Goal: Task Accomplishment & Management: Manage account settings

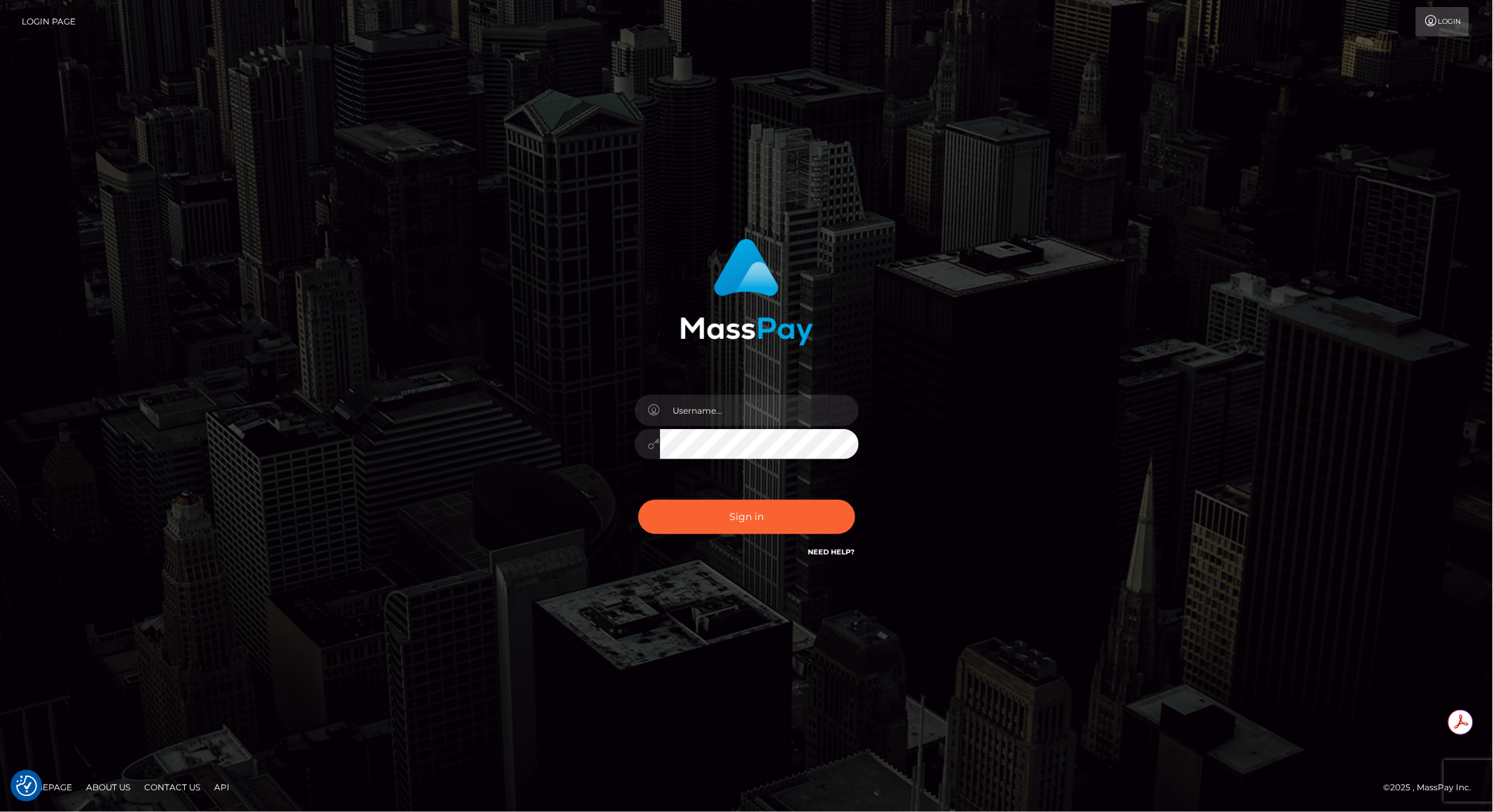
click at [859, 395] on div at bounding box center [859, 395] width 0 height 0
click at [790, 410] on input "brent@masspay.io" at bounding box center [759, 410] width 199 height 32
type input "brentg"
click at [735, 547] on div "Sign in Need Help?" at bounding box center [747, 522] width 245 height 63
click at [721, 522] on button "Sign in" at bounding box center [746, 516] width 217 height 34
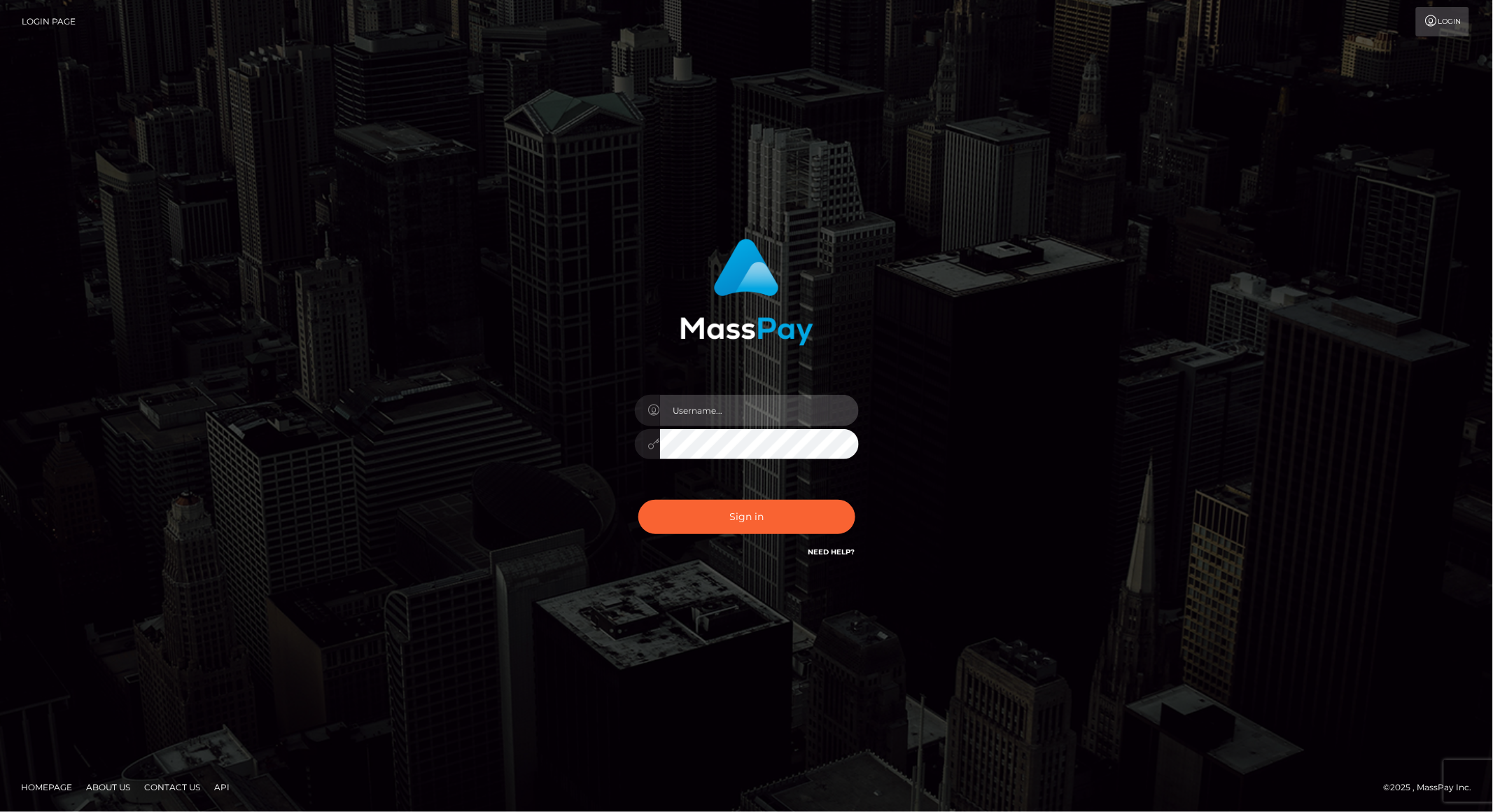
type input "brentg"
click at [728, 523] on button "Sign in" at bounding box center [746, 516] width 217 height 34
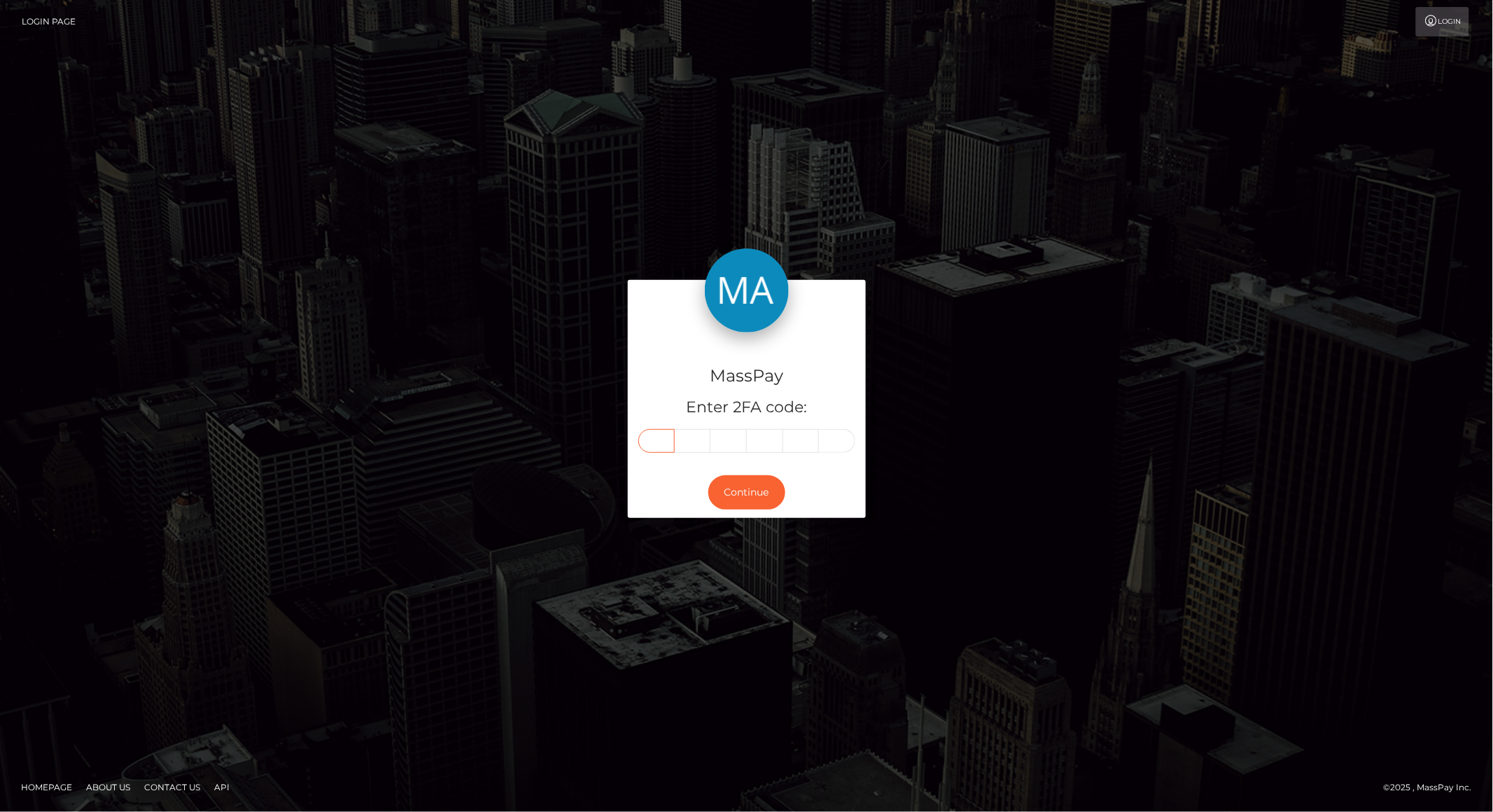
paste input "1"
type input "1"
type input "4"
type input "3"
type input "4"
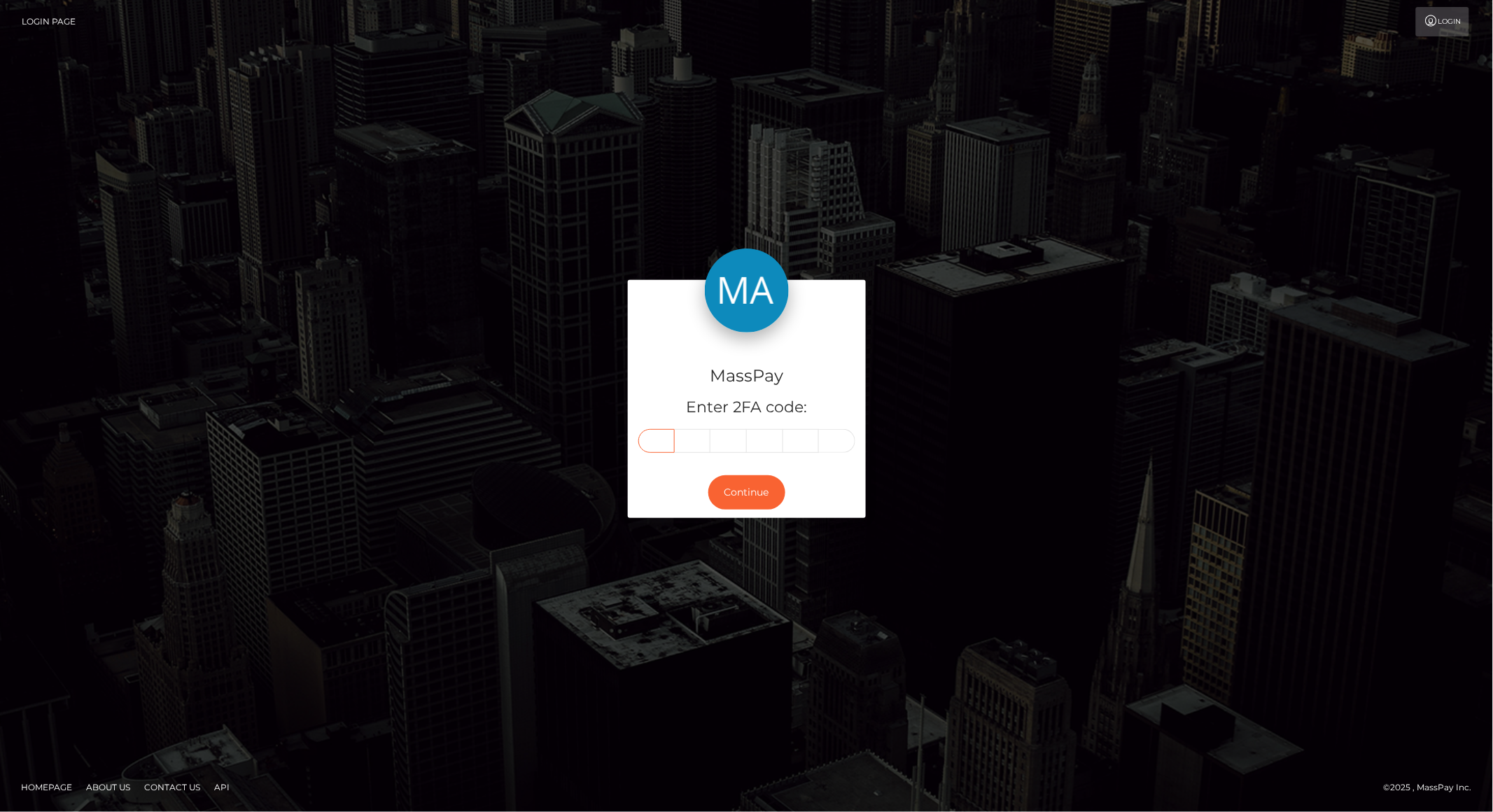
type input "2"
type input "4"
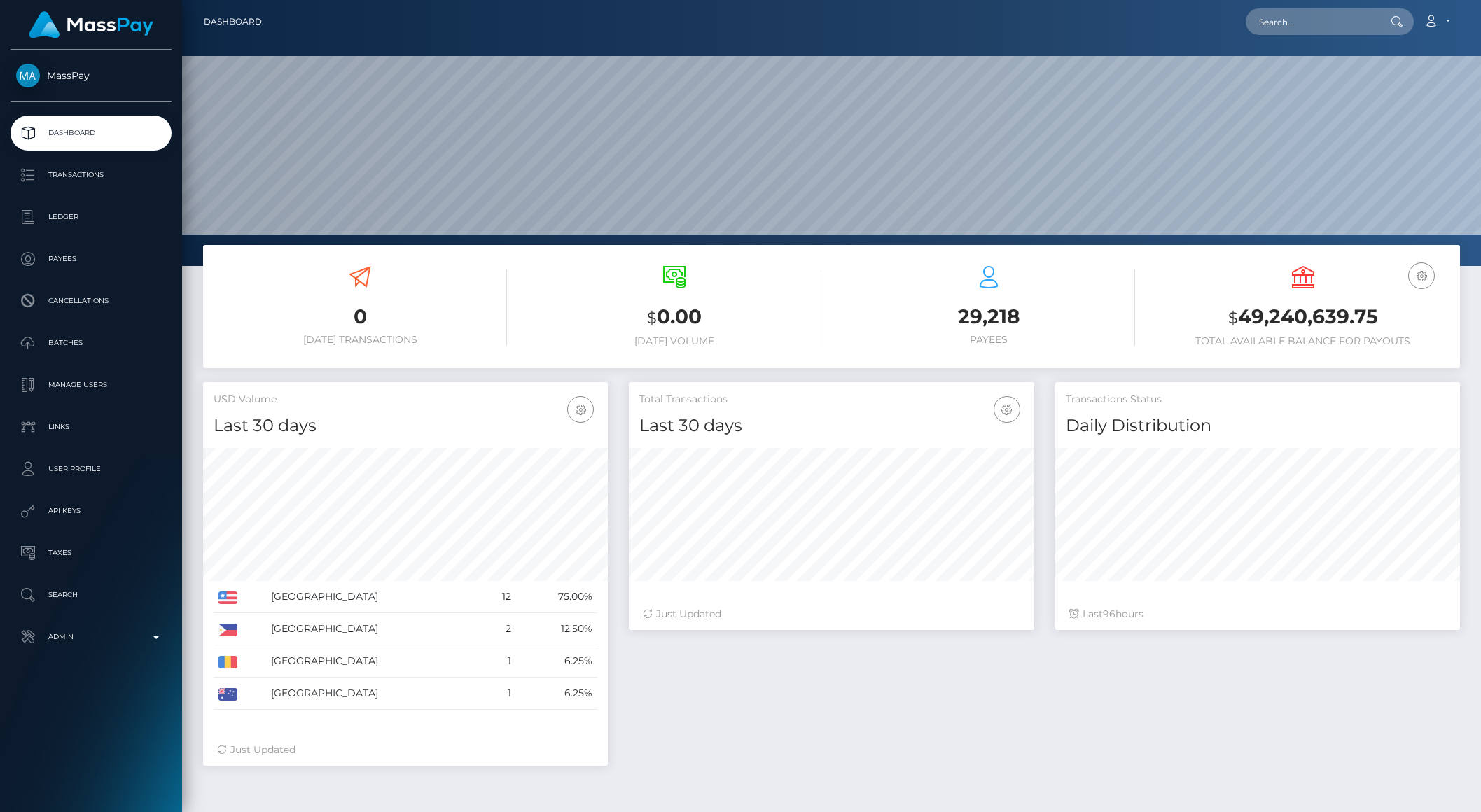
scroll to position [247, 404]
click at [1292, 26] on input "text" at bounding box center [1311, 21] width 132 height 27
paste input "ab305dda-7355-434c-afd3-e98068e7ecee"
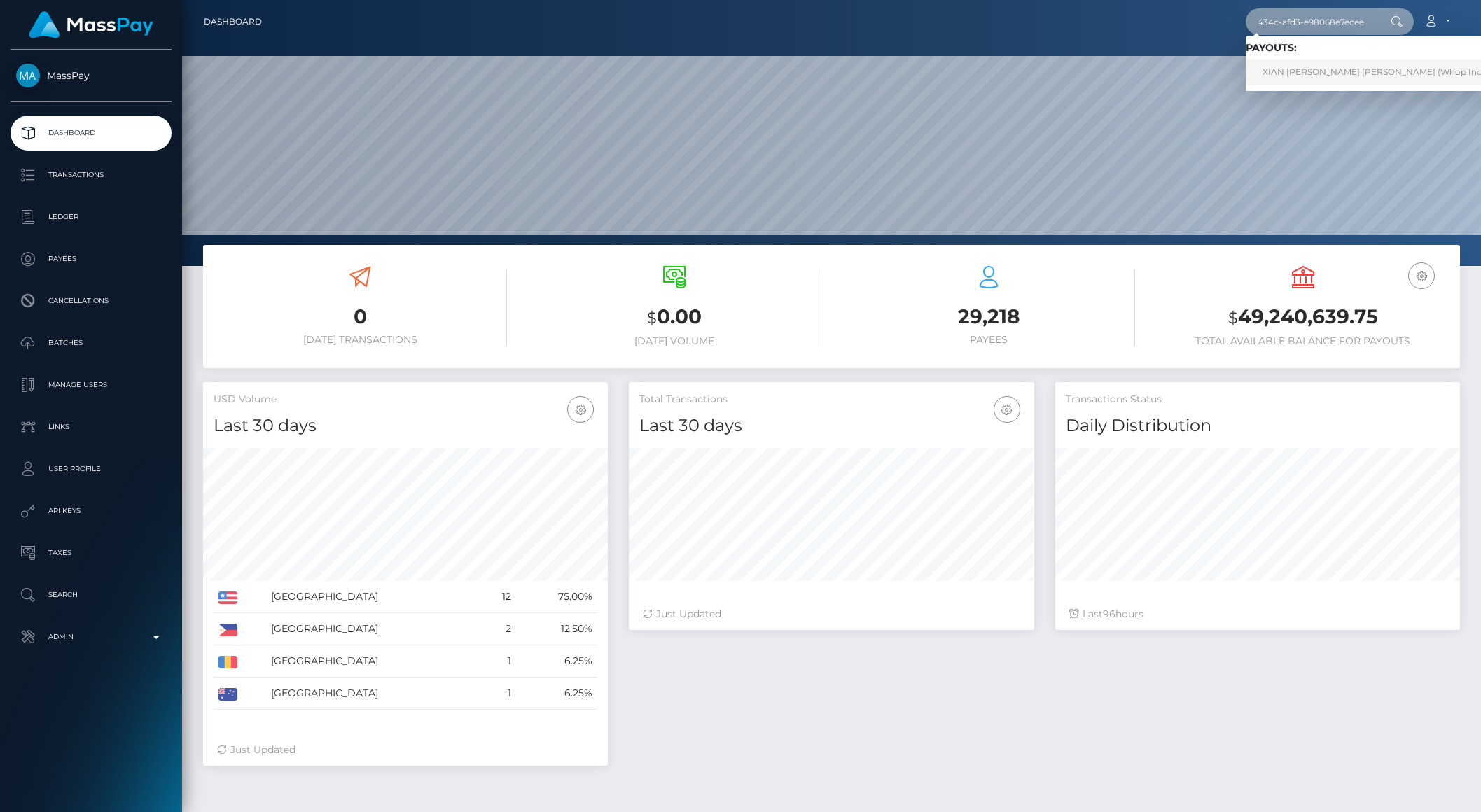
type input "ab305dda-7355-434c-afd3-e98068e7ecee"
click at [1324, 74] on link "XIAN RENZO CHUA TUMANG (Whop Inc - )" at bounding box center [1377, 72] width 263 height 26
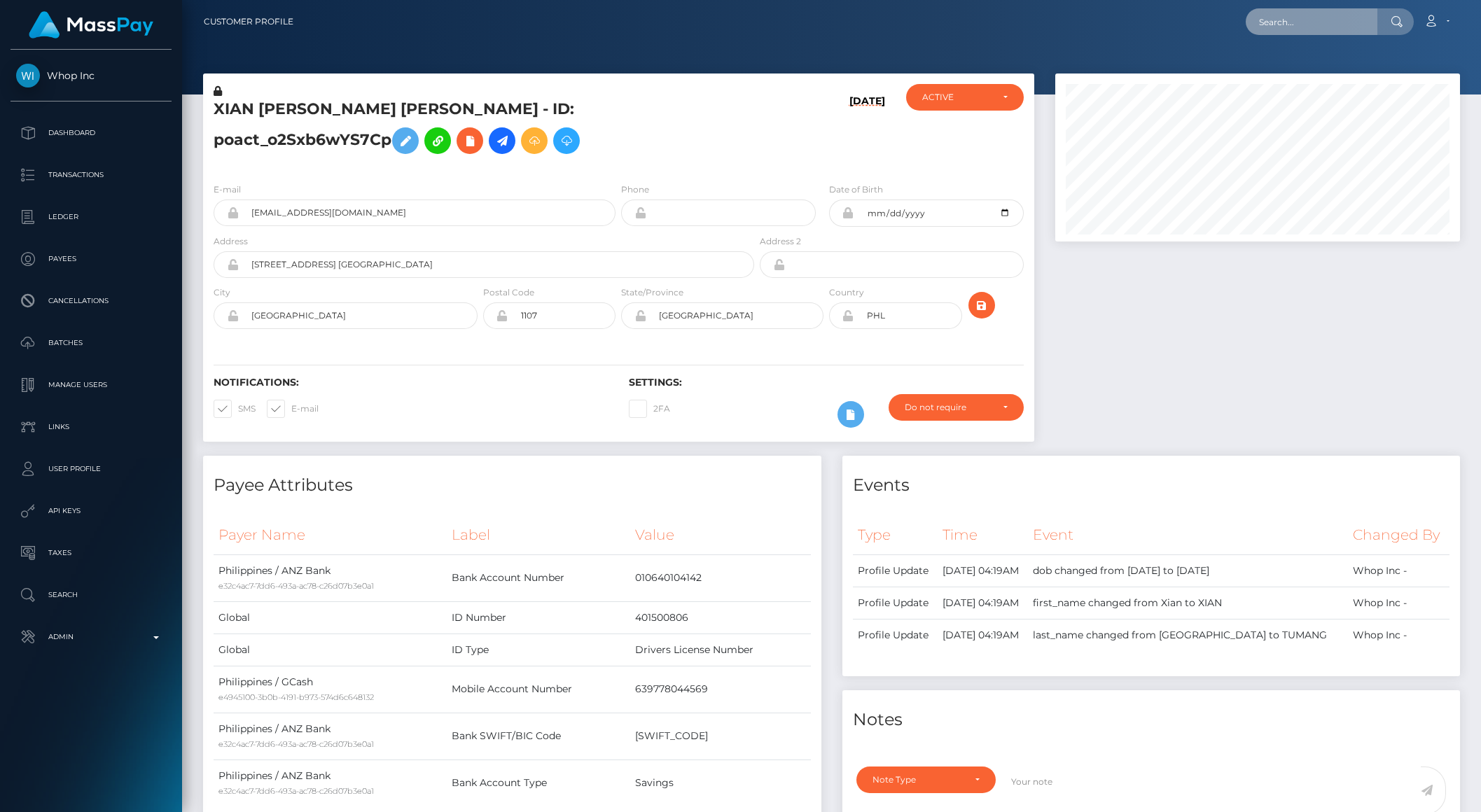
click at [1306, 20] on input "text" at bounding box center [1311, 21] width 132 height 27
type input "razzmatazz"
click at [1310, 67] on link "Razzmatazz Online LTD" at bounding box center [1311, 72] width 132 height 26
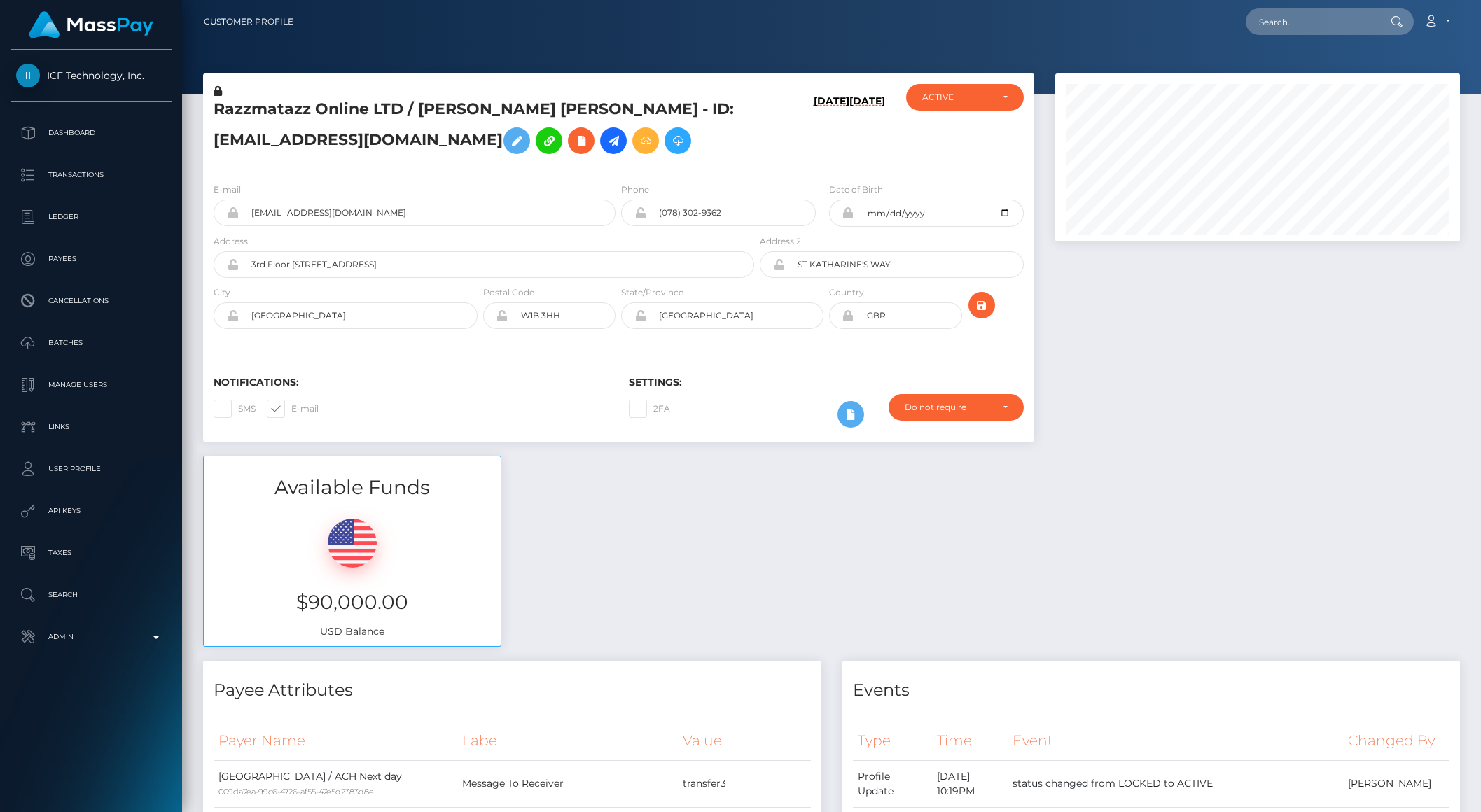
scroll to position [168, 404]
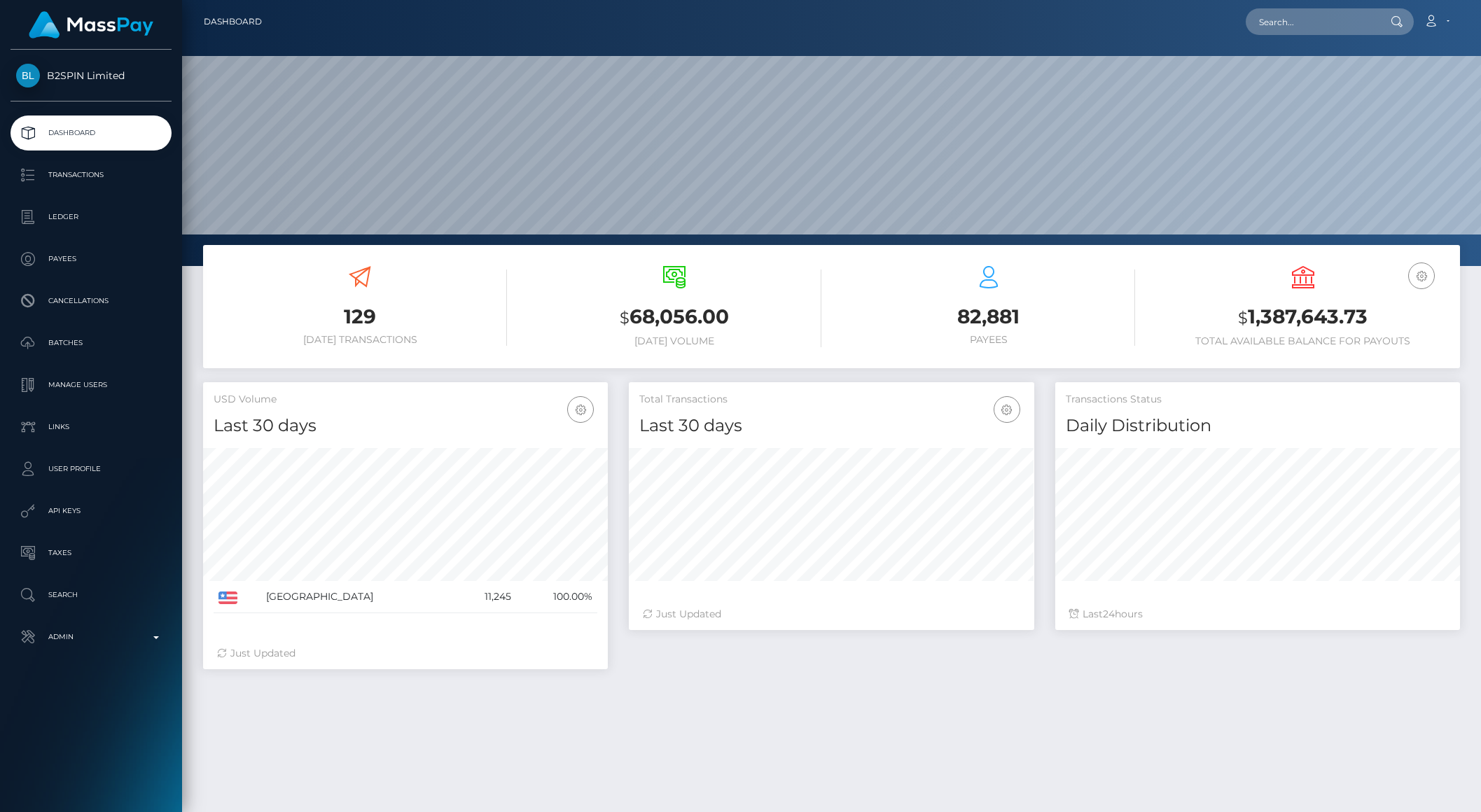
scroll to position [247, 404]
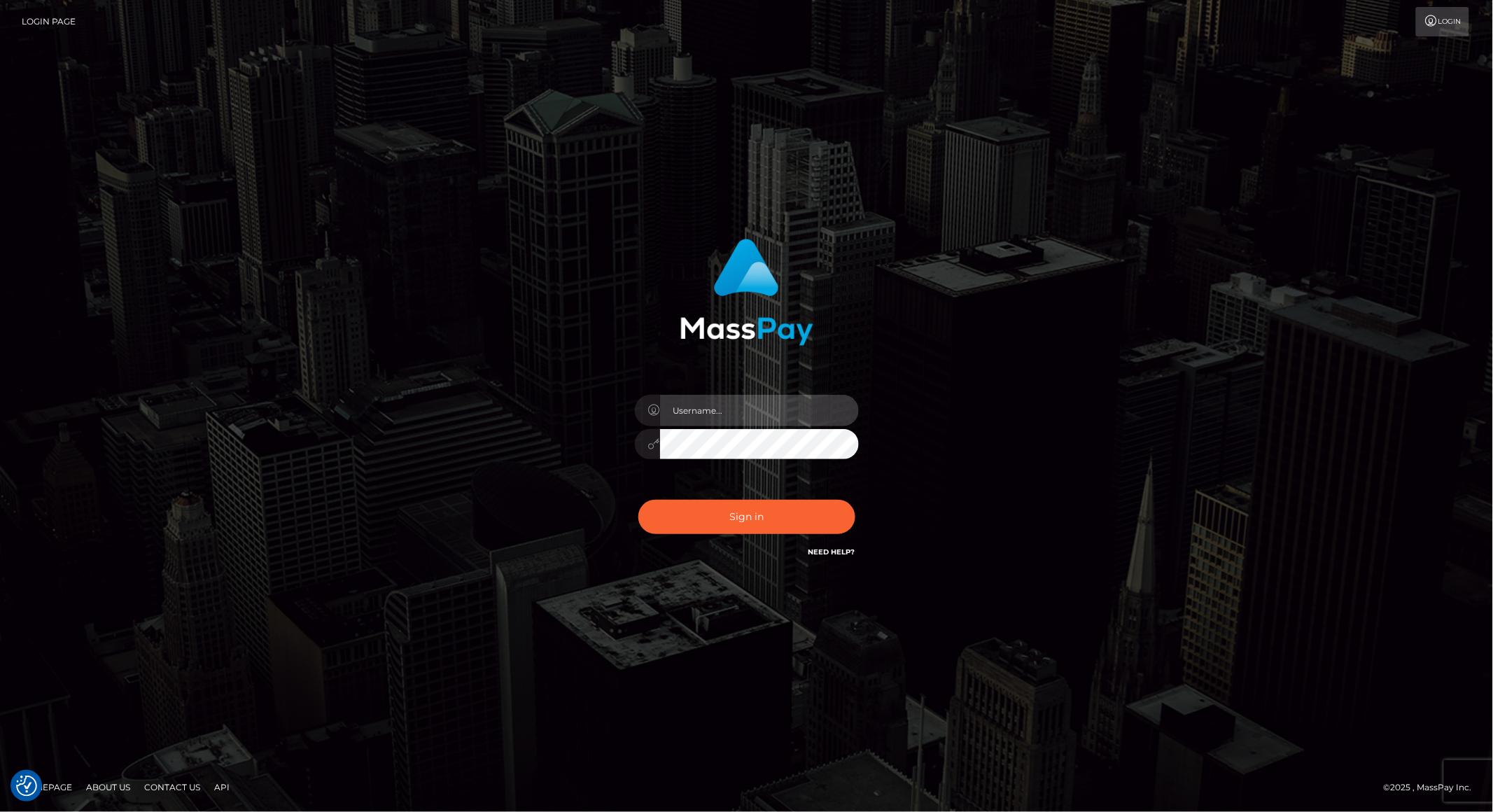
type input "brentg"
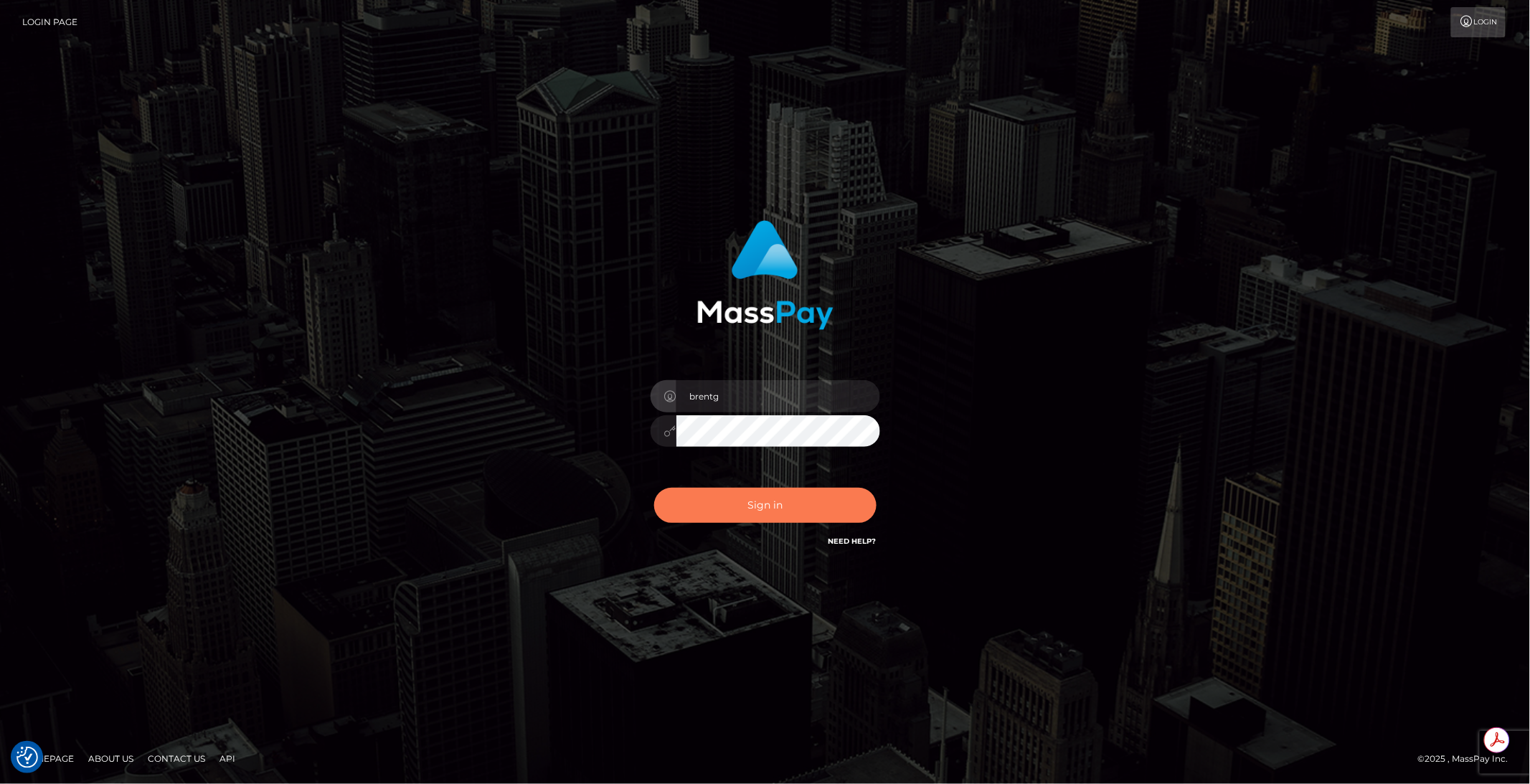
click at [769, 499] on button "Sign in" at bounding box center [765, 505] width 222 height 35
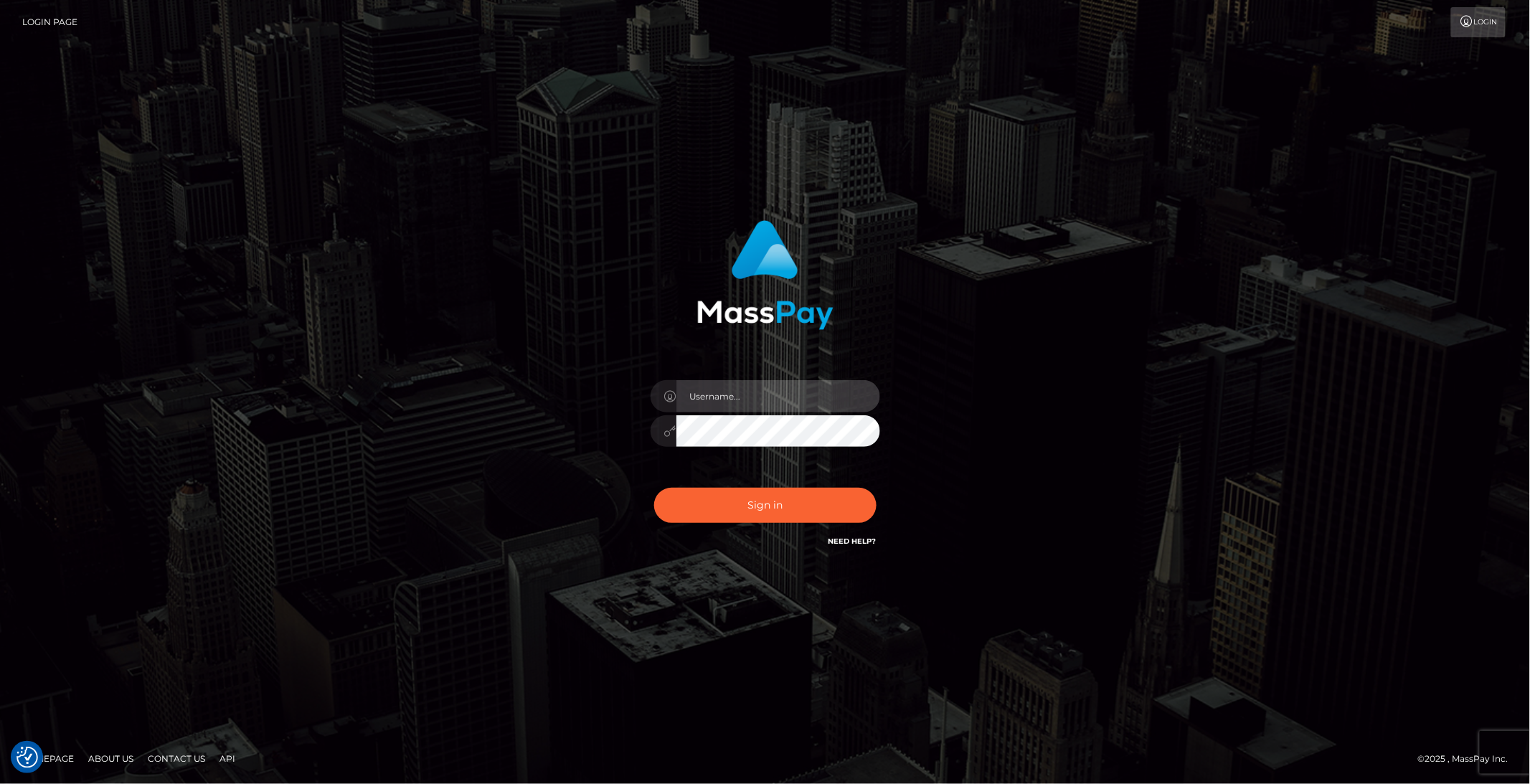
type input "brentg"
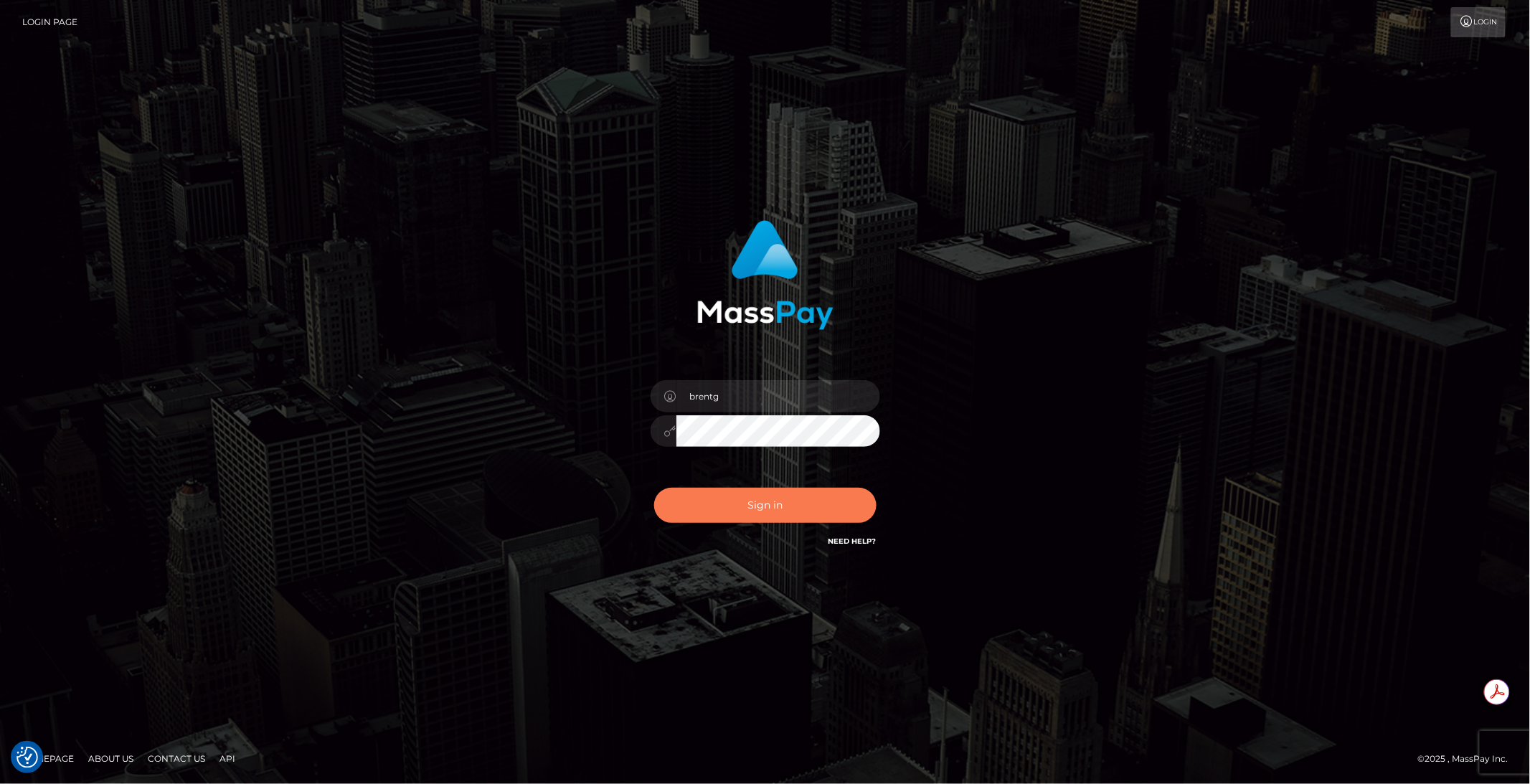
click at [769, 499] on button "Sign in" at bounding box center [765, 505] width 222 height 35
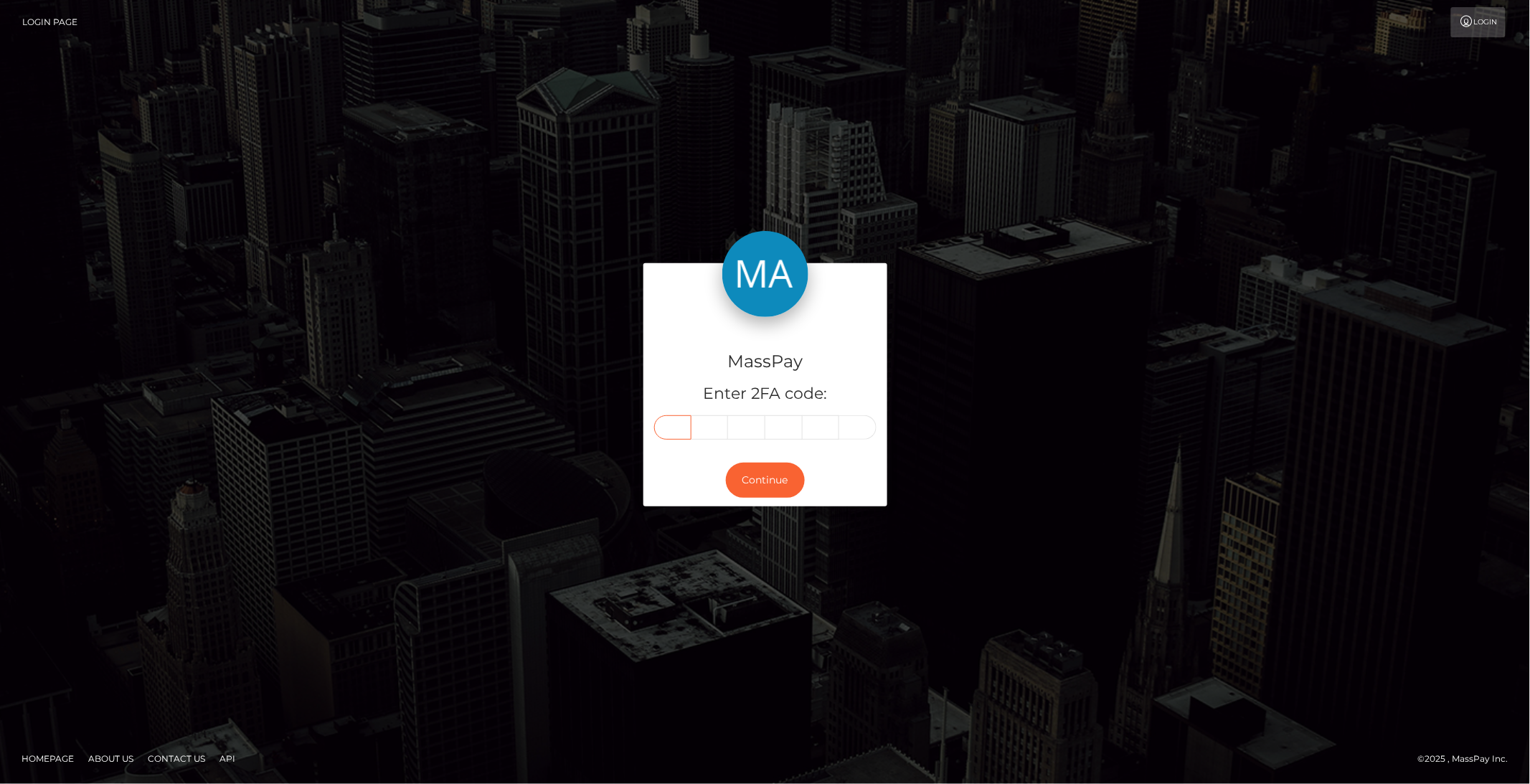
paste input "6"
type input "6"
type input "8"
type input "1"
type input "2"
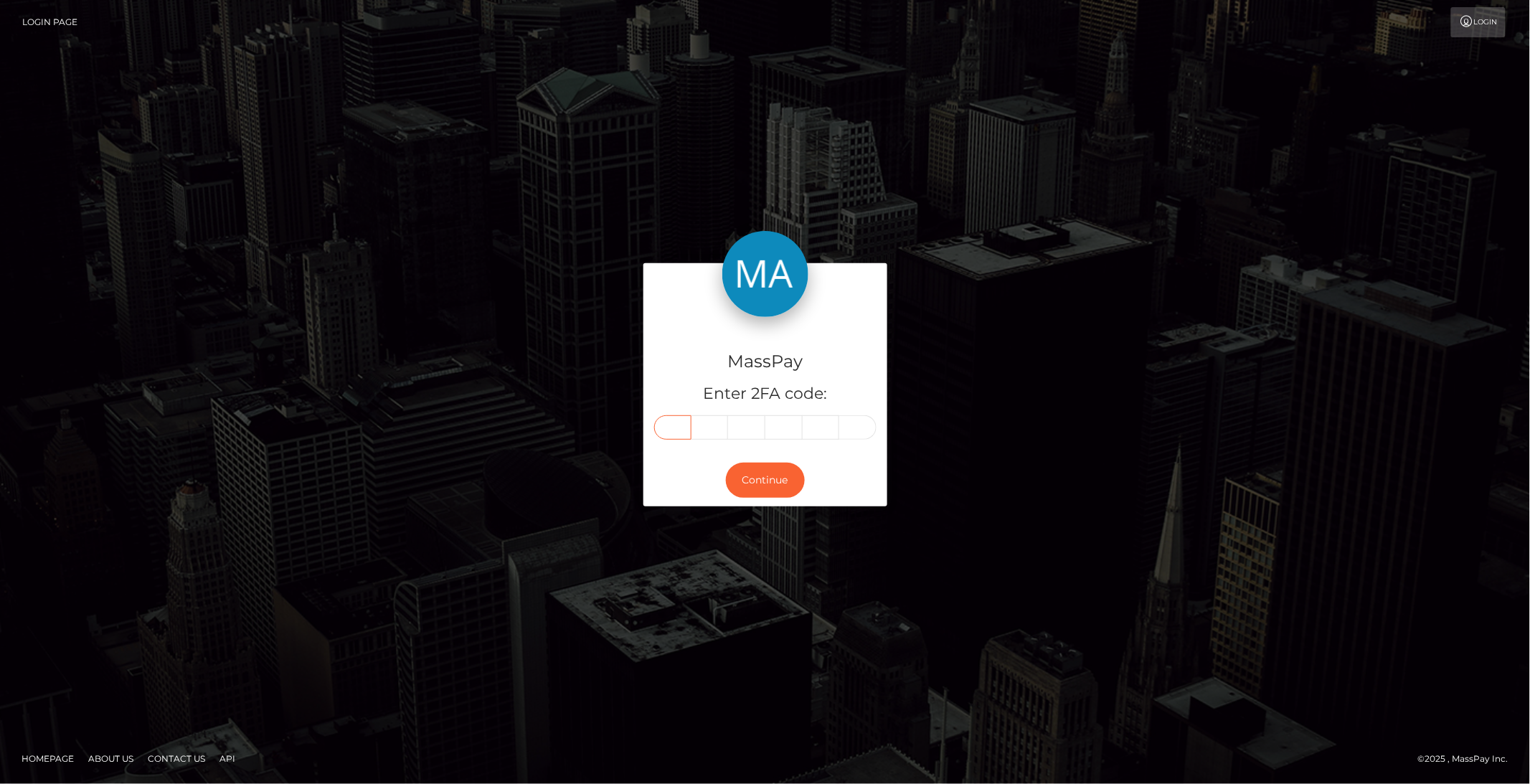
type input "8"
type input "6"
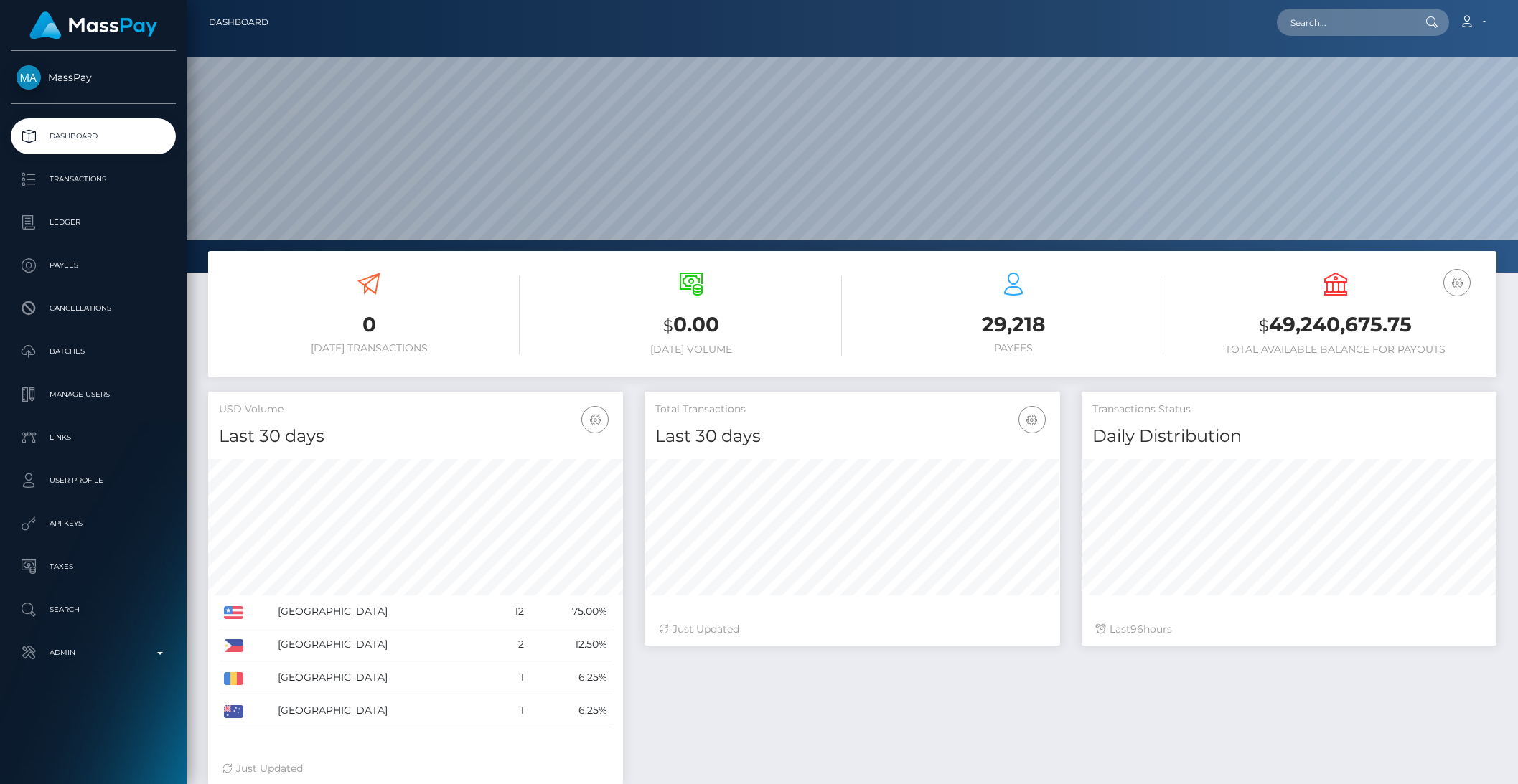
scroll to position [253, 414]
click at [630, 467] on div "USD Volume Last 30 days Last 30 days Last 60 days Last 90 days United States Ph…" at bounding box center [416, 595] width 436 height 407
click at [91, 661] on p "Admin" at bounding box center [93, 653] width 153 height 22
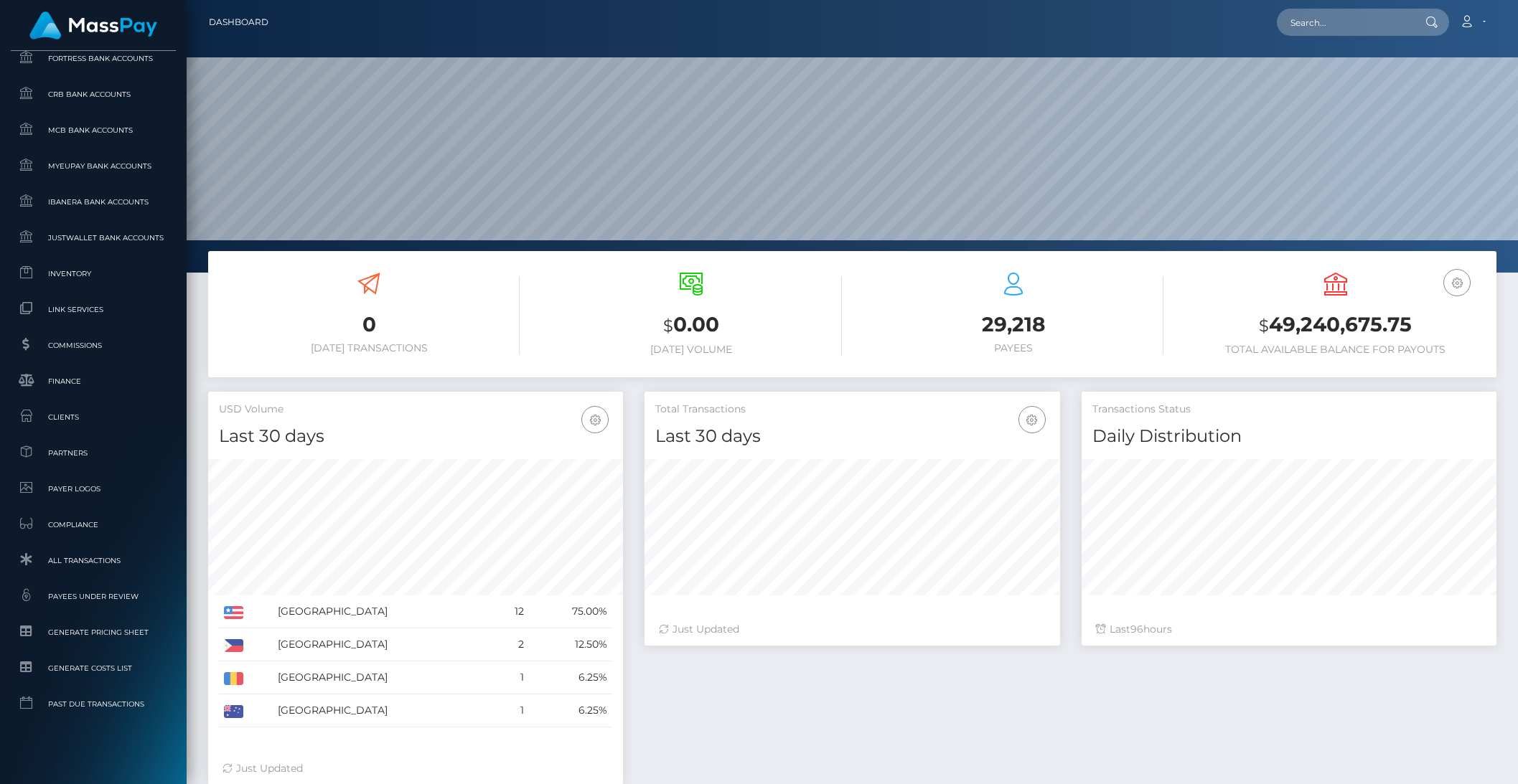
scroll to position [723, 0]
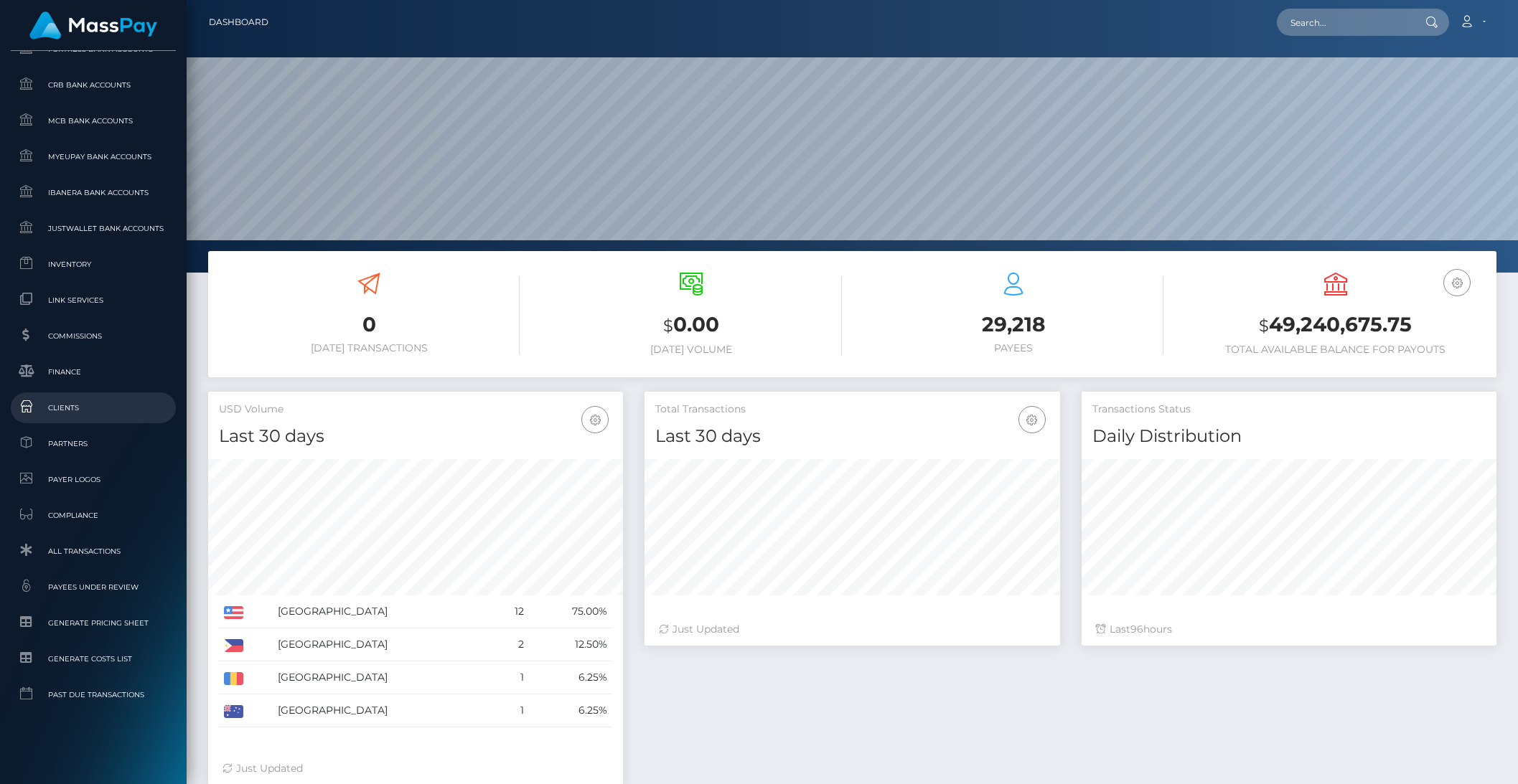
click at [78, 413] on span "Clients" at bounding box center [93, 408] width 153 height 17
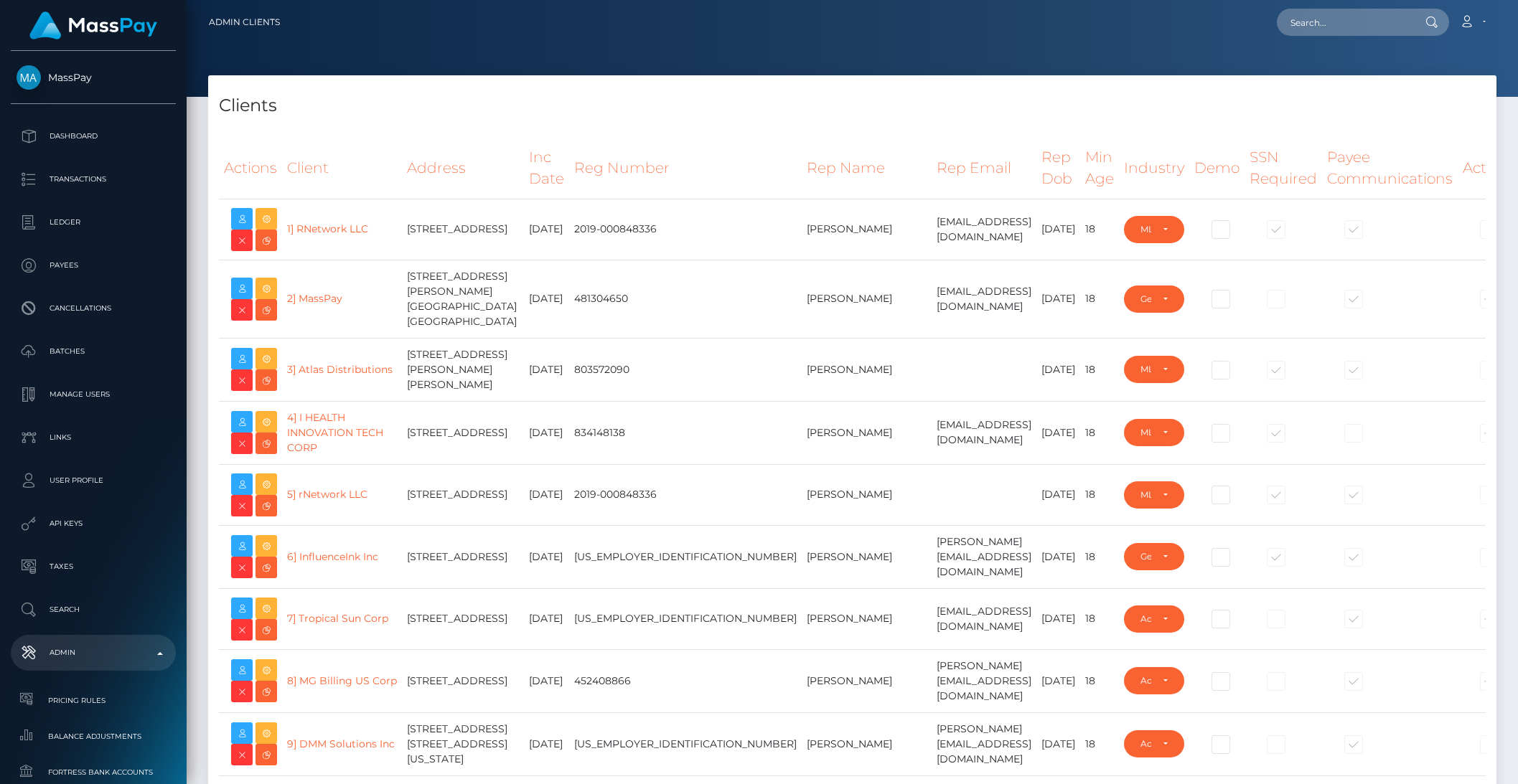
select select "223"
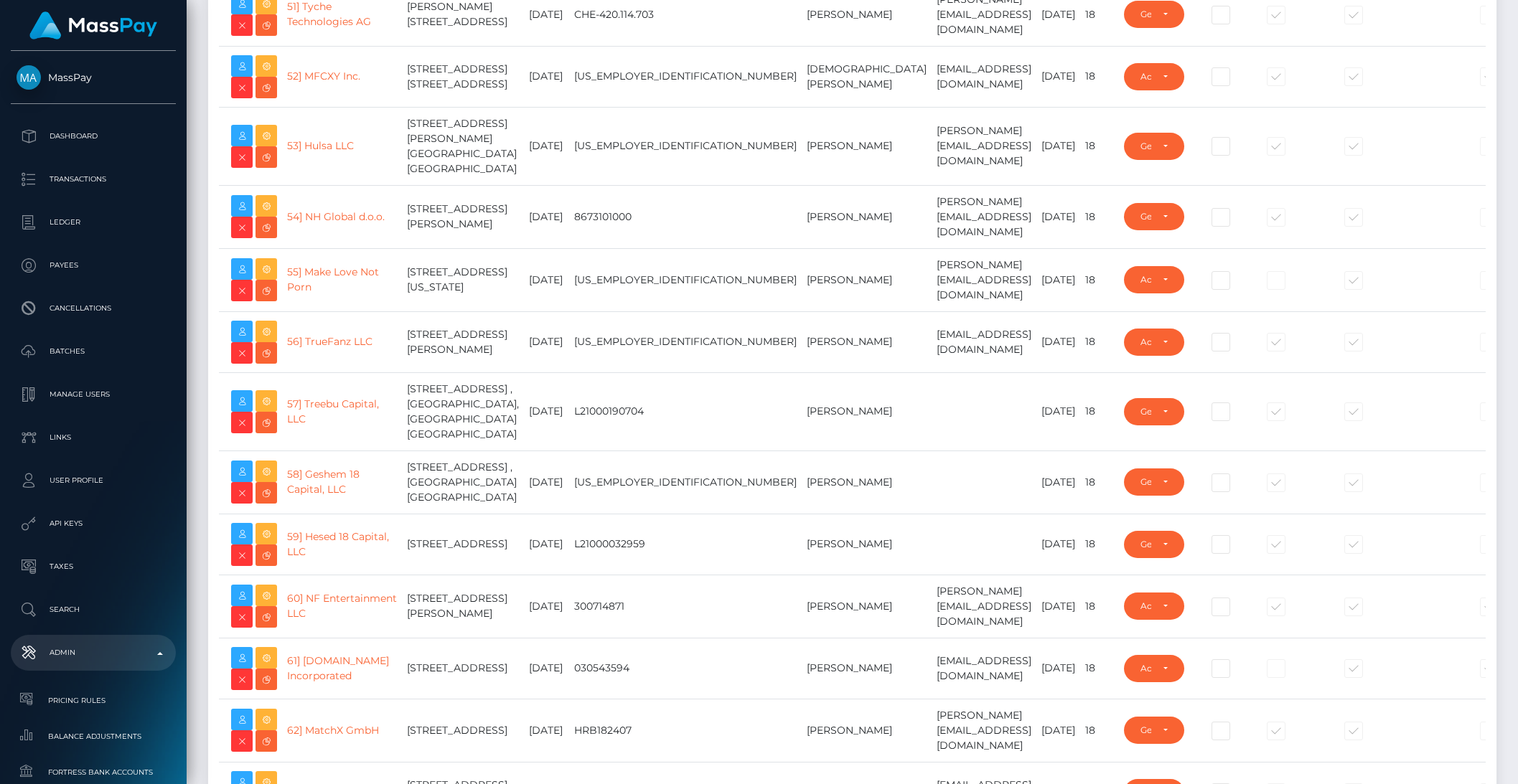
scroll to position [3623, 0]
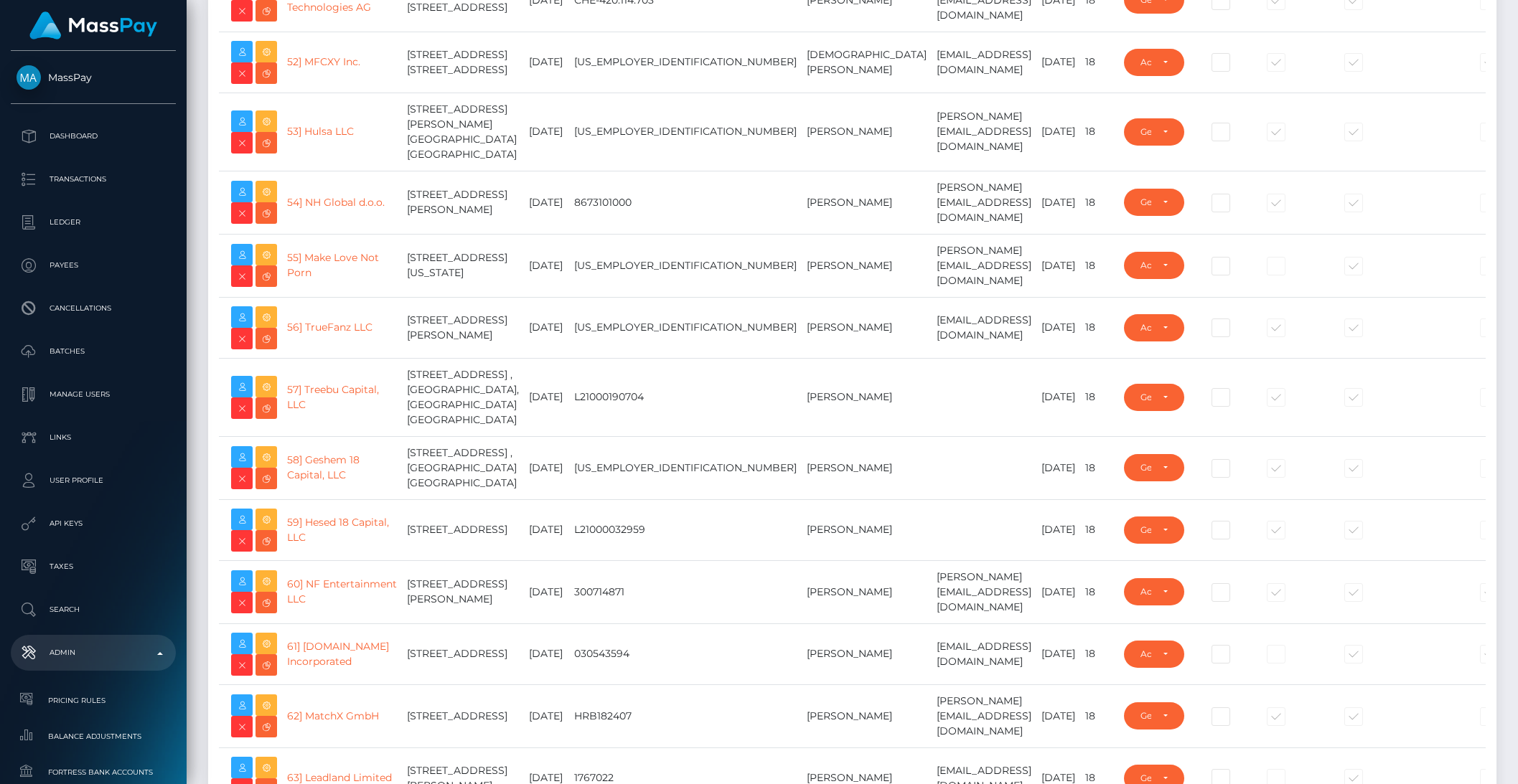
type input "brentg"
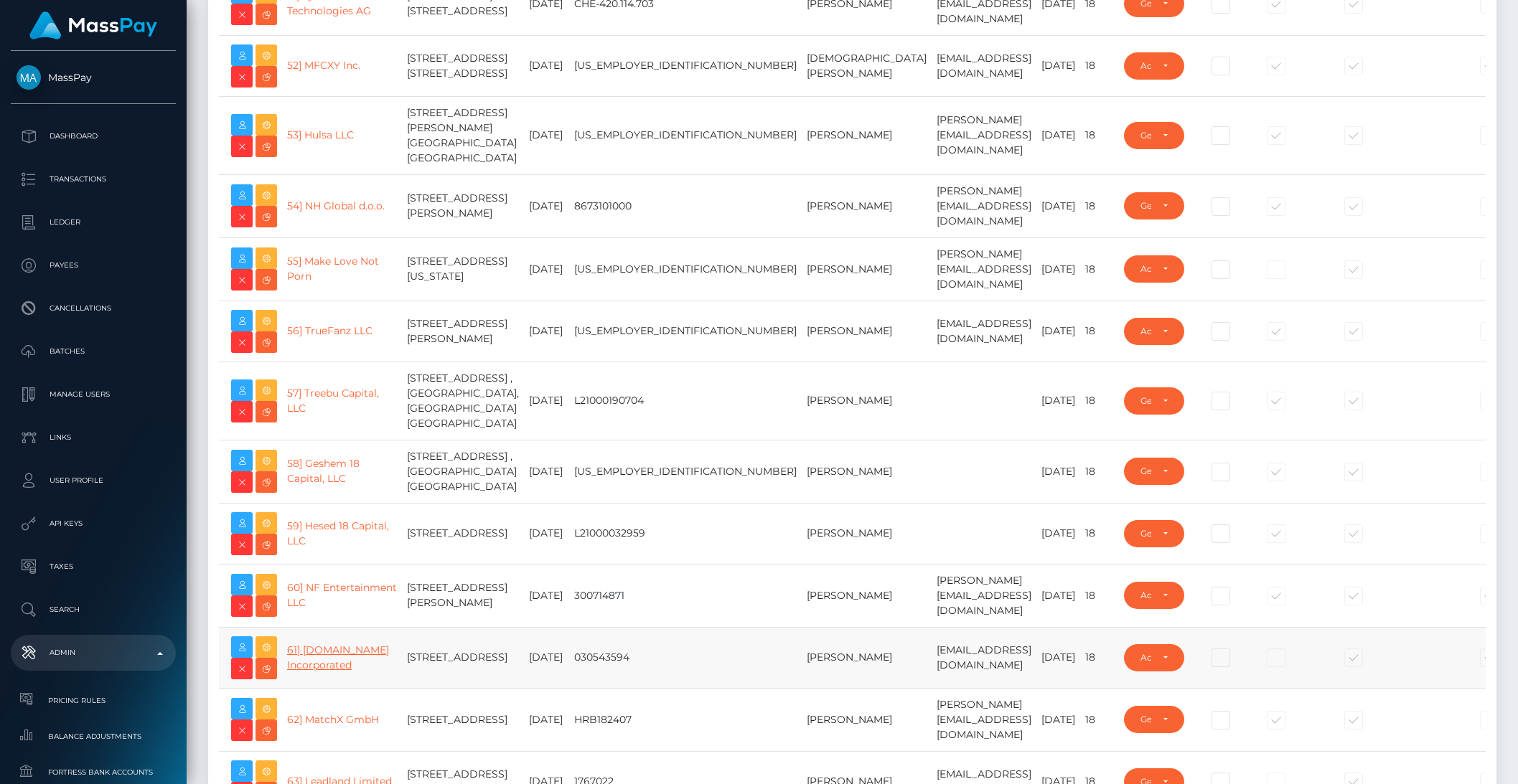
click at [309, 672] on link "61] Medley.com Incorporated" at bounding box center [338, 657] width 102 height 28
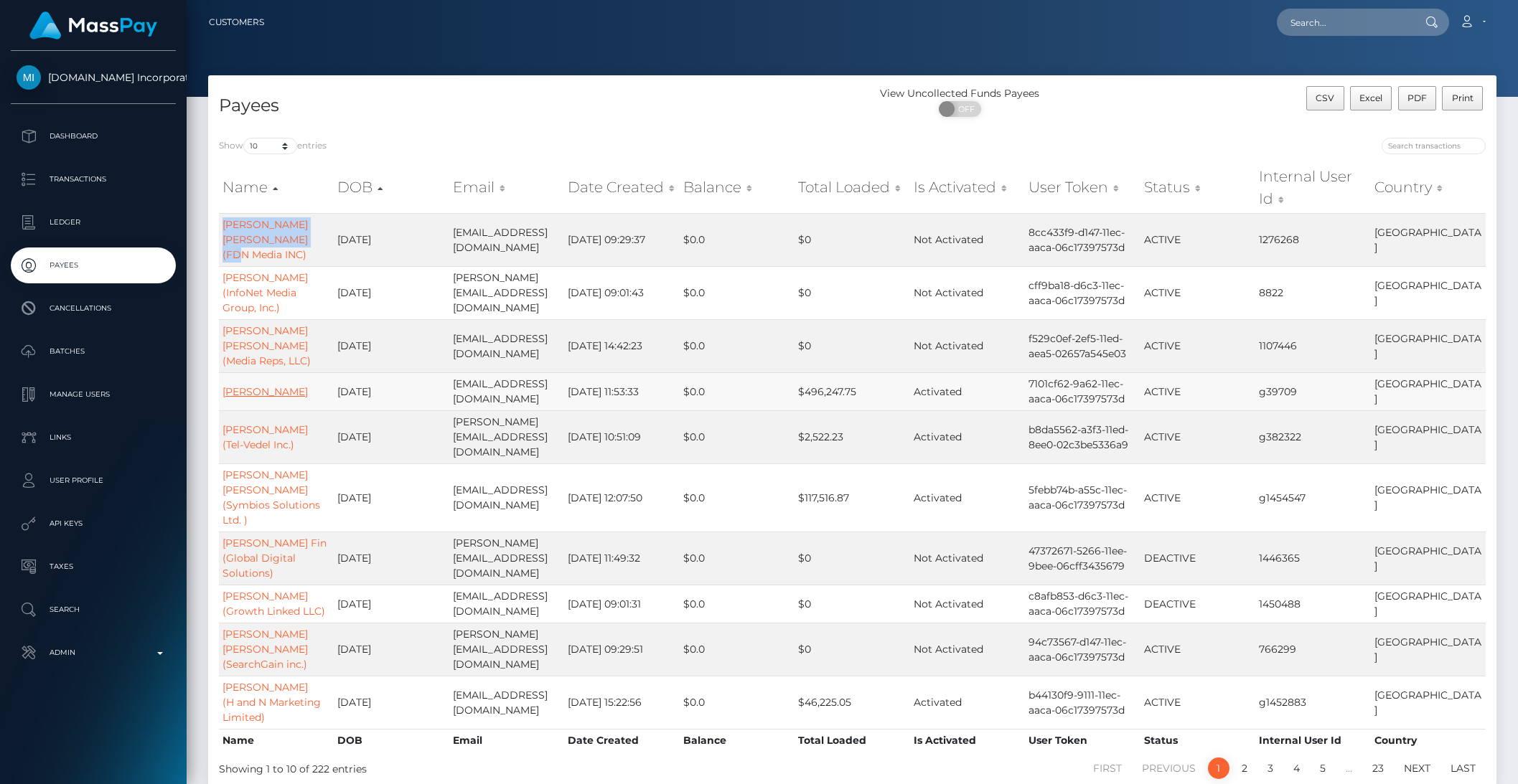
click at [276, 385] on link "Cihan AKINCI" at bounding box center [265, 392] width 86 height 13
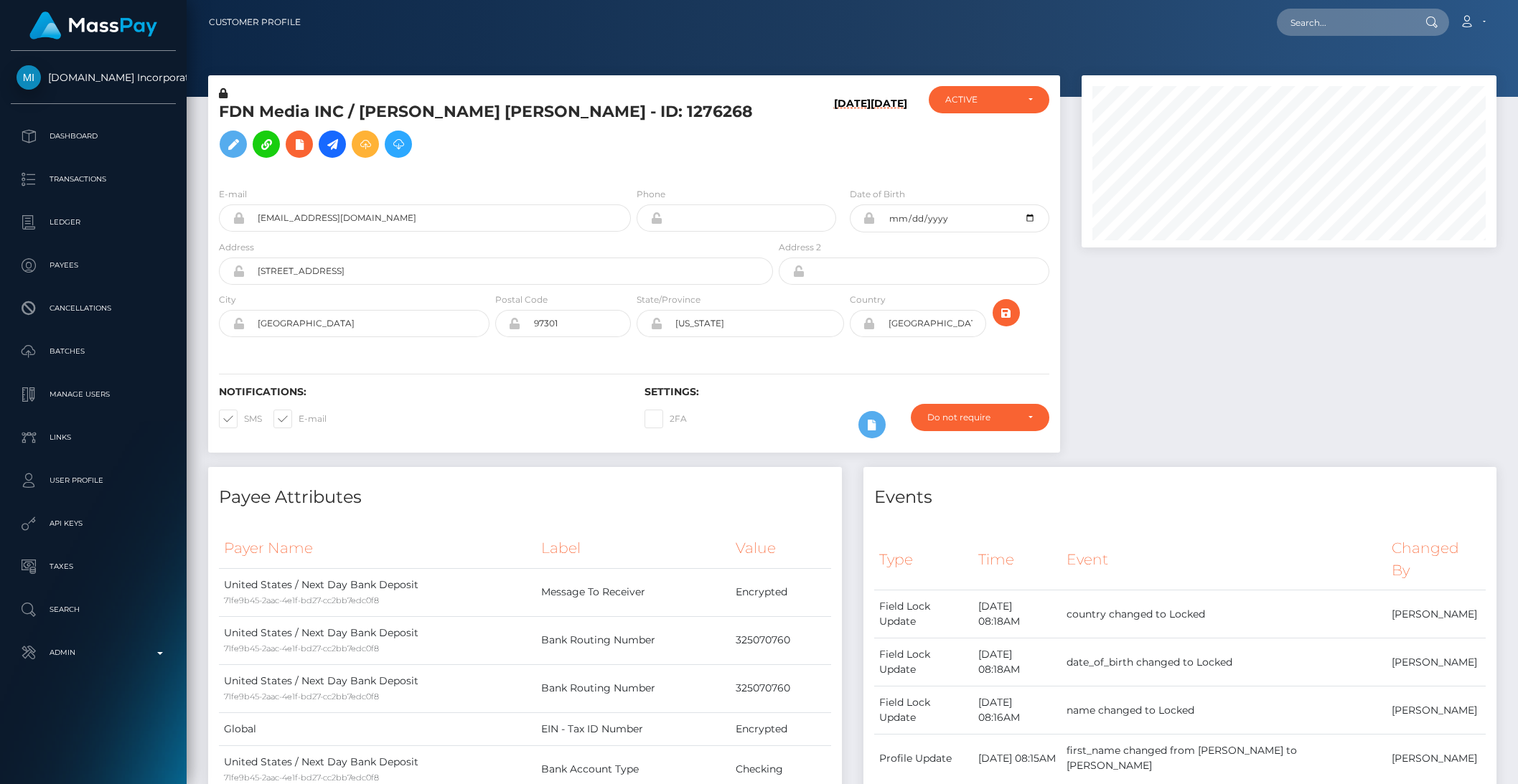
scroll to position [172, 414]
click at [346, 131] on link at bounding box center [332, 144] width 27 height 27
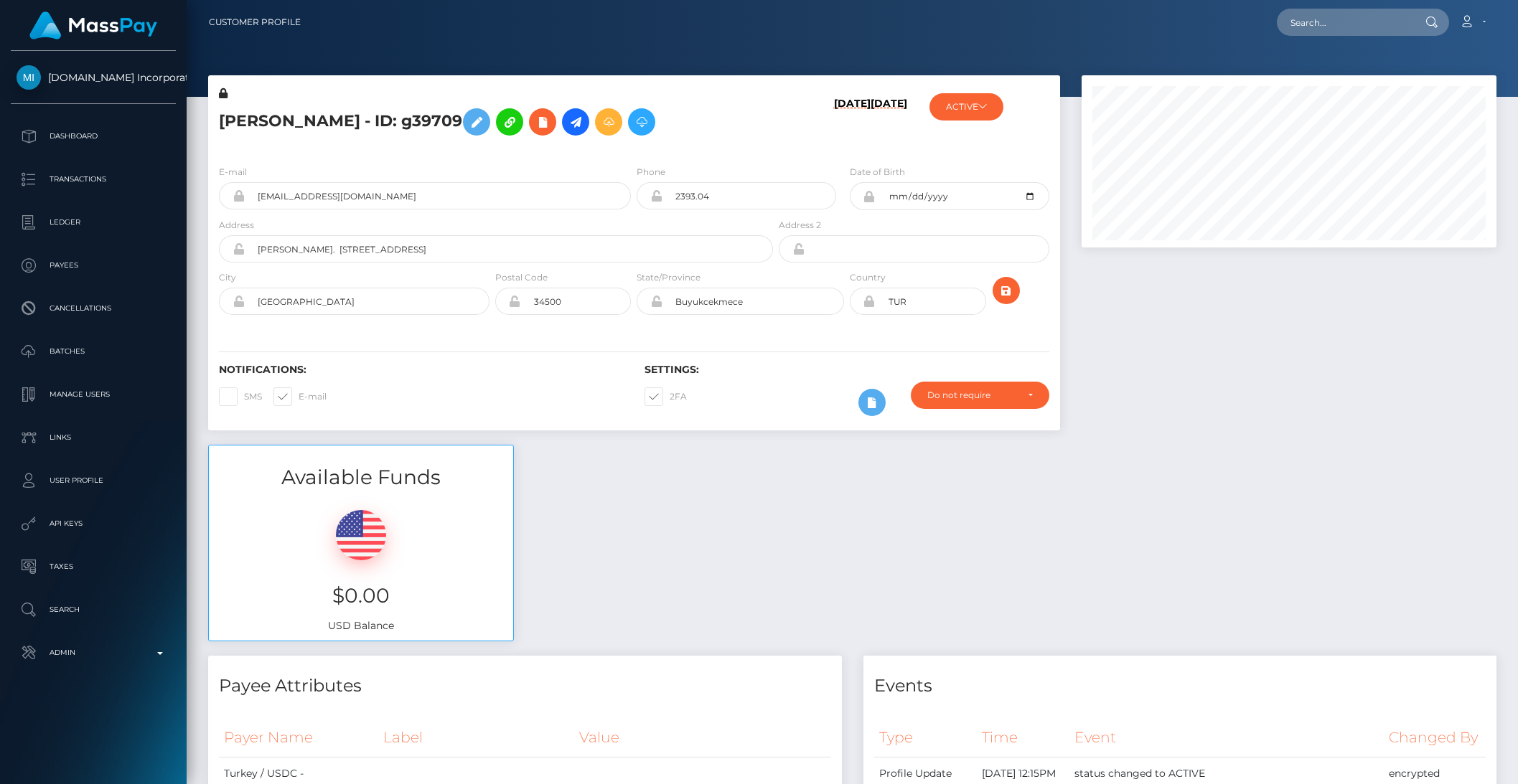
scroll to position [172, 414]
click at [567, 117] on icon at bounding box center [575, 122] width 17 height 18
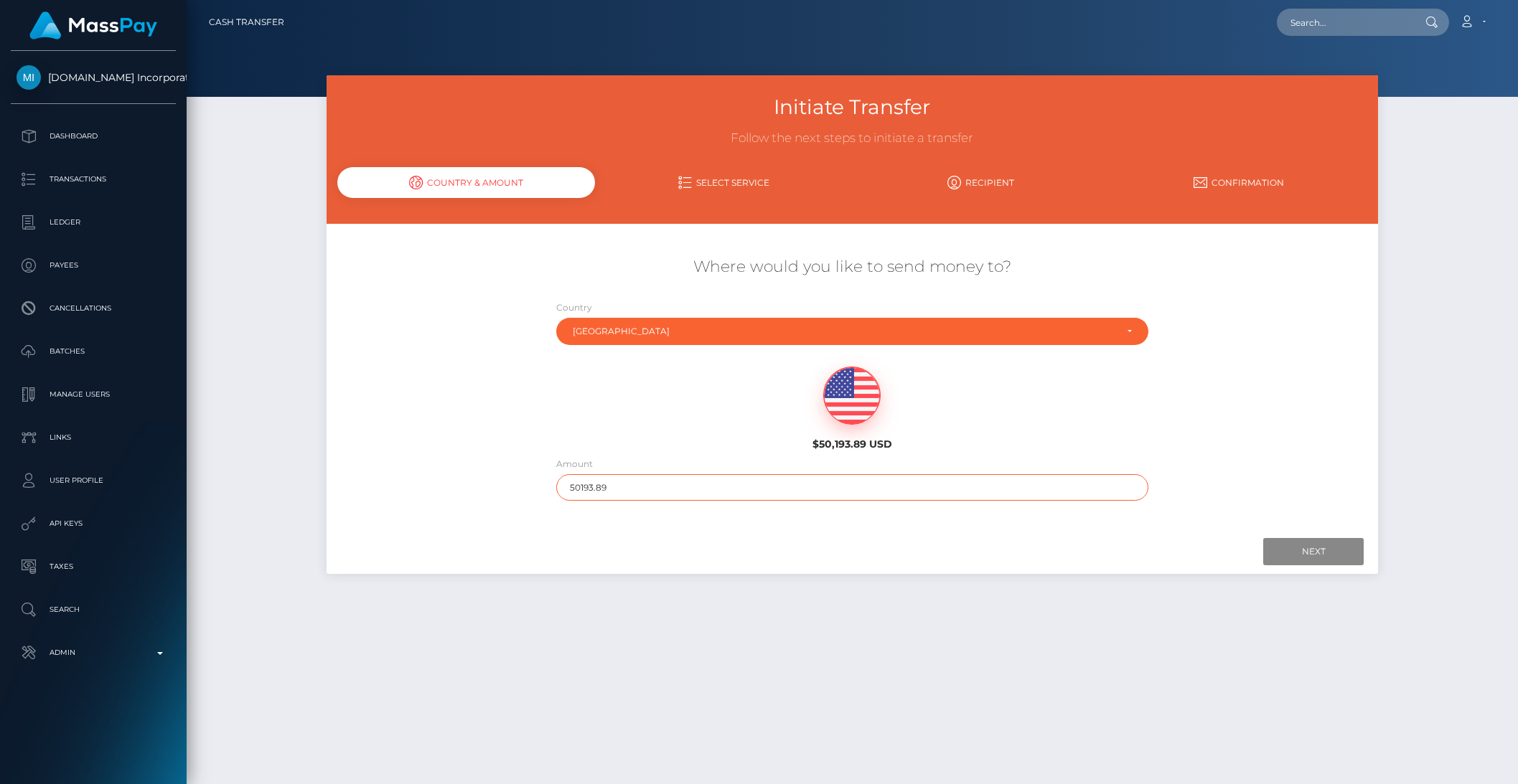
drag, startPoint x: 585, startPoint y: 489, endPoint x: 689, endPoint y: 493, distance: 104.1
click at [689, 493] on input "50193.89" at bounding box center [852, 488] width 592 height 27
click at [1314, 542] on input "Next" at bounding box center [1313, 551] width 101 height 27
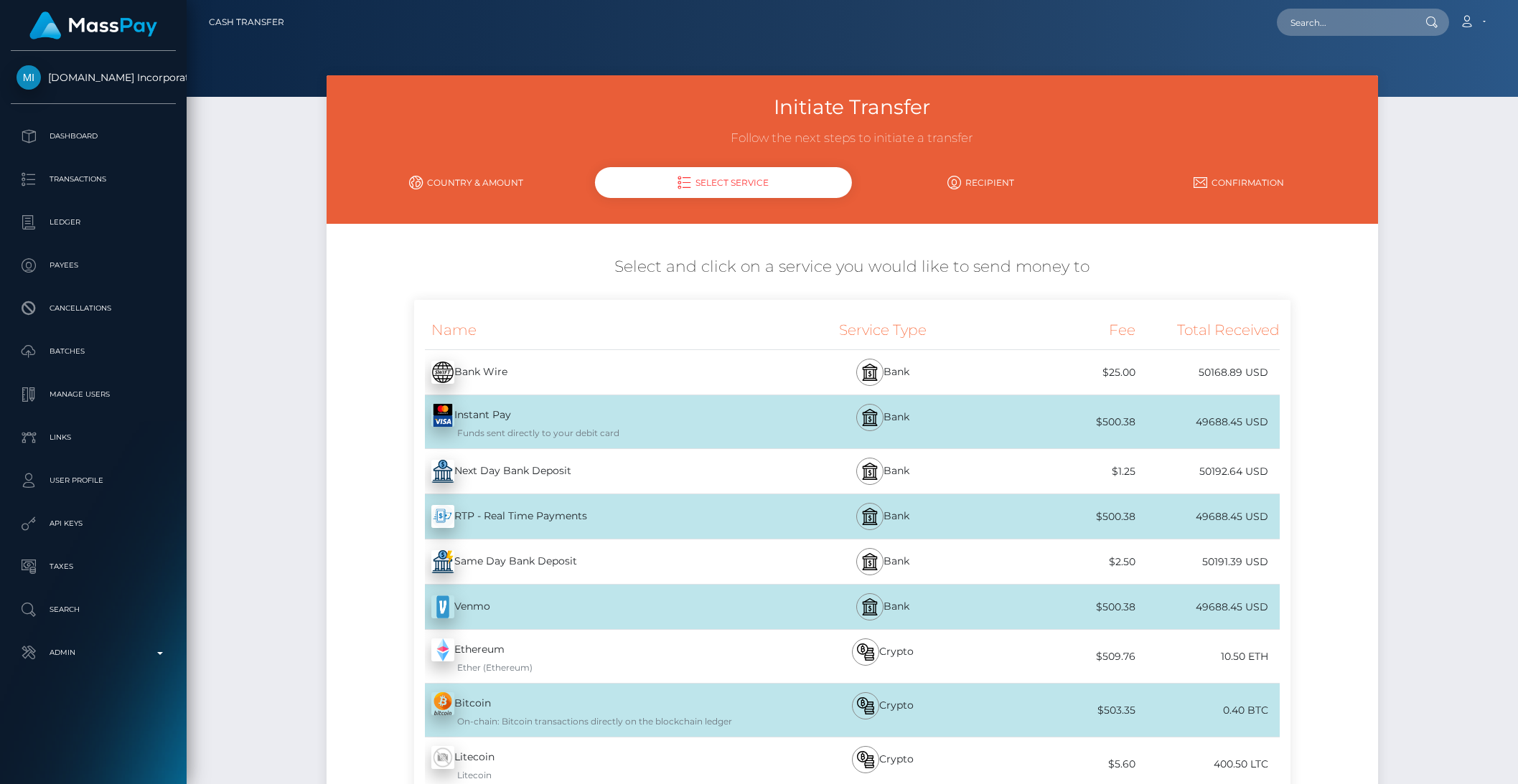
click at [466, 181] on link "Country & Amount" at bounding box center [465, 182] width 257 height 25
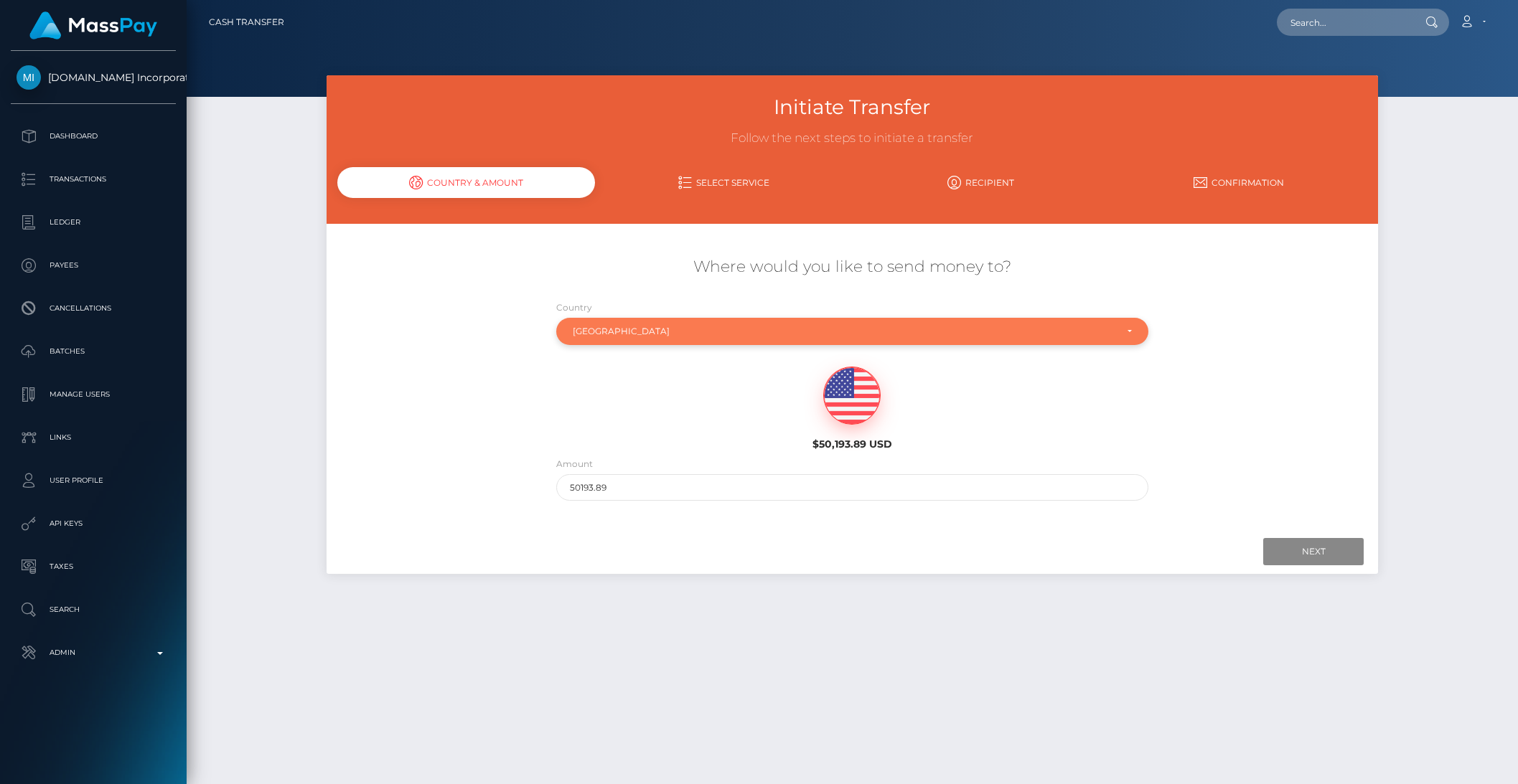
click at [609, 328] on div "United States" at bounding box center [844, 331] width 543 height 12
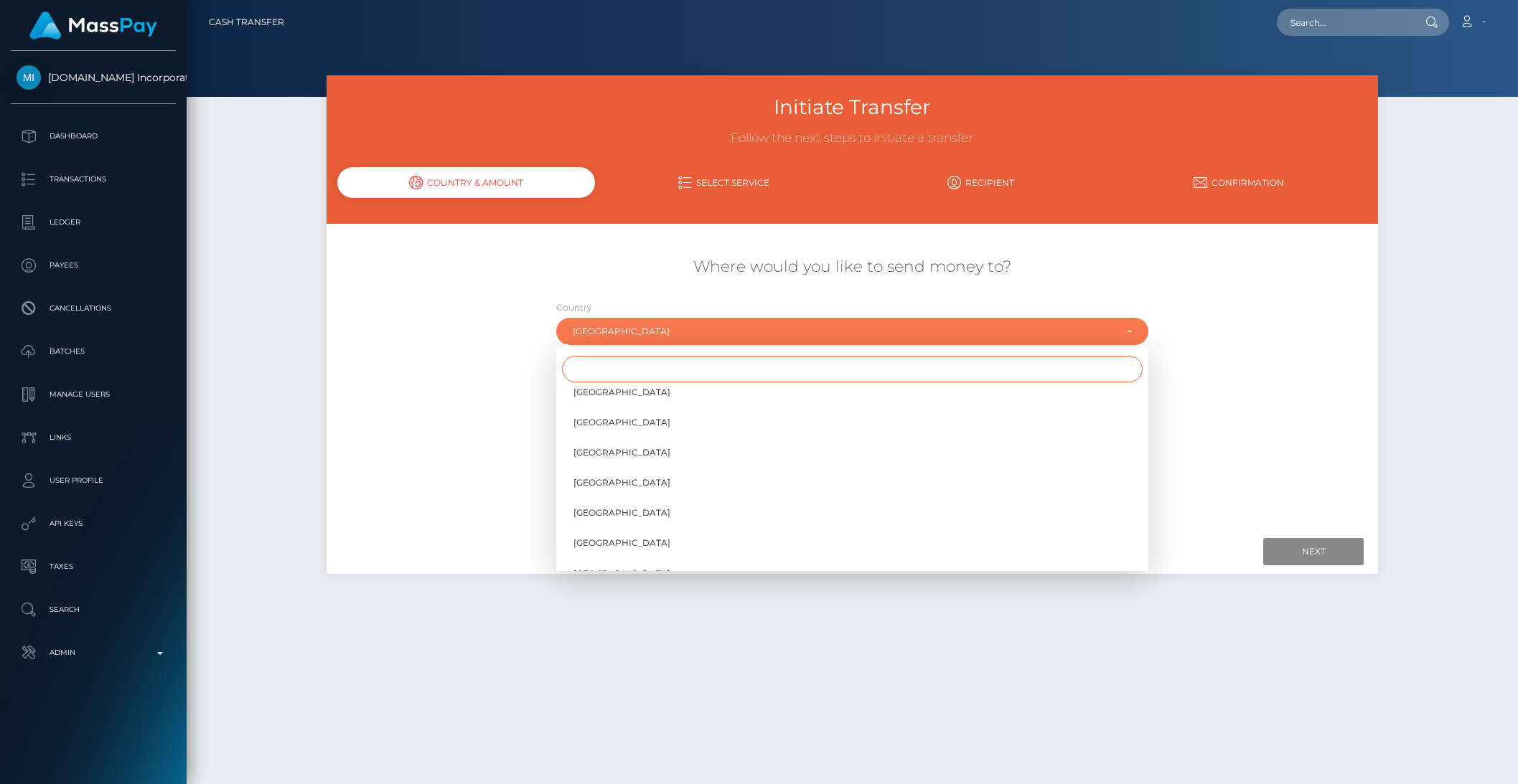
click at [610, 371] on input "Search" at bounding box center [852, 369] width 580 height 27
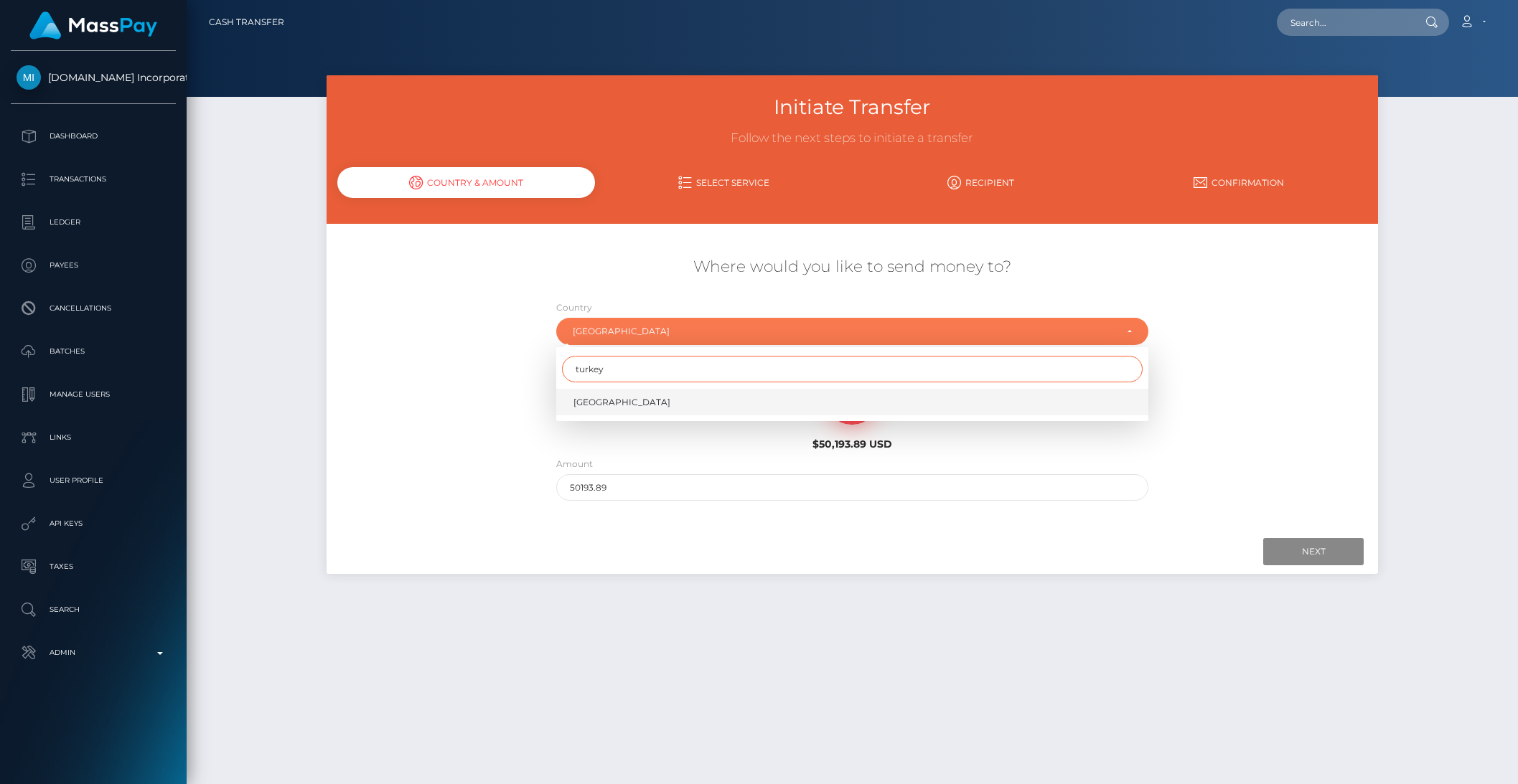
type input "turkey"
click at [587, 399] on span "Turkey" at bounding box center [622, 403] width 97 height 13
select select "TUR"
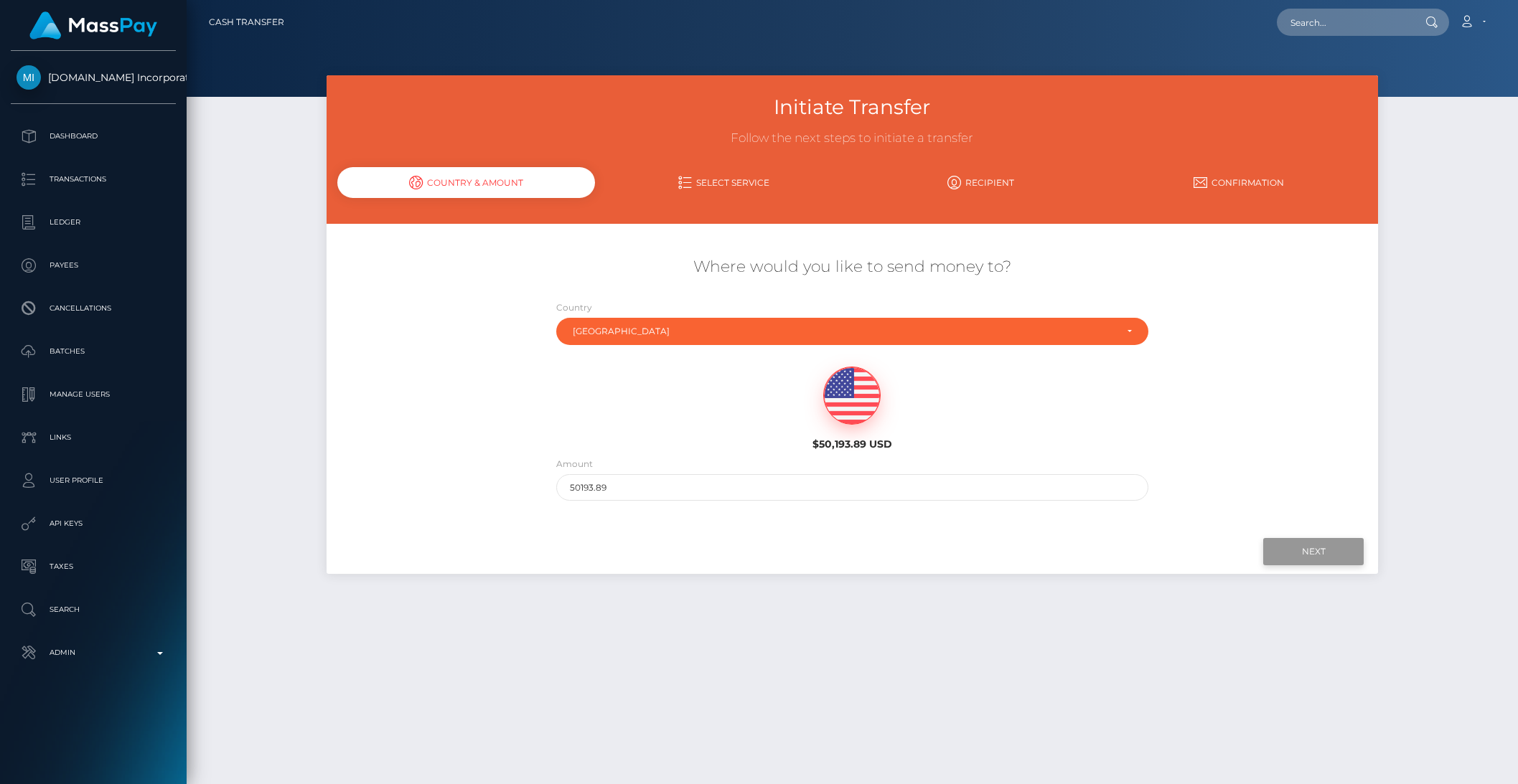
click at [1334, 556] on input "Next" at bounding box center [1313, 551] width 101 height 27
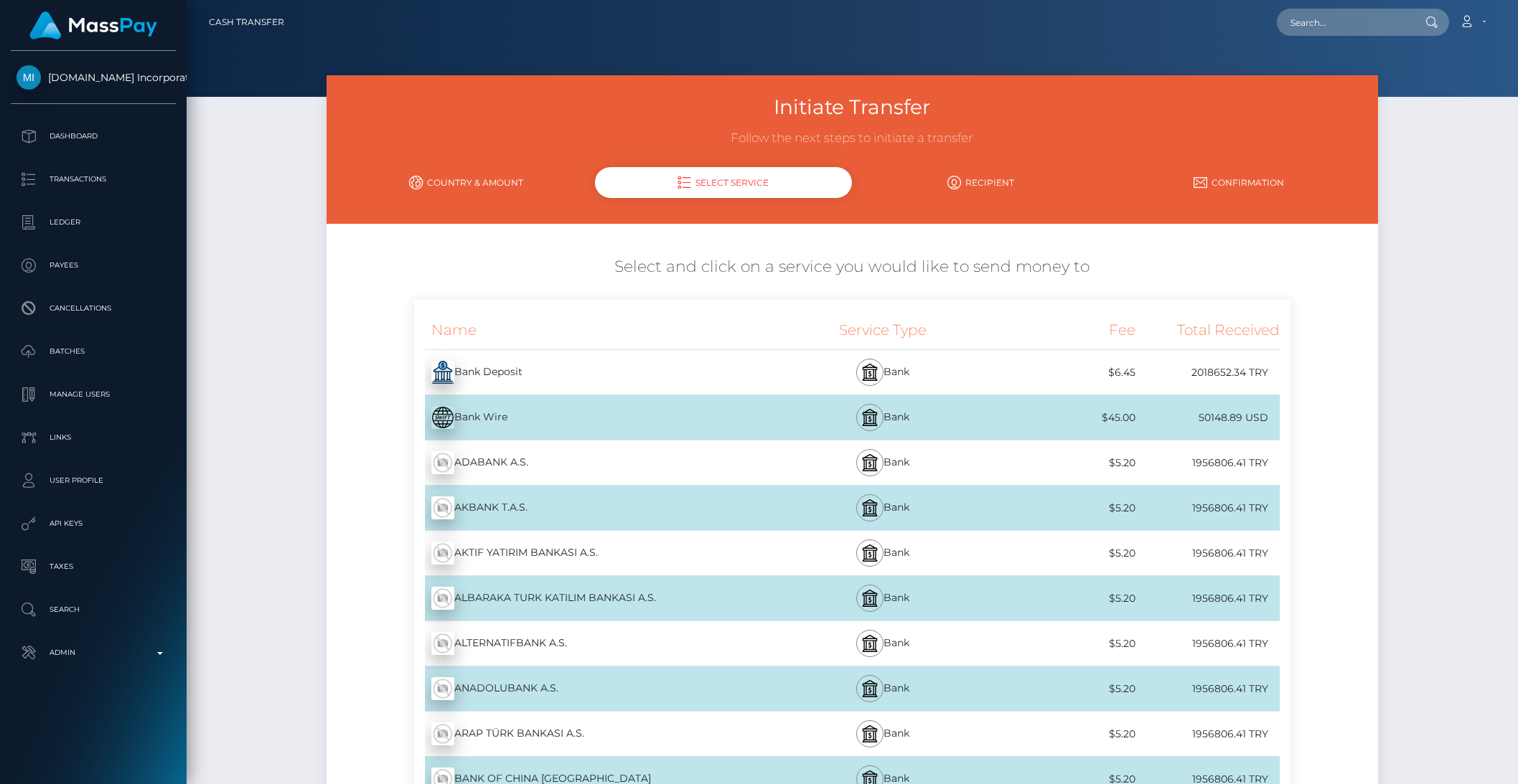
click at [455, 179] on link "Country & Amount" at bounding box center [465, 182] width 257 height 25
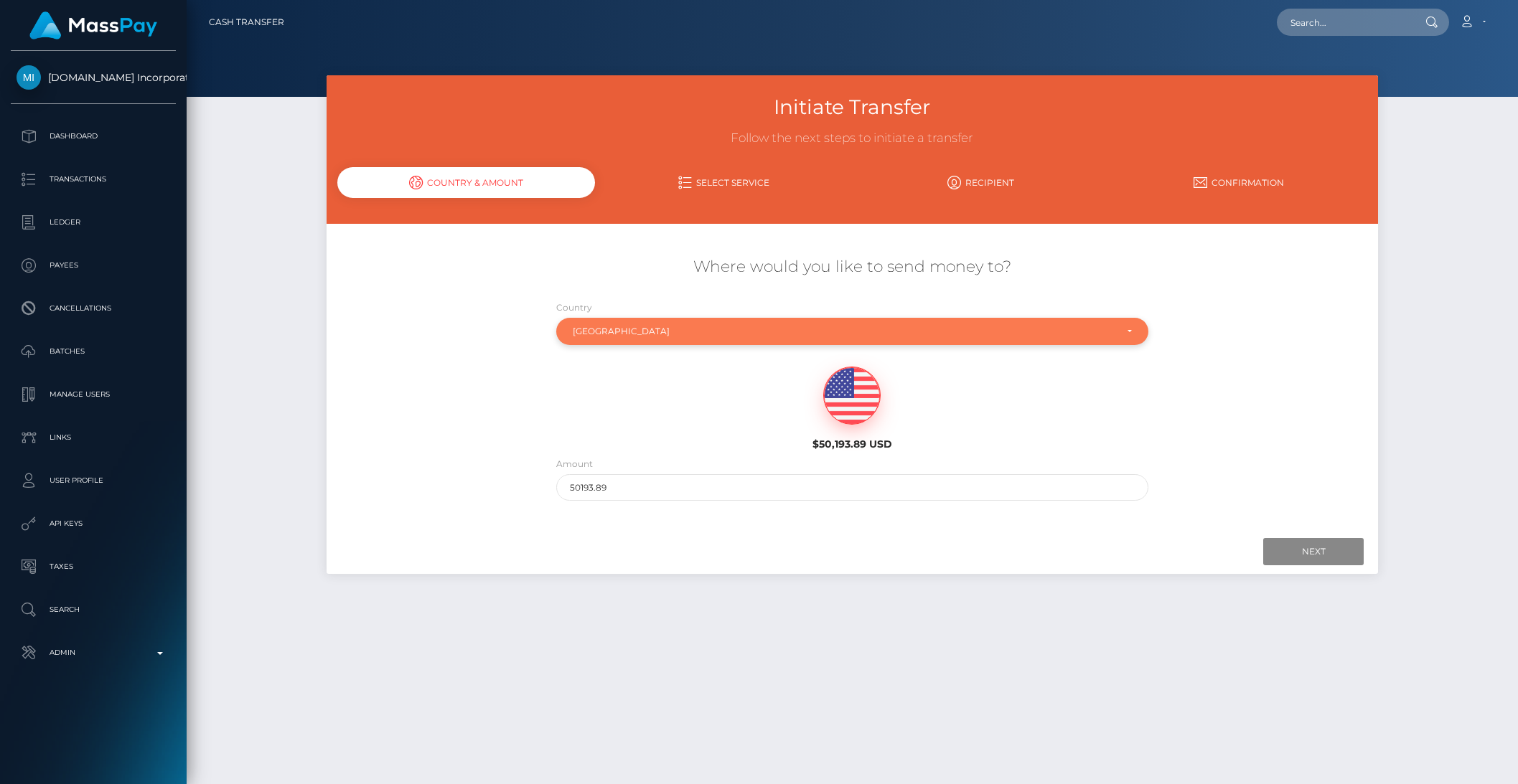
click at [611, 334] on div "Turkey" at bounding box center [844, 331] width 543 height 12
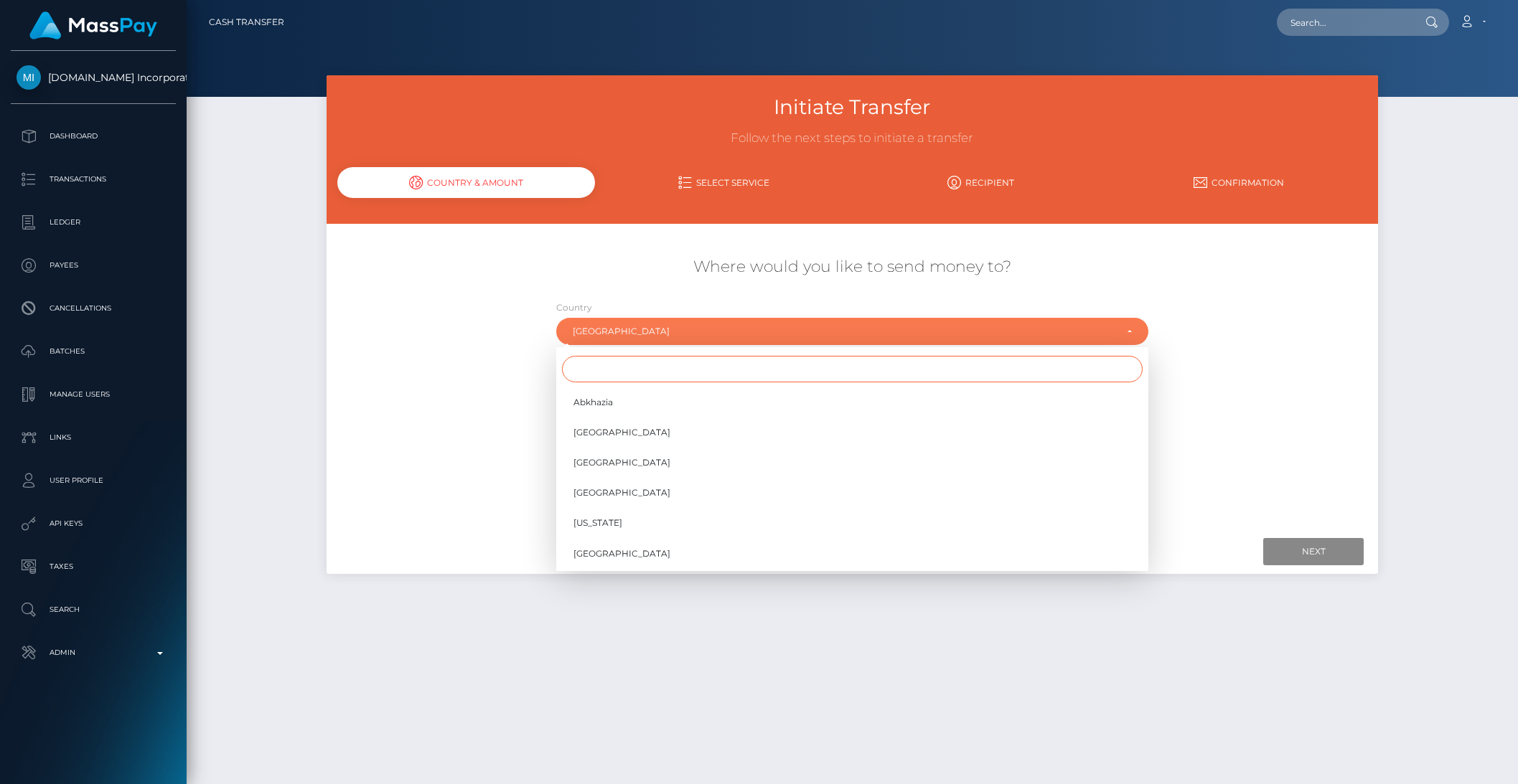
click at [620, 374] on input "Search" at bounding box center [852, 369] width 580 height 27
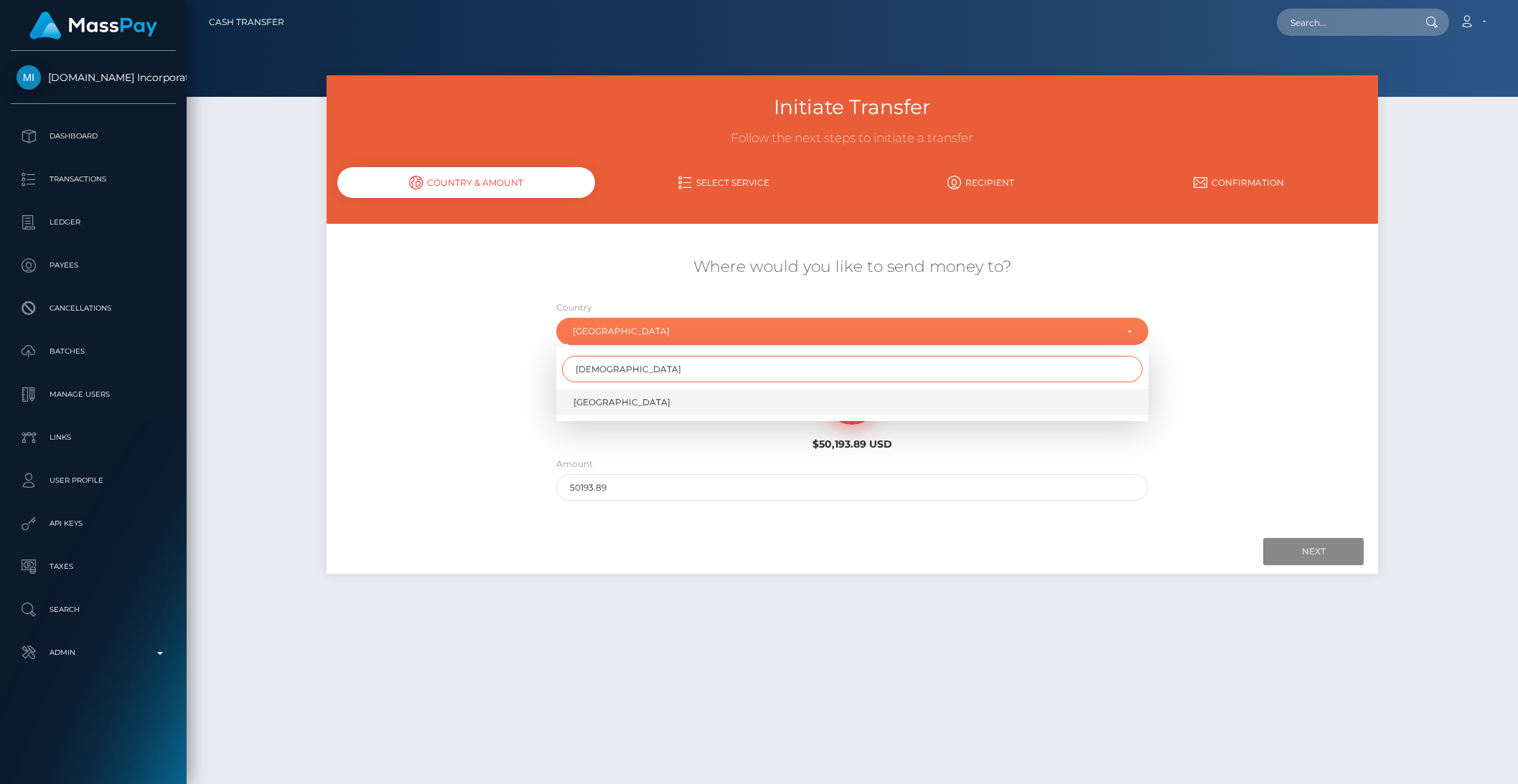
type input "russi"
click at [605, 402] on link "[GEOGRAPHIC_DATA]" at bounding box center [852, 402] width 592 height 27
select select "RUS"
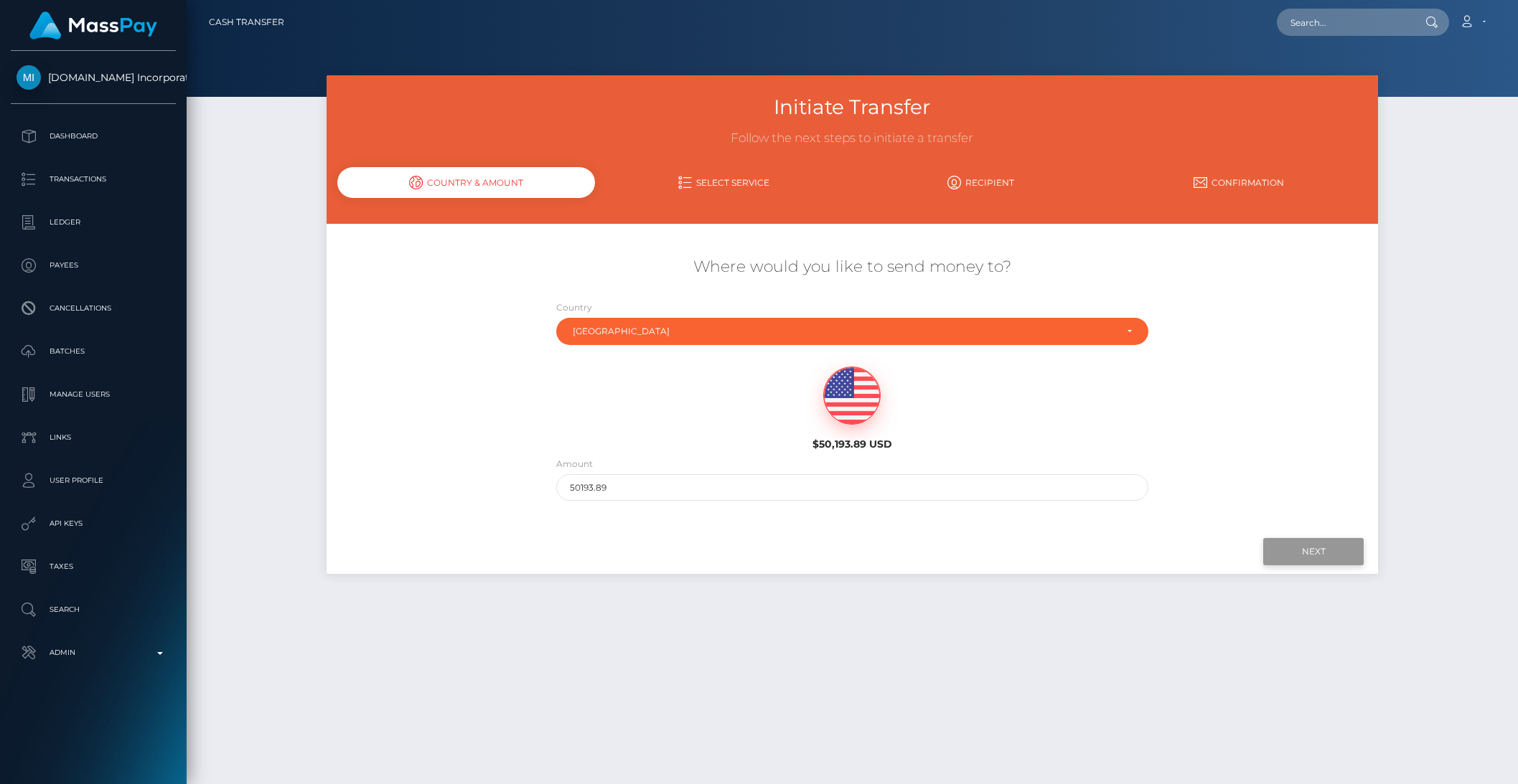
click at [1343, 557] on input "Next" at bounding box center [1313, 551] width 101 height 27
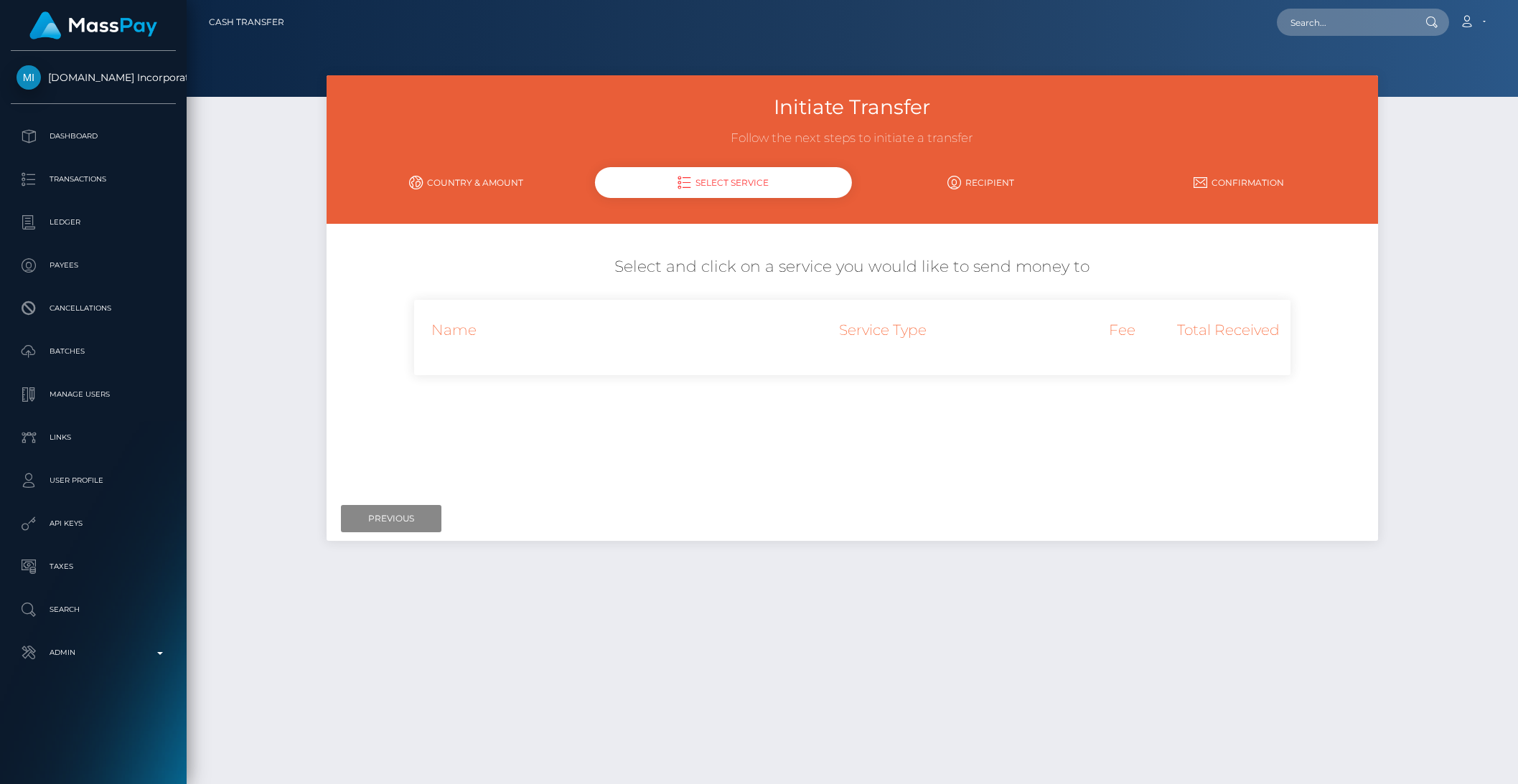
click at [401, 502] on div "Next Finish Previous" at bounding box center [852, 518] width 1052 height 44
click at [383, 513] on input "Previous" at bounding box center [391, 519] width 101 height 27
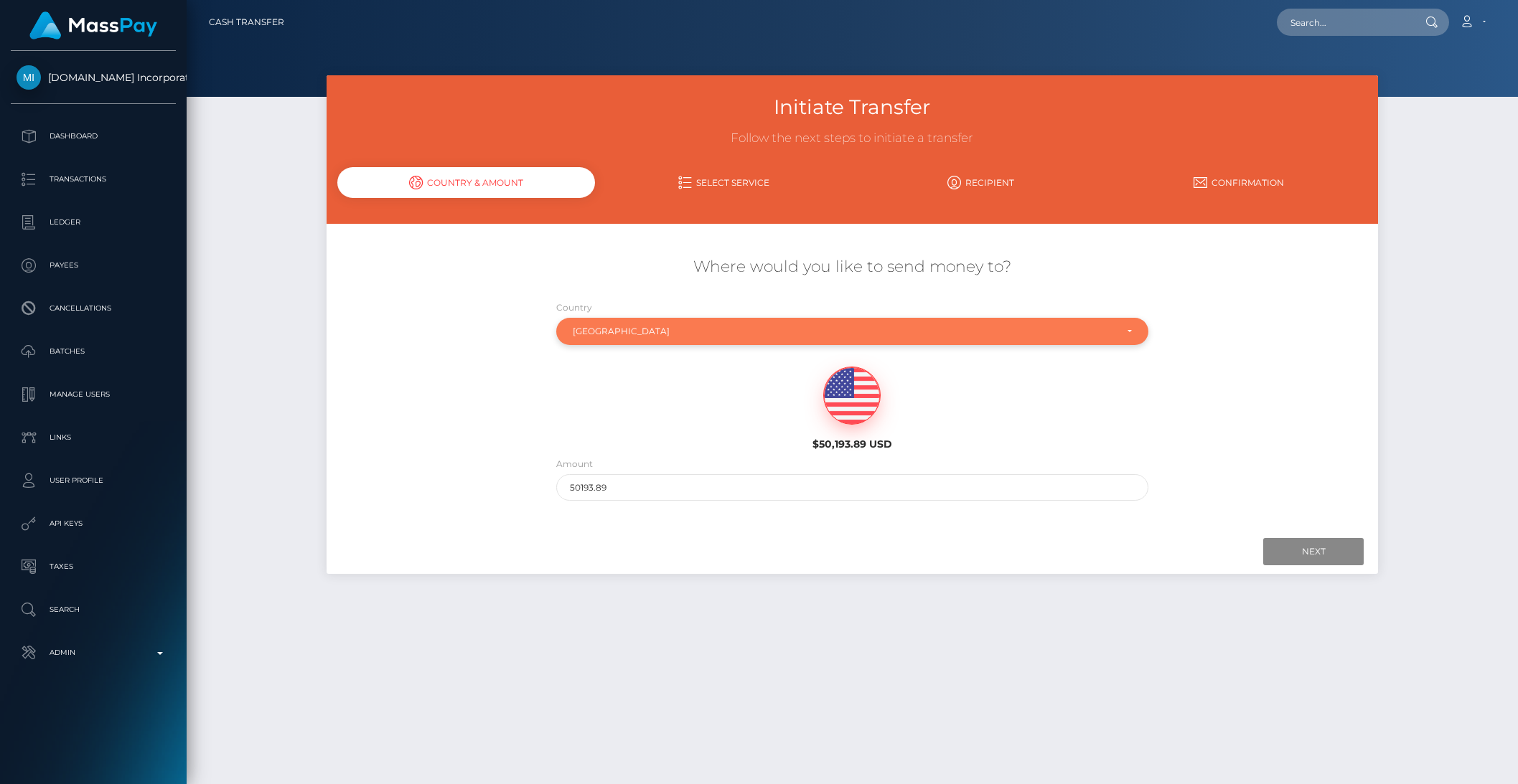
click at [630, 319] on div "Russia" at bounding box center [852, 331] width 592 height 27
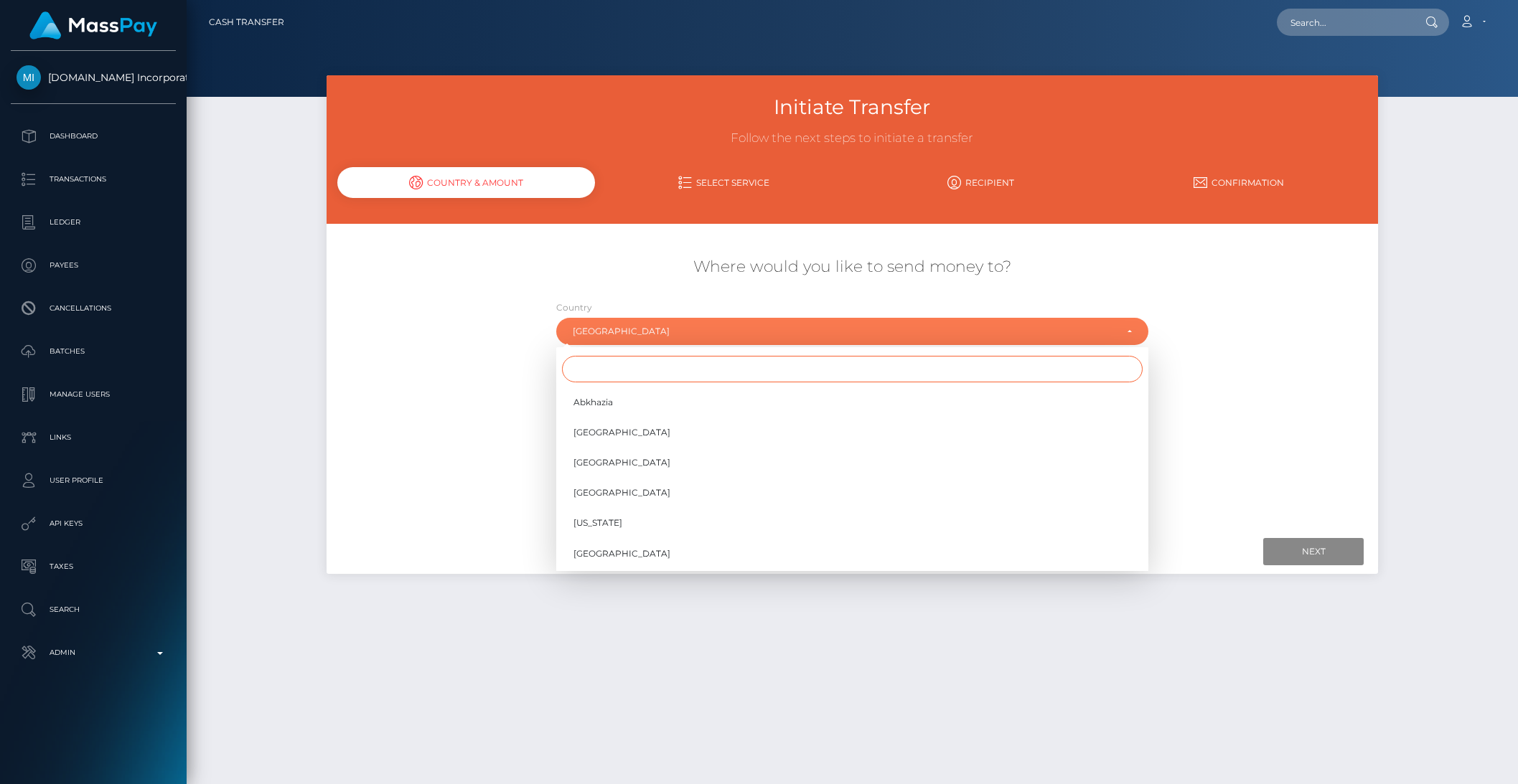
click at [596, 355] on input "Search" at bounding box center [852, 369] width 580 height 27
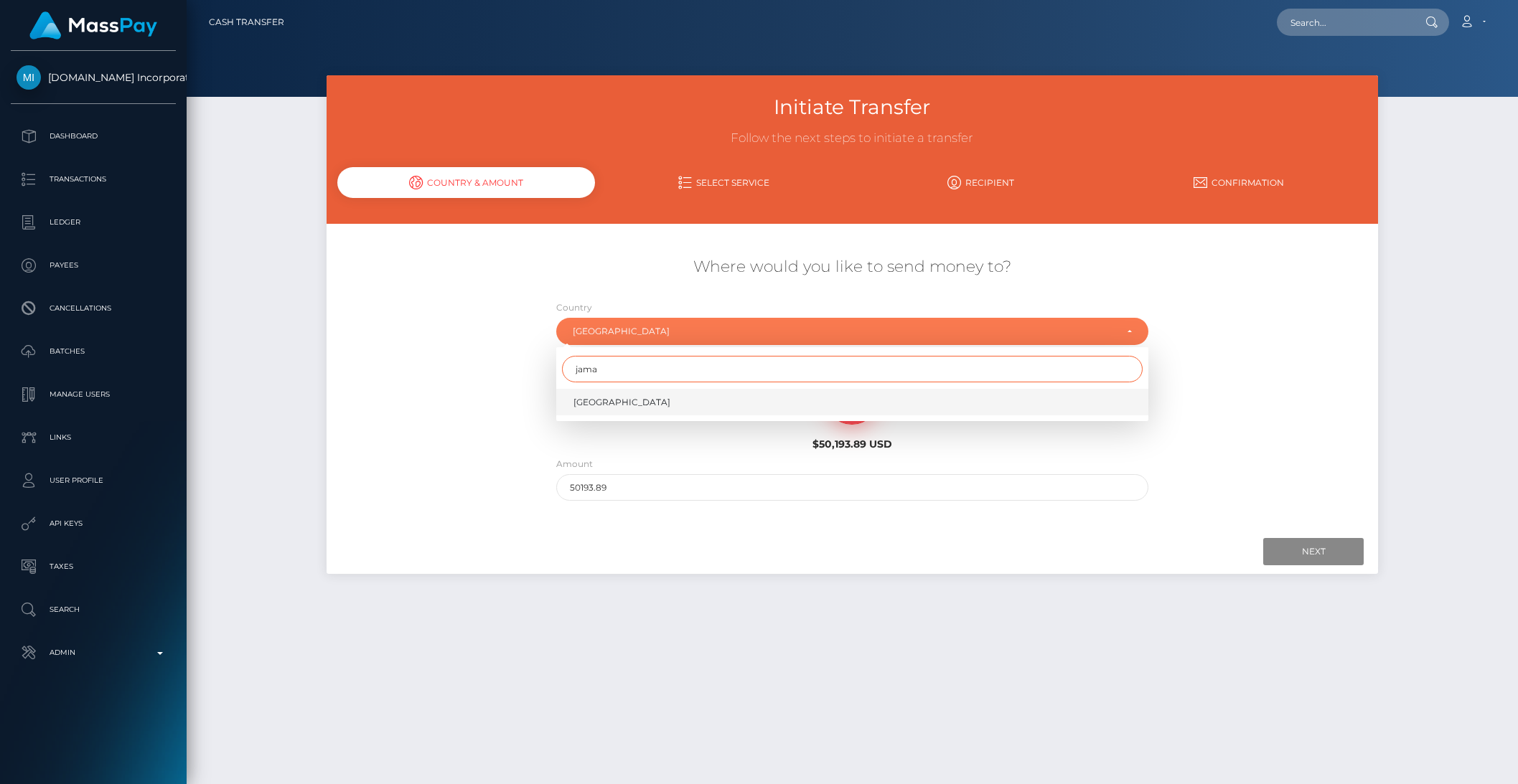
type input "jama"
click at [587, 410] on link "Jamaica" at bounding box center [852, 402] width 592 height 27
select select "JAM"
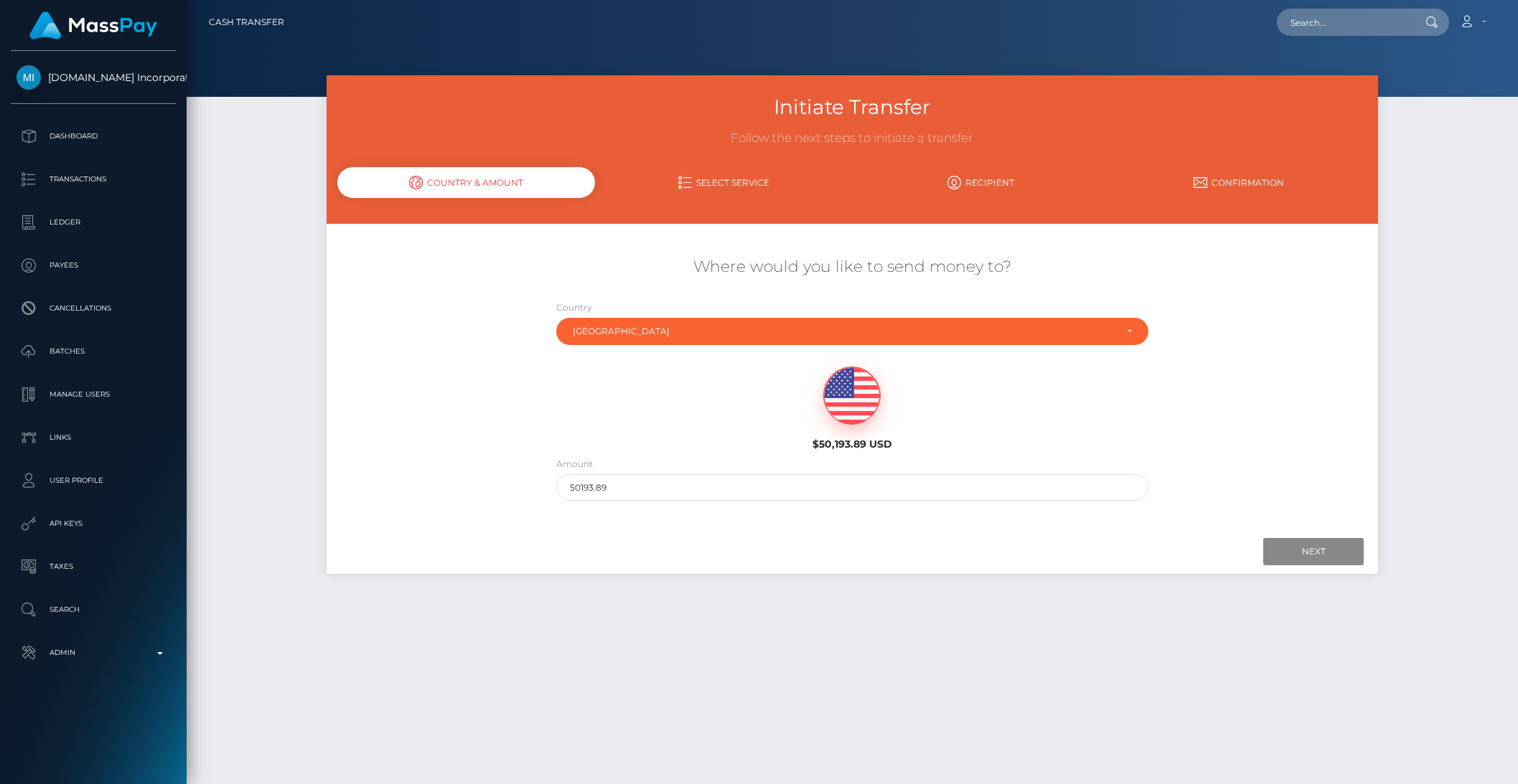
click at [1283, 538] on div "Next Finish" at bounding box center [1313, 551] width 101 height 27
click at [1292, 550] on input "Next" at bounding box center [1313, 551] width 101 height 27
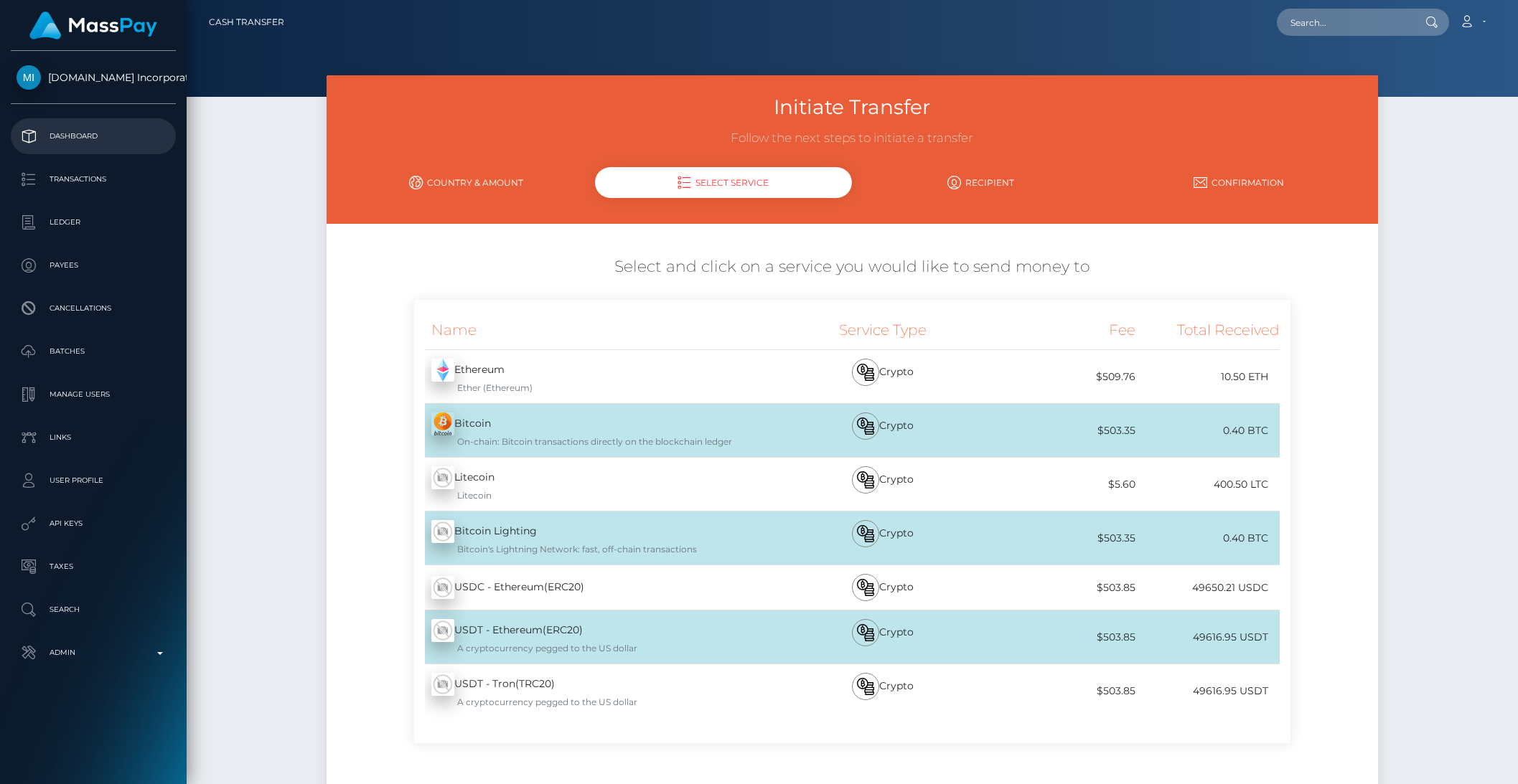
click at [117, 142] on p "Dashboard" at bounding box center [93, 136] width 153 height 22
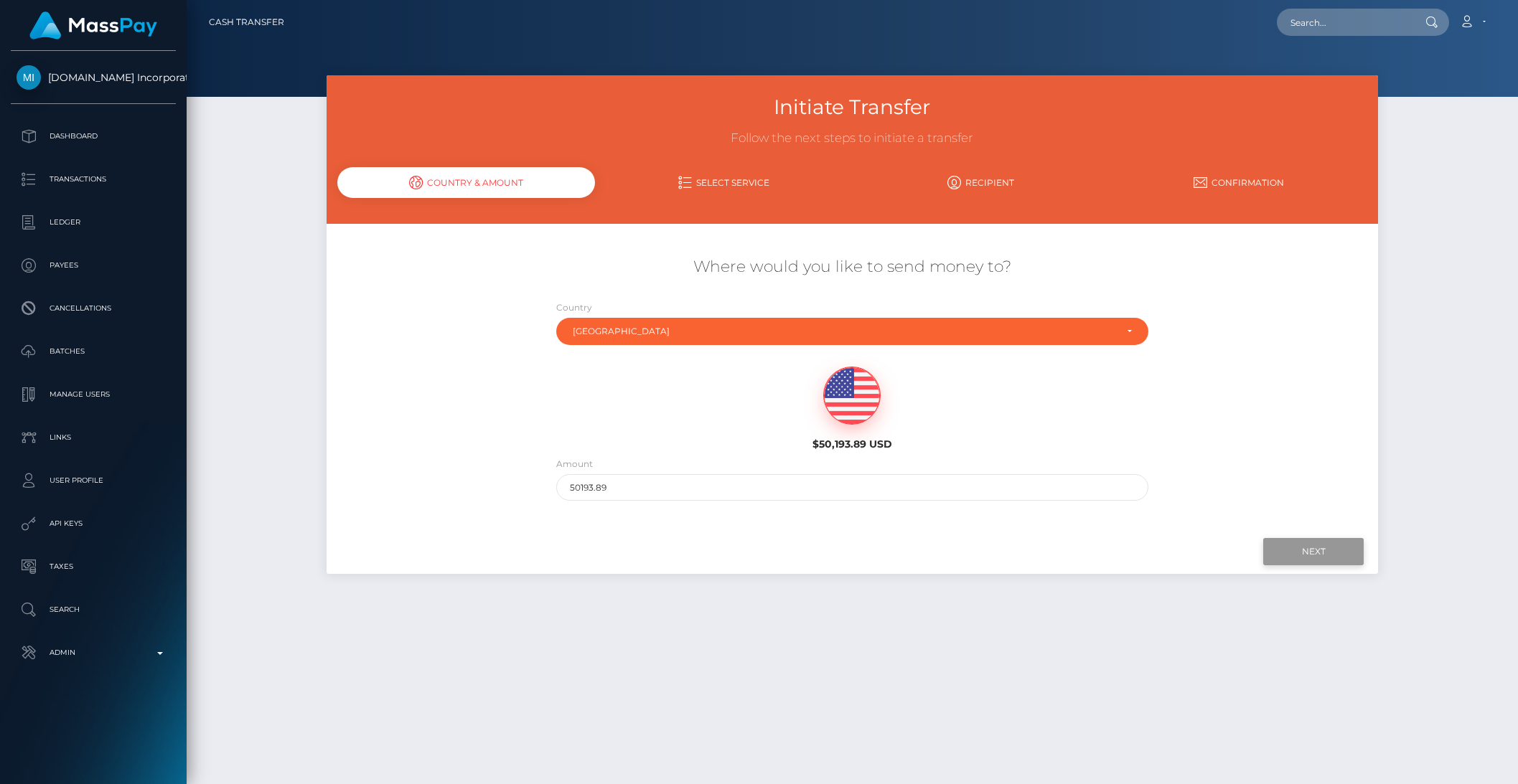
click at [1315, 559] on input "Next" at bounding box center [1313, 551] width 101 height 27
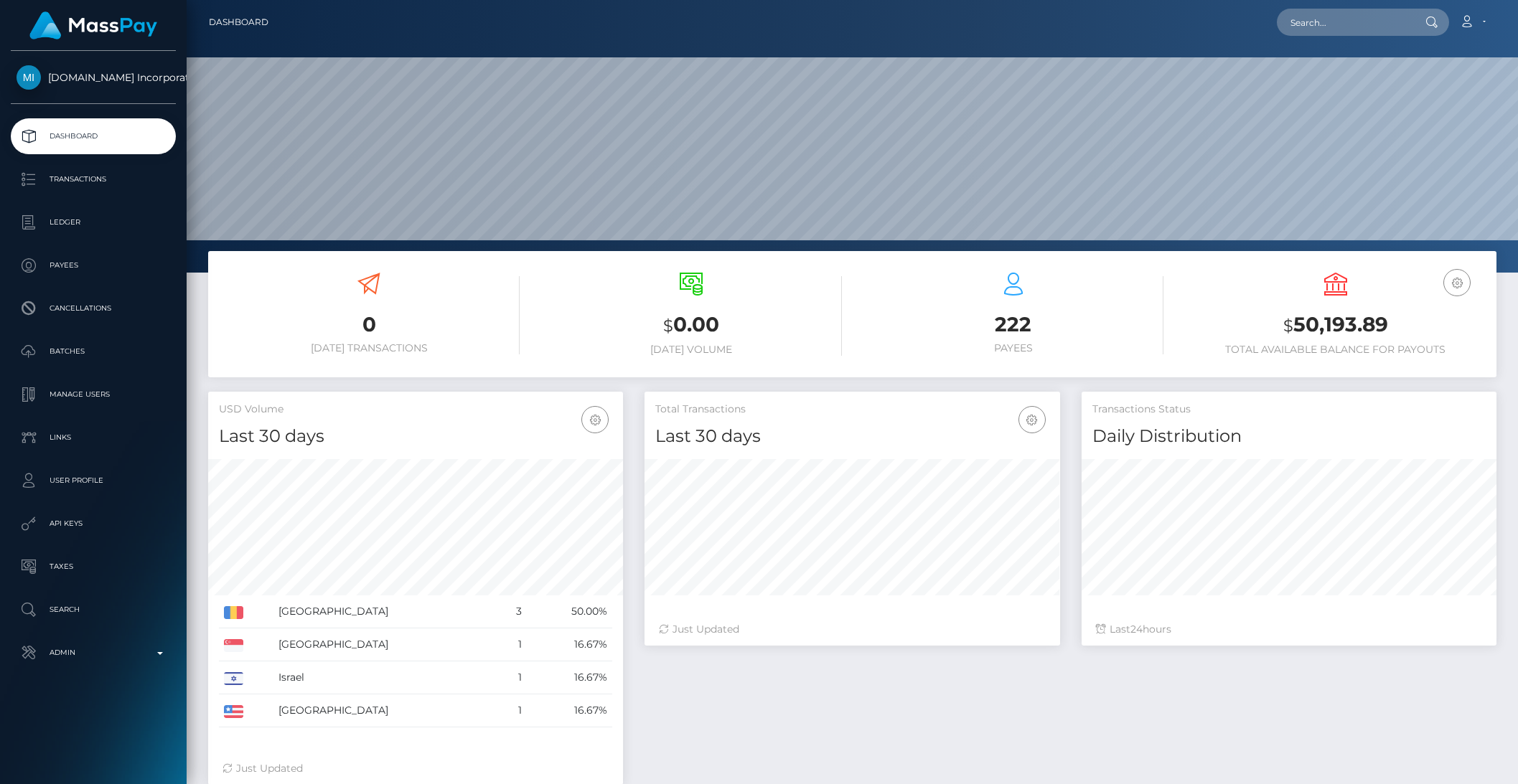
scroll to position [253, 414]
click at [138, 657] on p "Admin" at bounding box center [93, 653] width 153 height 22
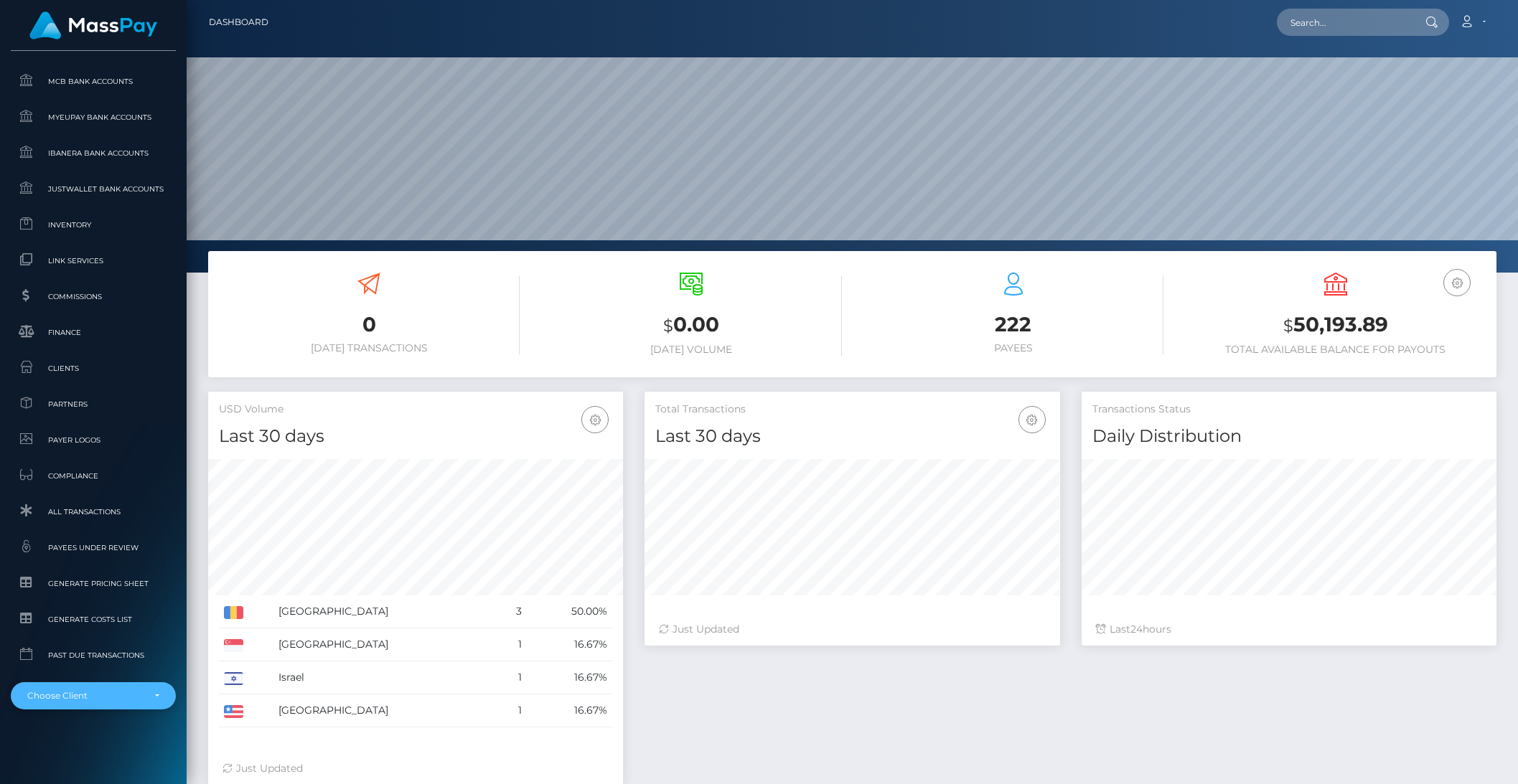
click at [124, 690] on div "Choose Client" at bounding box center [85, 696] width 116 height 12
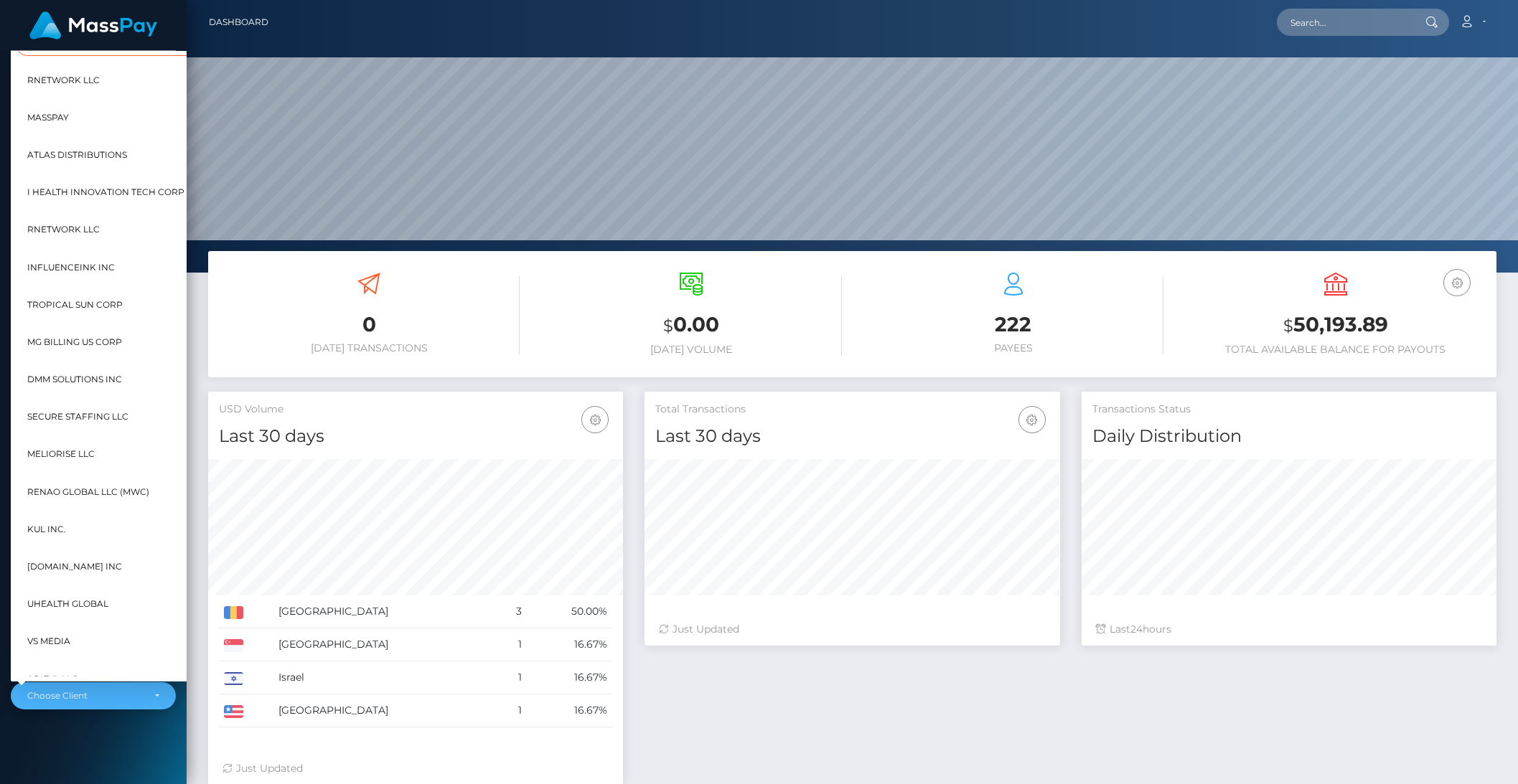
scroll to position [398, 16]
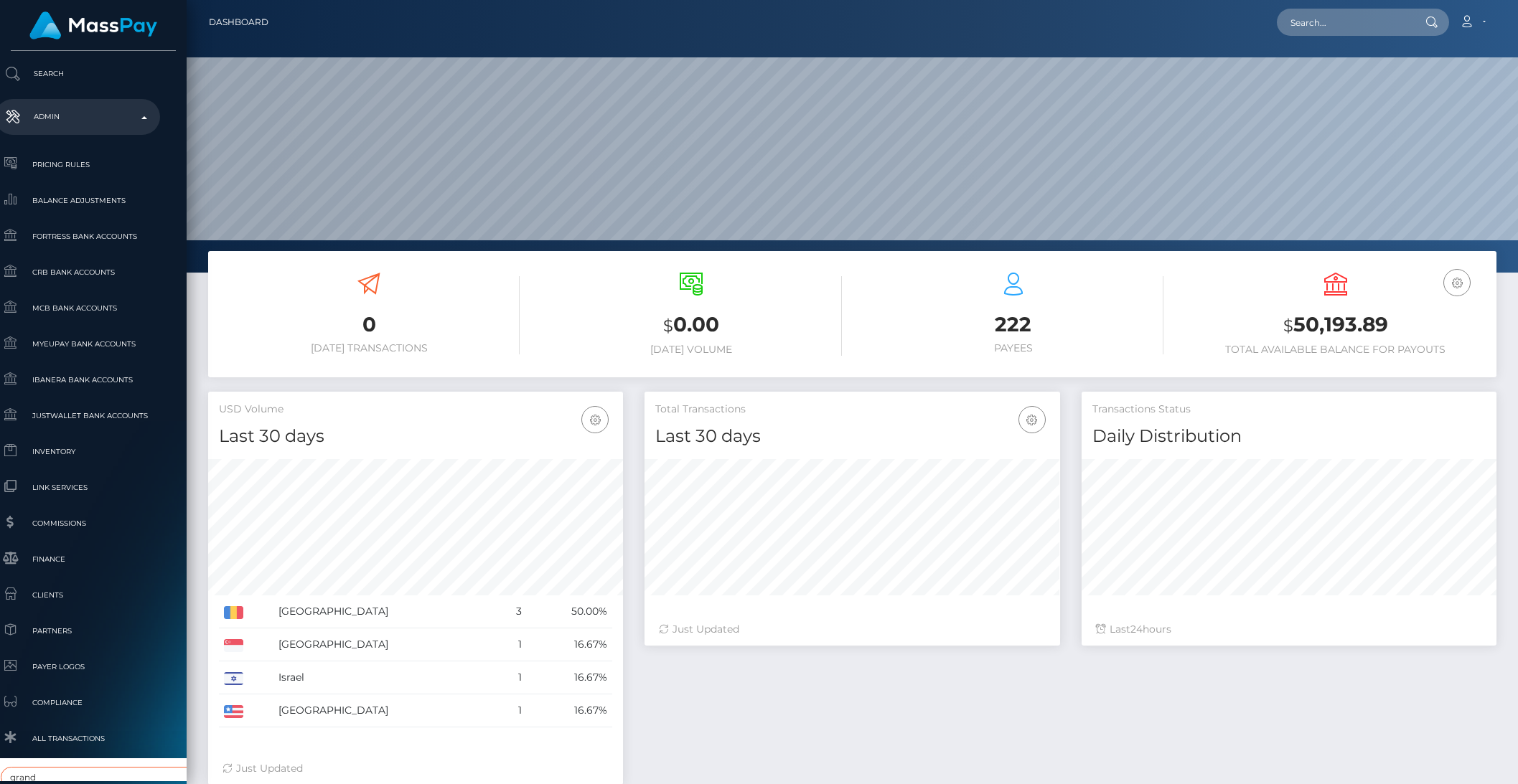
type input "grand"
select select "183"
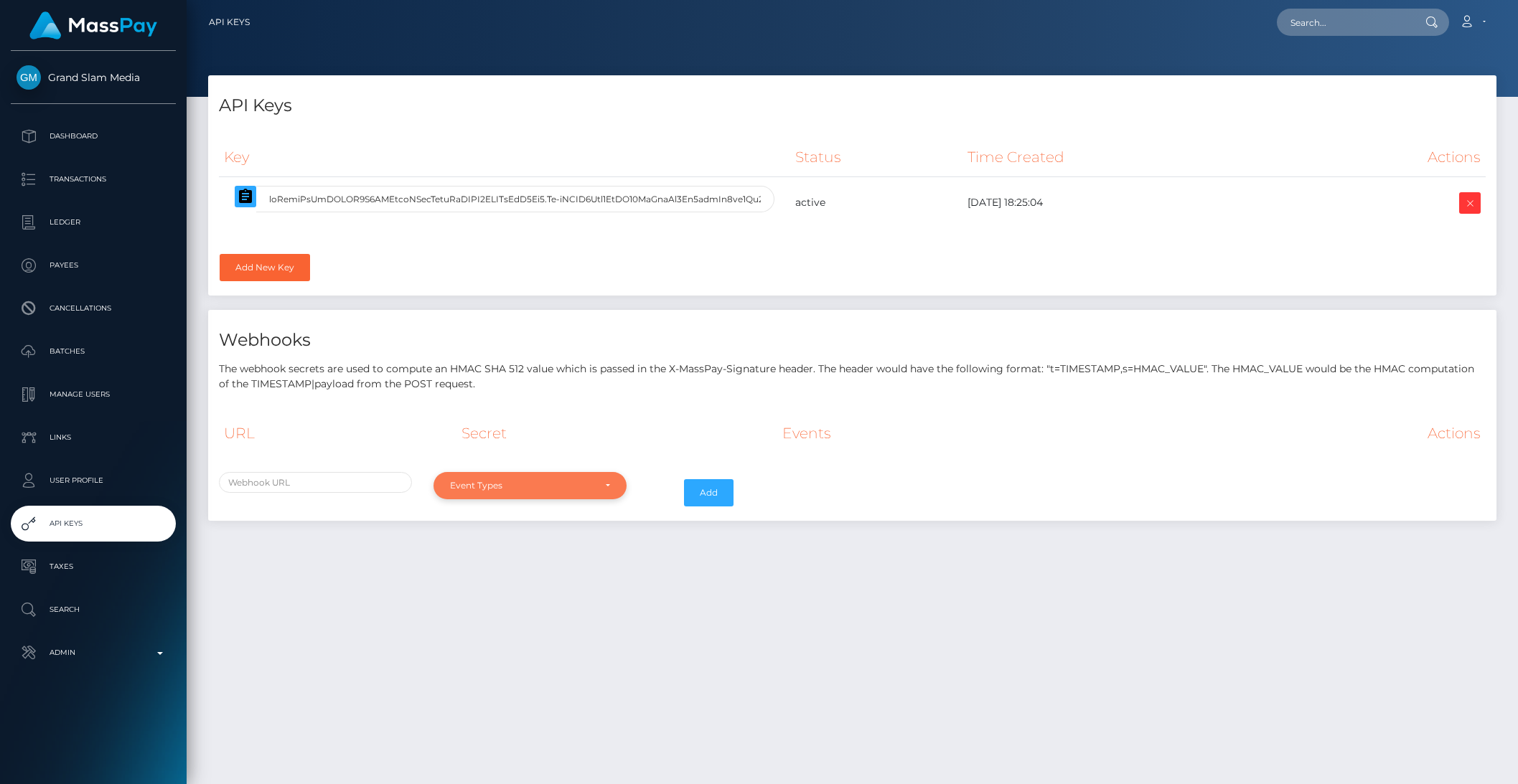
click at [585, 489] on div "Event Types" at bounding box center [521, 486] width 143 height 12
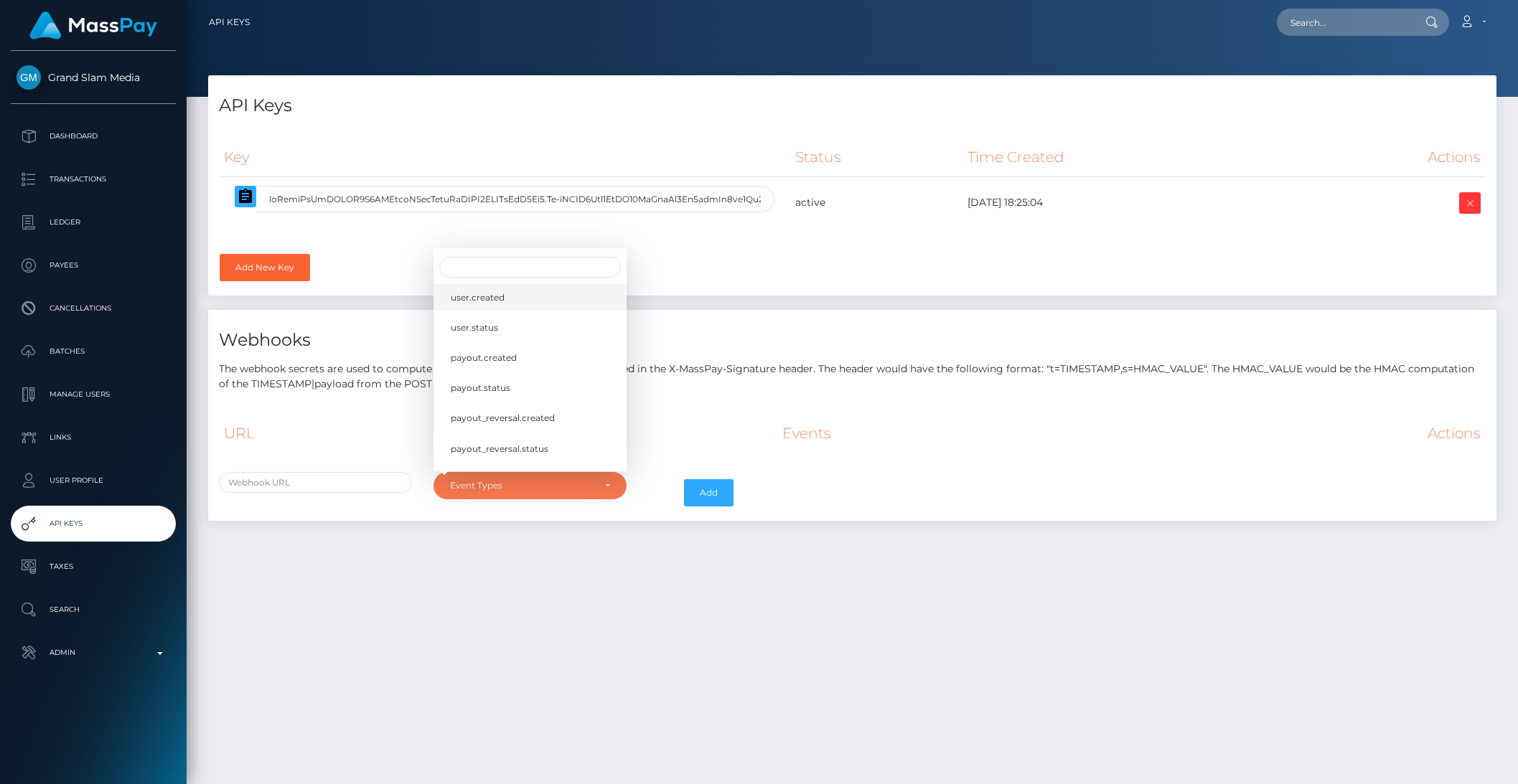
click at [480, 298] on span "user.created" at bounding box center [477, 297] width 54 height 13
select select "user.created"
click at [483, 306] on link "user.created" at bounding box center [530, 297] width 193 height 27
click at [475, 320] on span "user.status" at bounding box center [474, 327] width 47 height 13
select select "user.status"
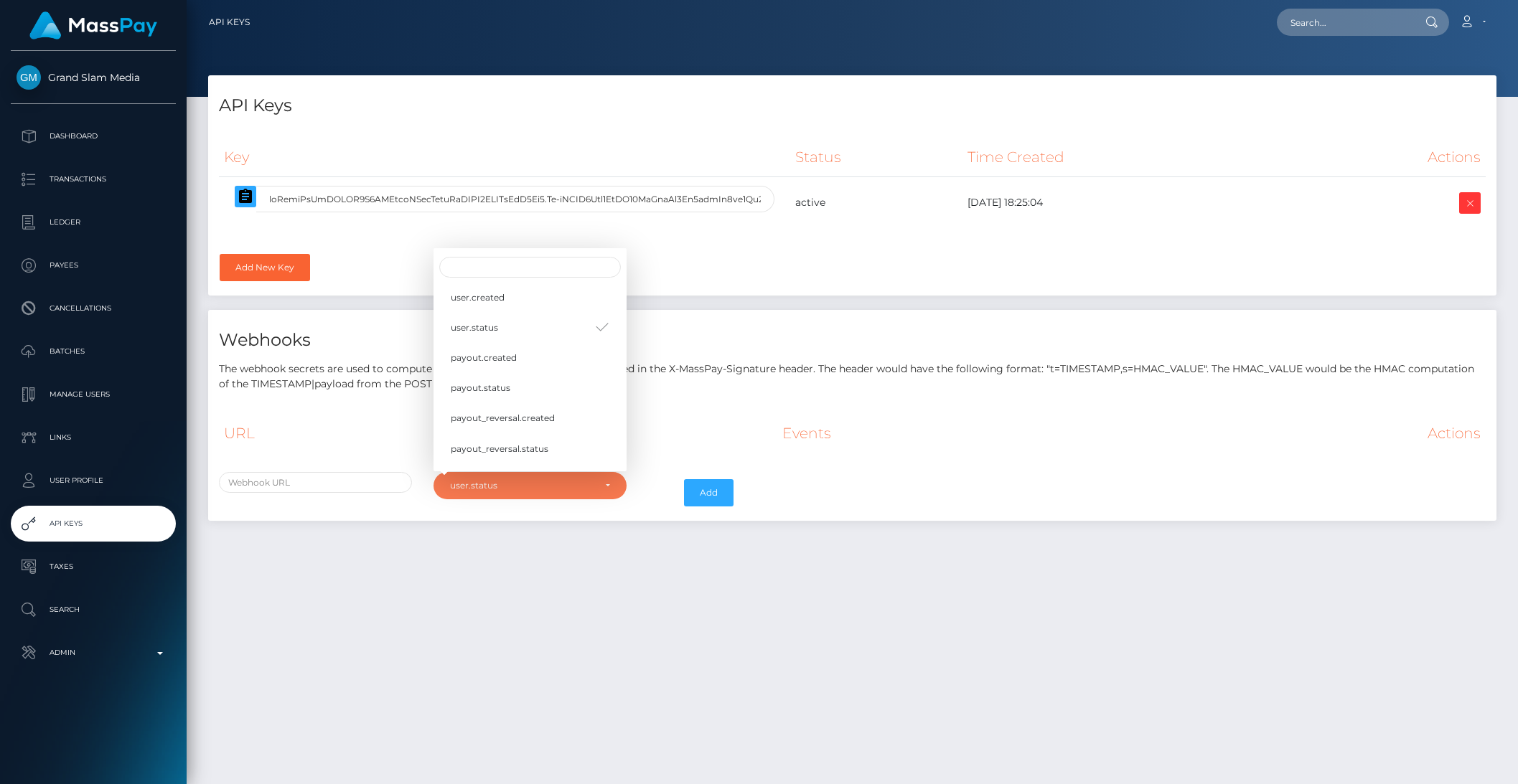
click at [503, 583] on div "API Keys Key Status Time Created Actions kyc.id" at bounding box center [852, 423] width 1331 height 696
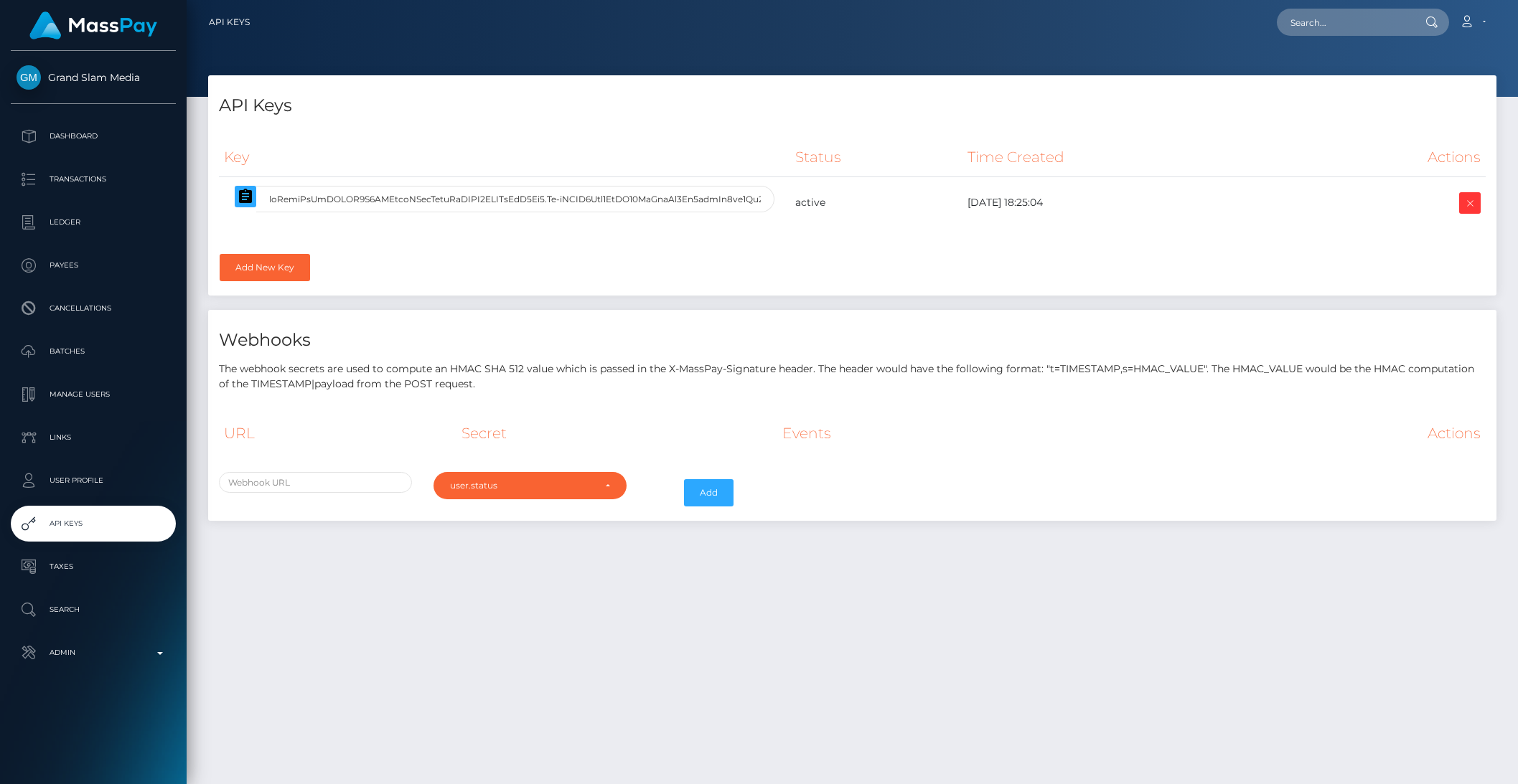
click at [287, 523] on div "API Keys Key Status Time Created Actions" at bounding box center [852, 305] width 1310 height 459
click at [608, 485] on div "user.status" at bounding box center [530, 486] width 160 height 12
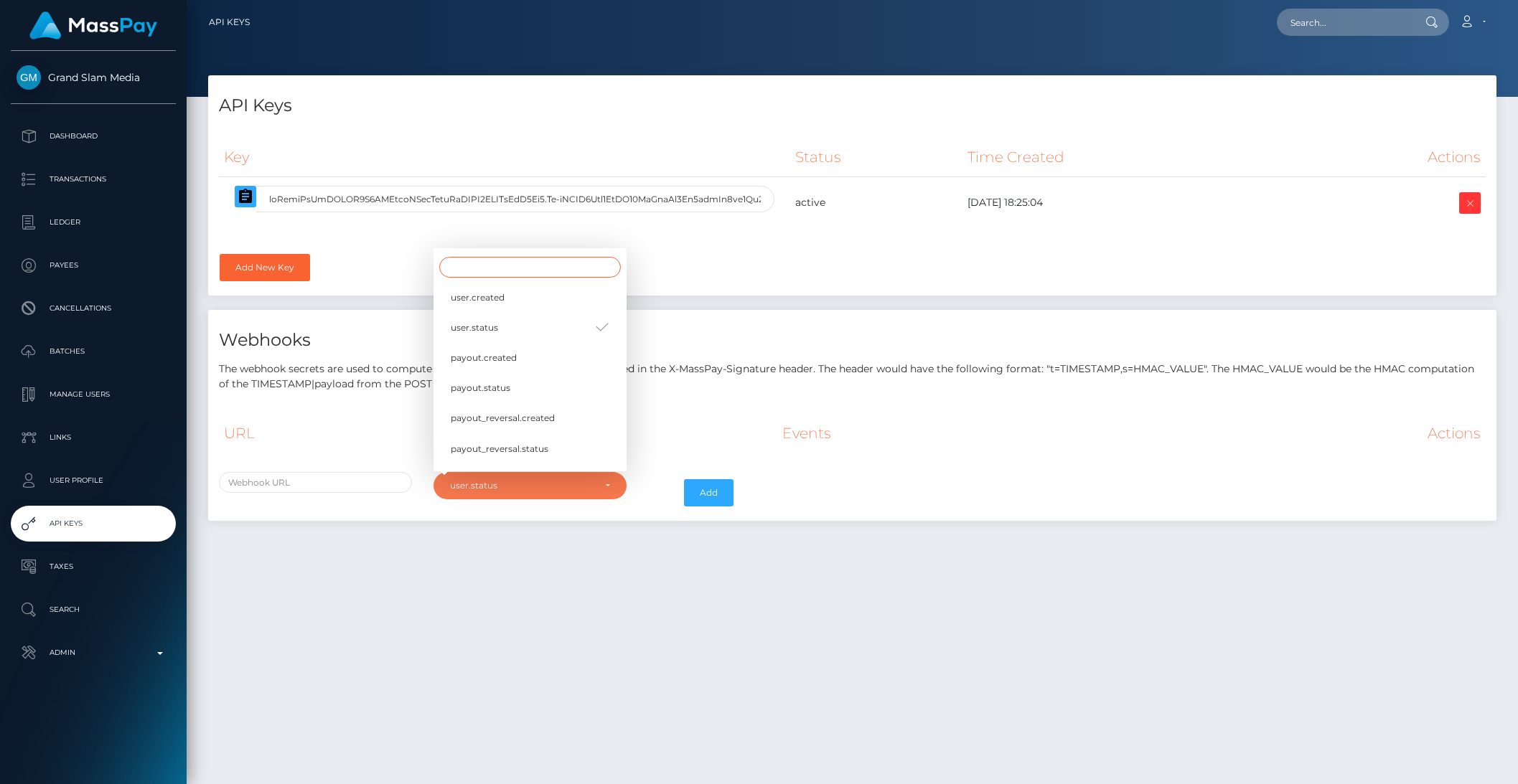
click at [516, 263] on input "Search" at bounding box center [530, 267] width 182 height 21
click at [772, 389] on p "The webhook secrets are used to compute an HMAC SHA 512 value which is passed i…" at bounding box center [852, 376] width 1267 height 30
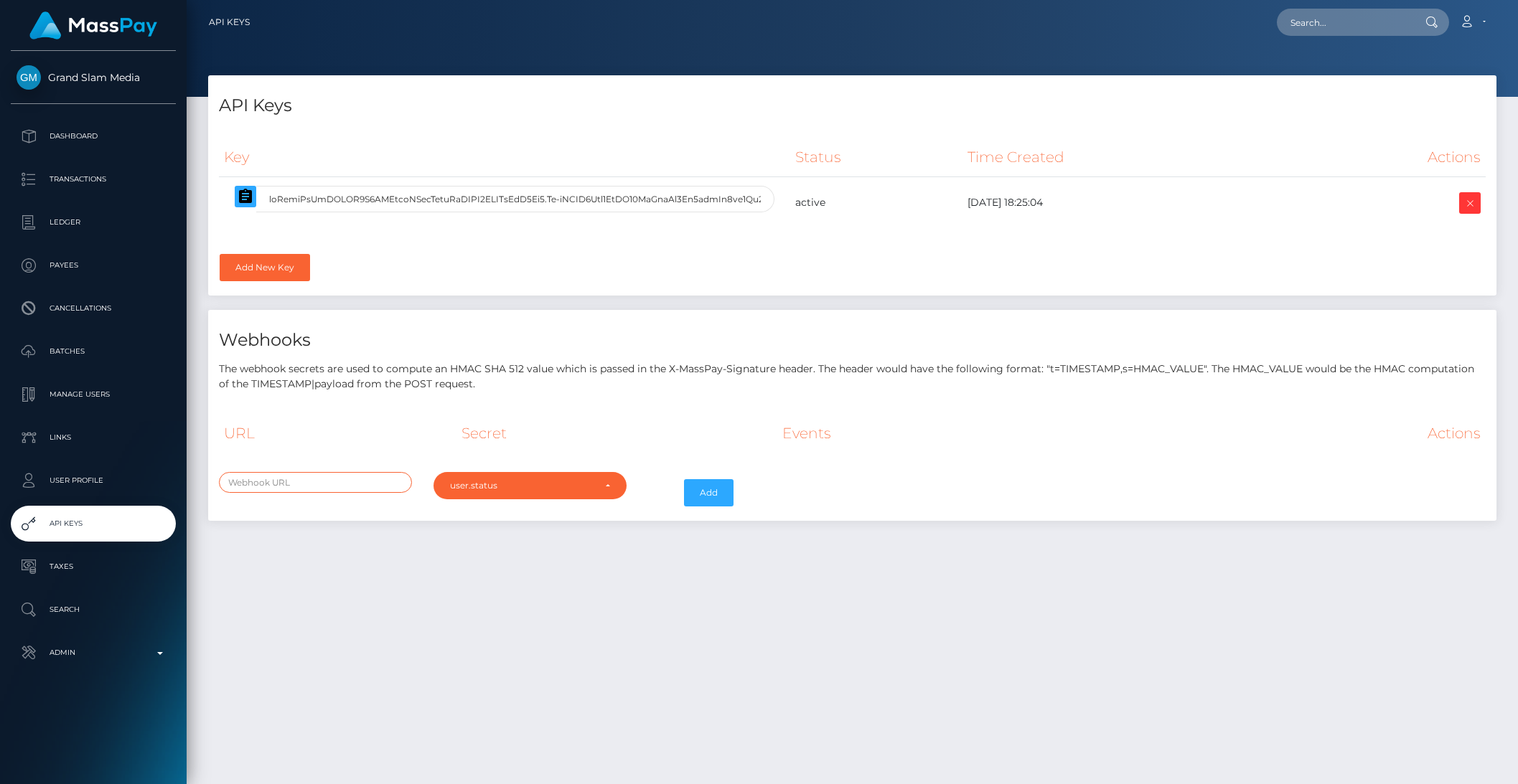
click at [262, 489] on input "text" at bounding box center [316, 482] width 193 height 21
type input "www.masspay.io"
click at [709, 500] on button "Add" at bounding box center [708, 493] width 49 height 27
select select "user.status"
select select
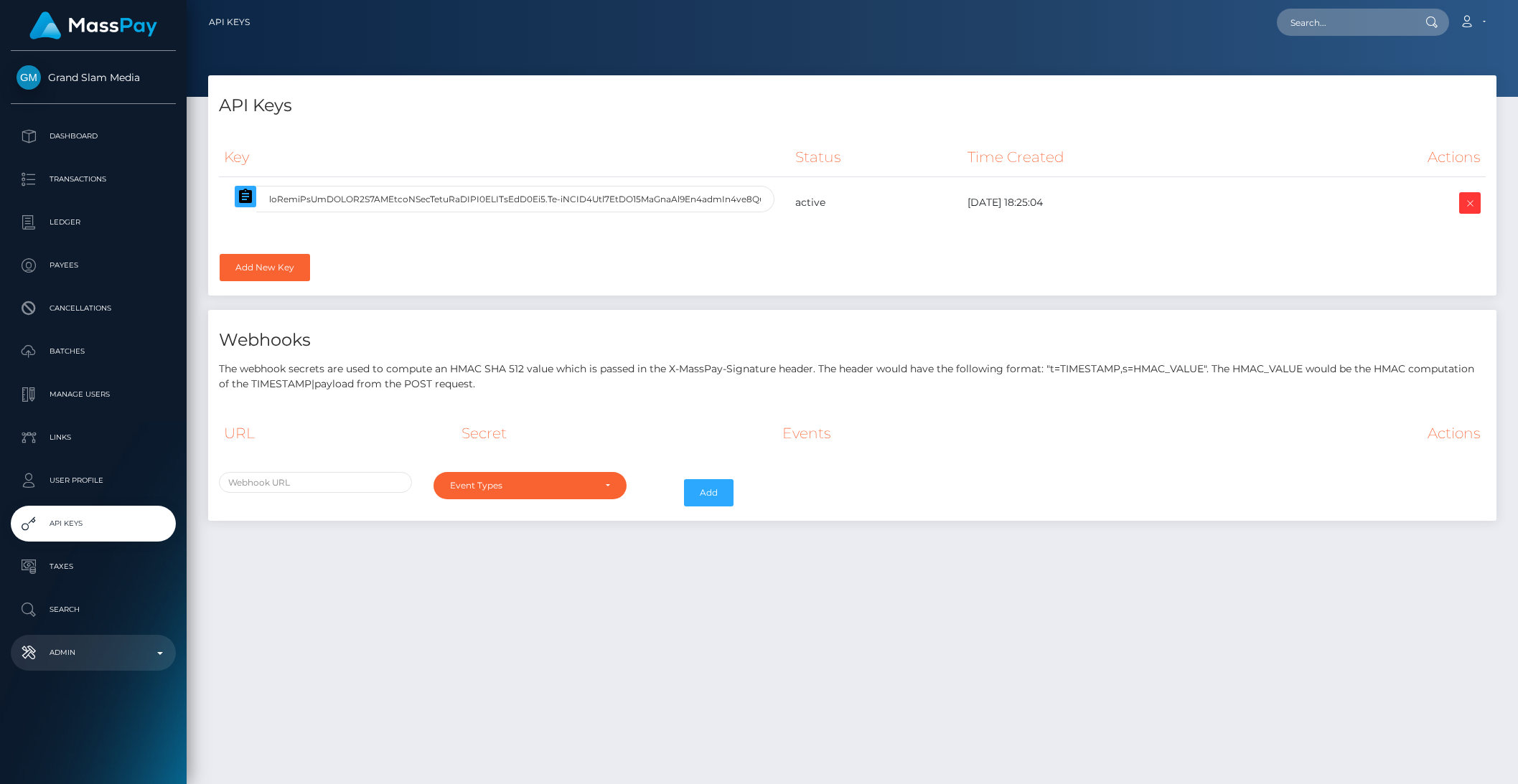
click at [127, 646] on p "Admin" at bounding box center [93, 653] width 153 height 22
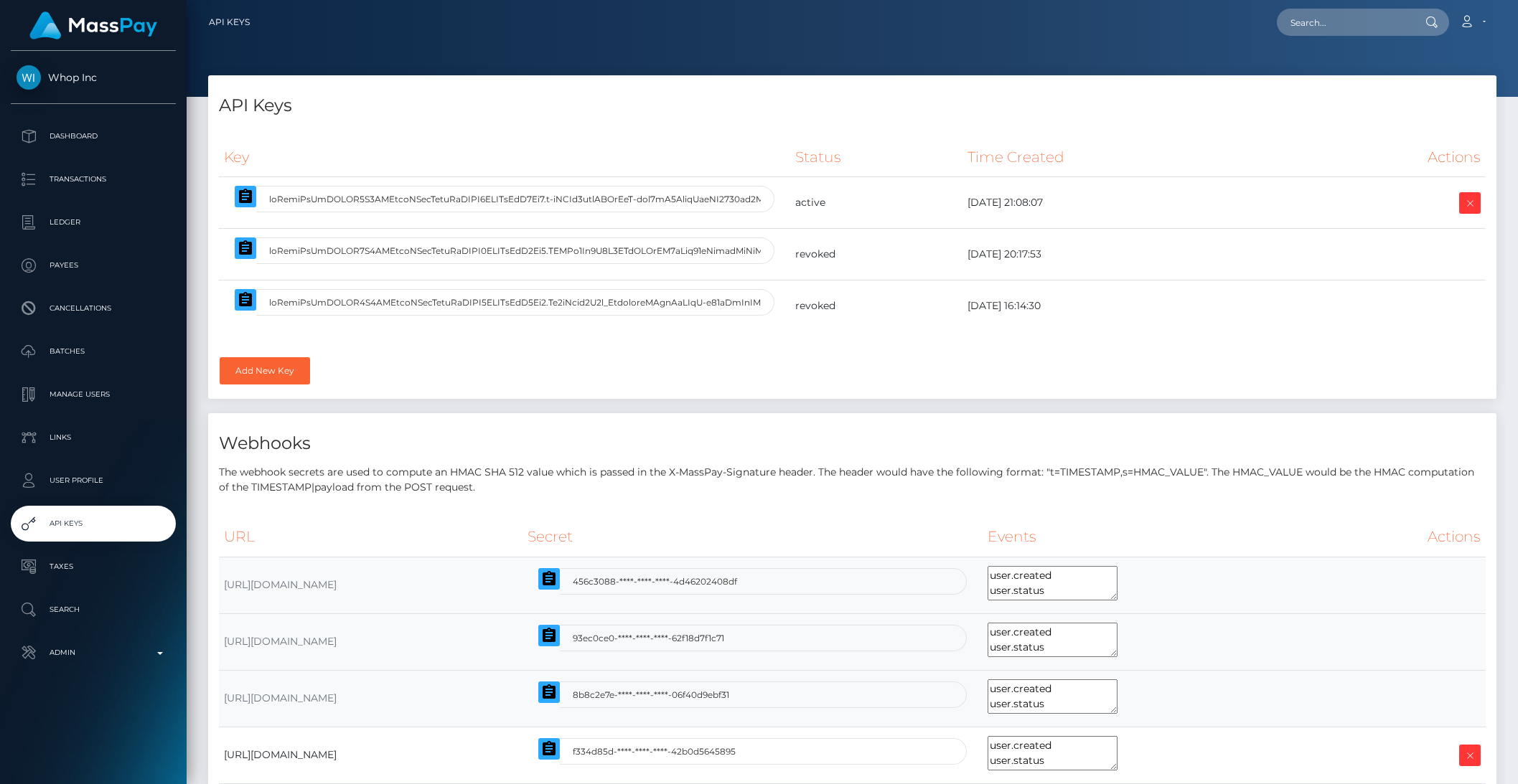
select select
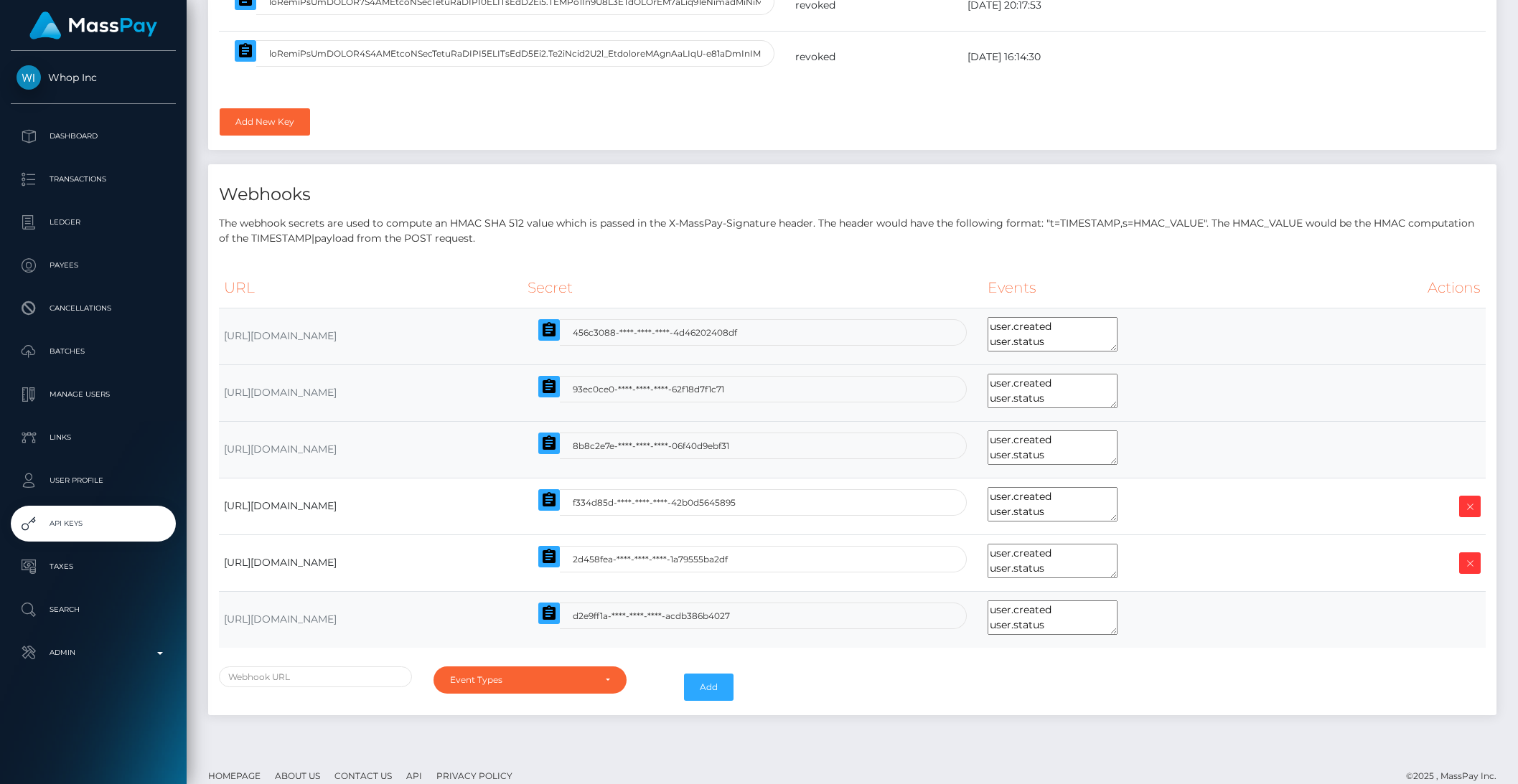
scroll to position [241, 0]
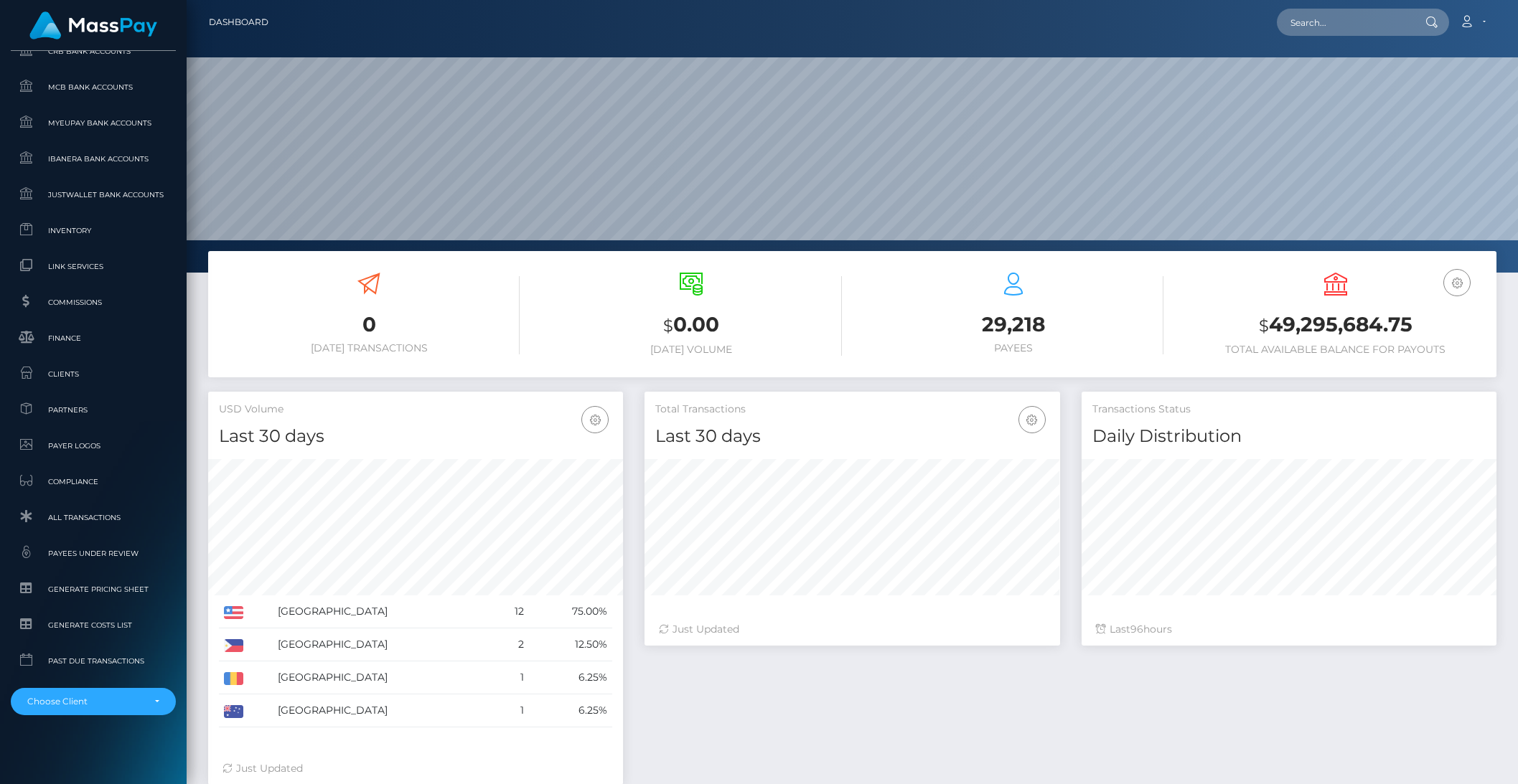
scroll to position [762, 0]
click at [100, 698] on div "Choose Client" at bounding box center [85, 697] width 116 height 12
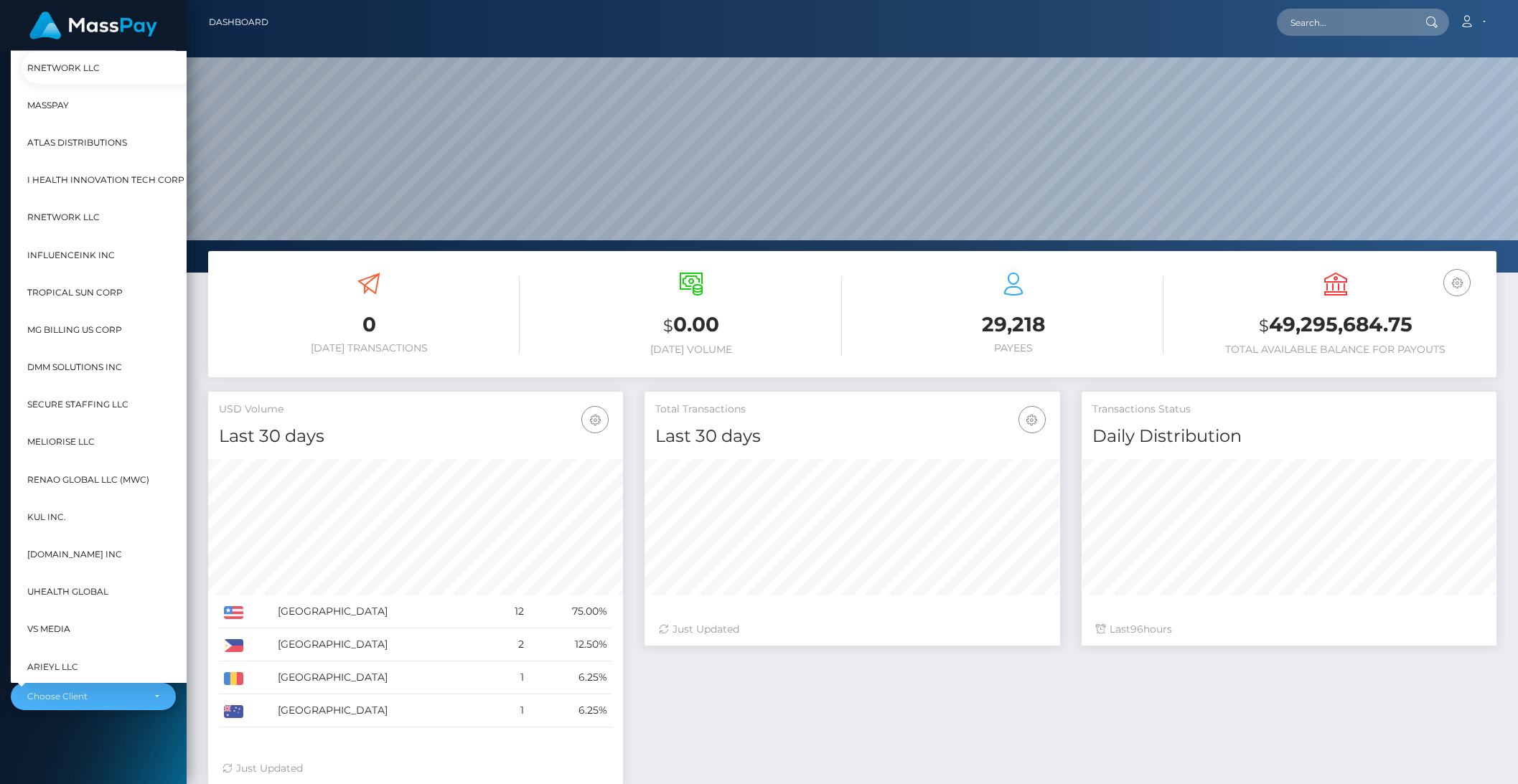
scroll to position [385, 16]
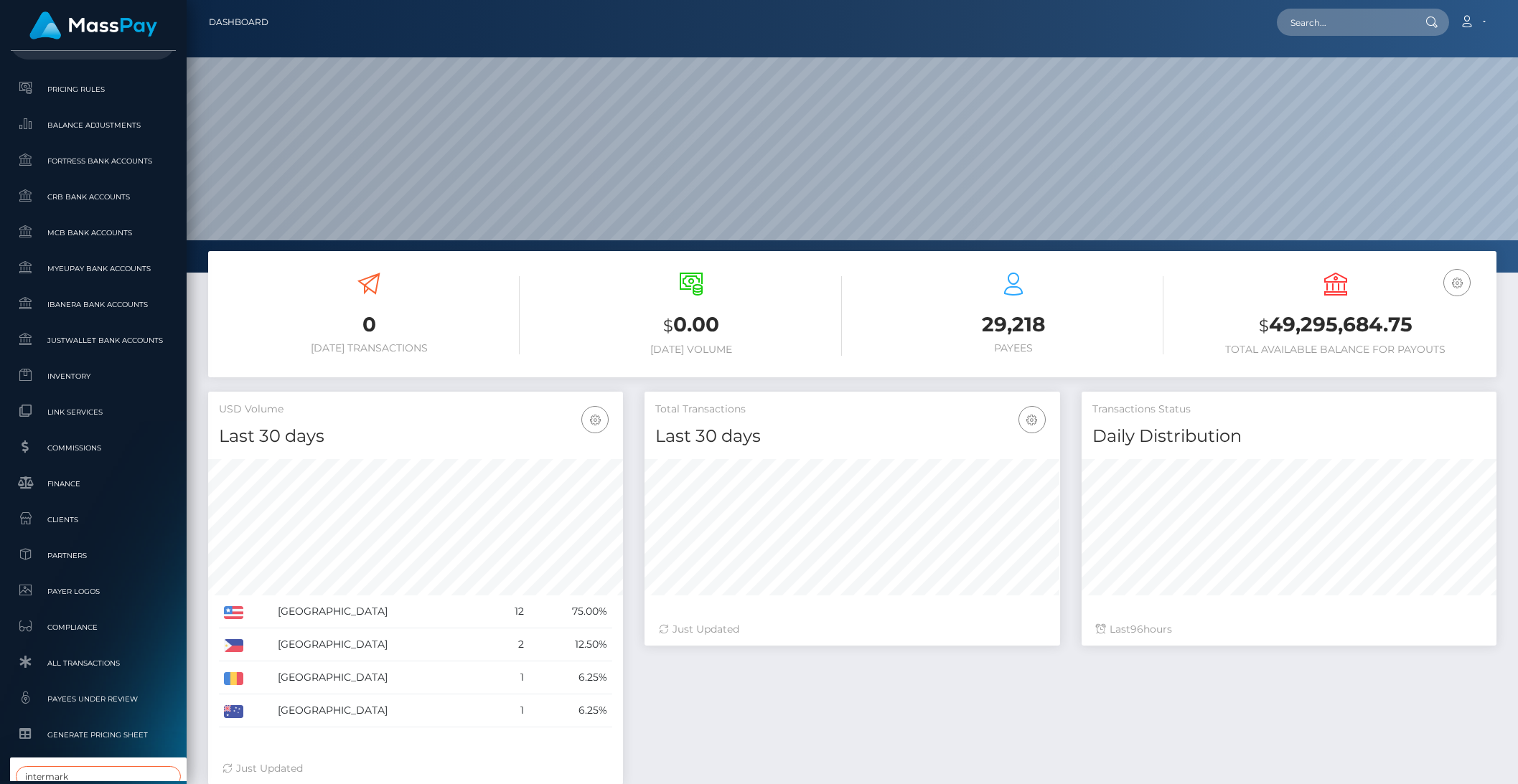
type input "intermark"
select select "45"
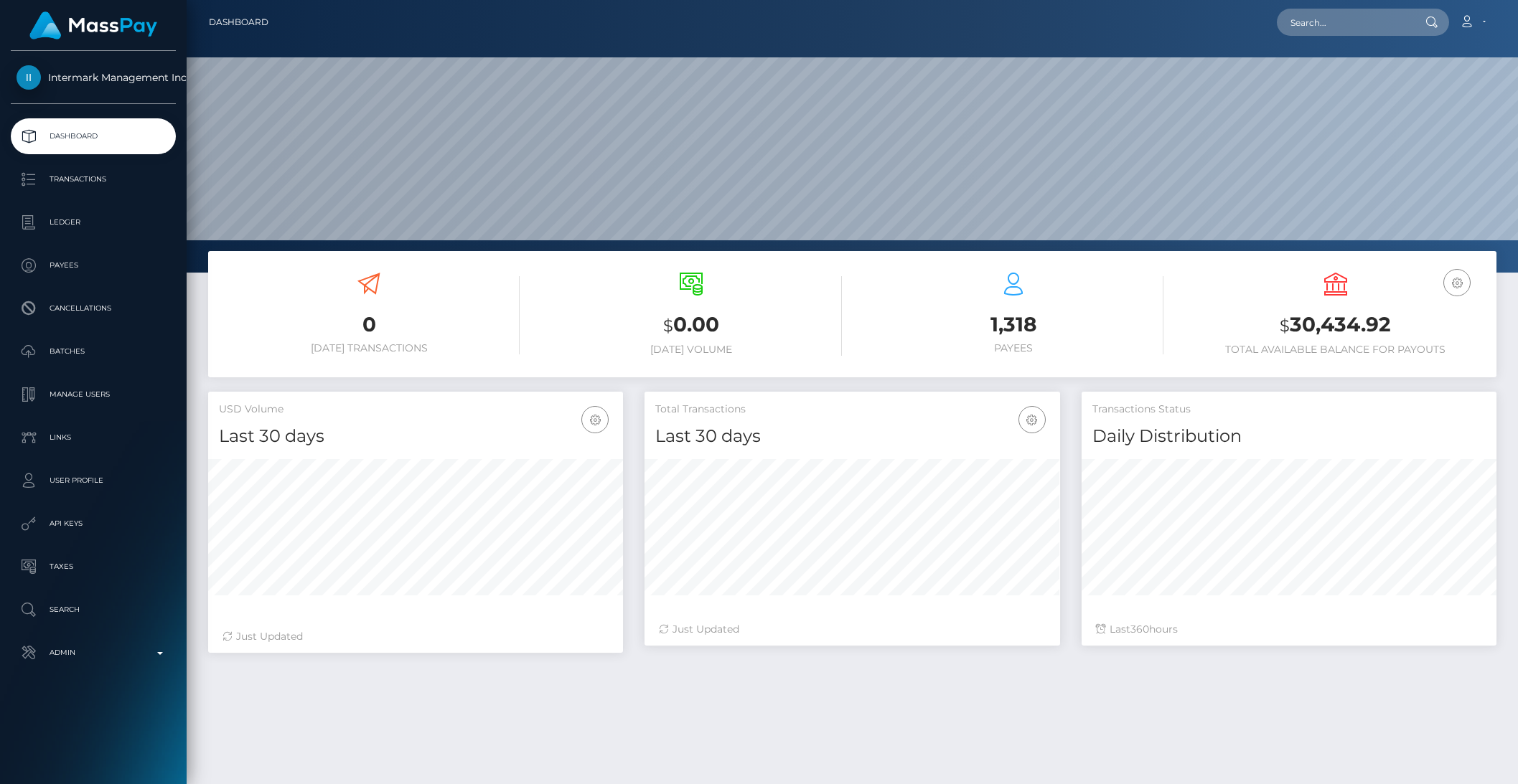
scroll to position [253, 414]
click at [68, 531] on p "API Keys" at bounding box center [93, 523] width 153 height 22
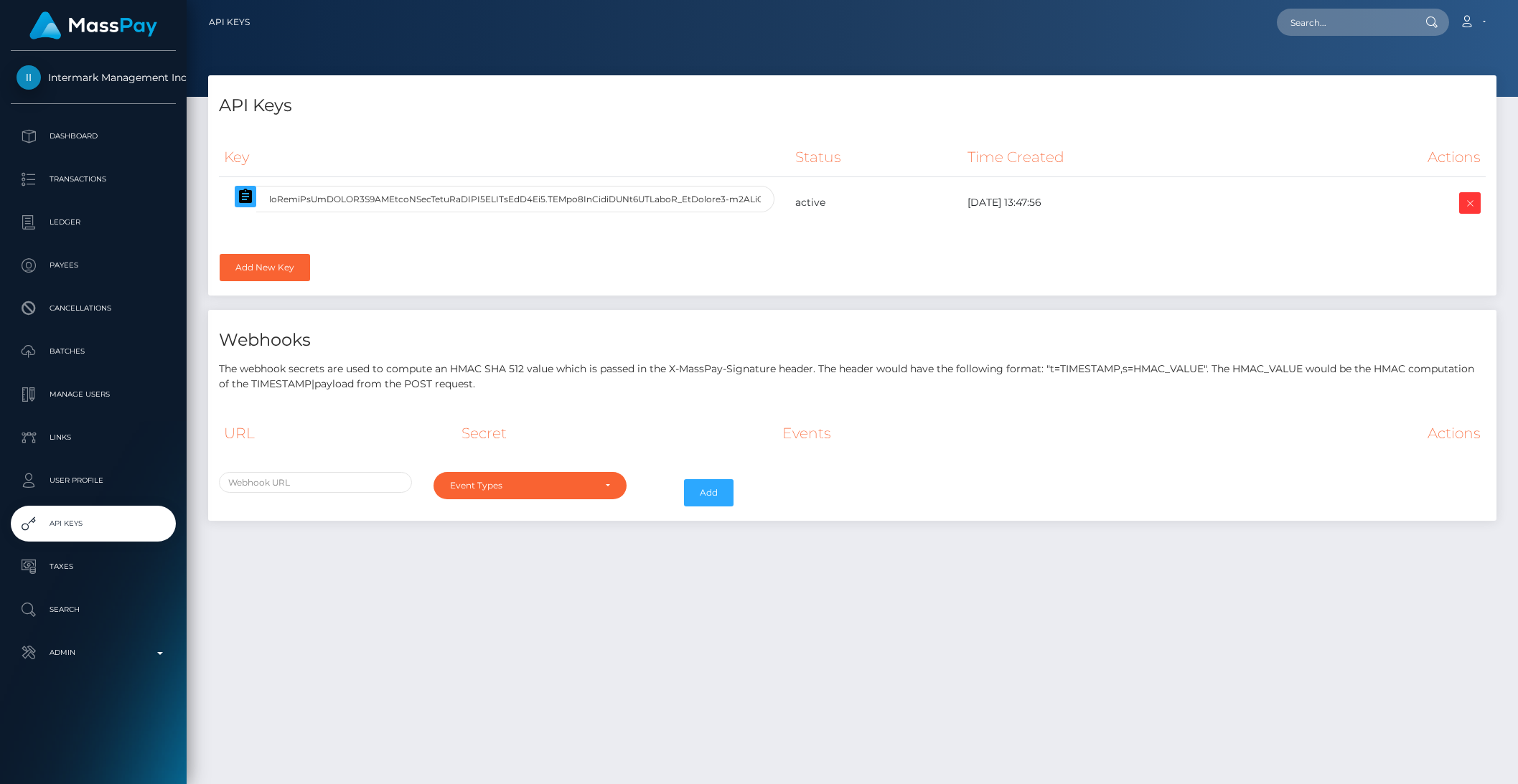
select select
click at [373, 483] on input "text" at bounding box center [316, 482] width 193 height 21
type input "[URL][DOMAIN_NAME]"
click at [553, 474] on div "Event Types" at bounding box center [530, 485] width 193 height 27
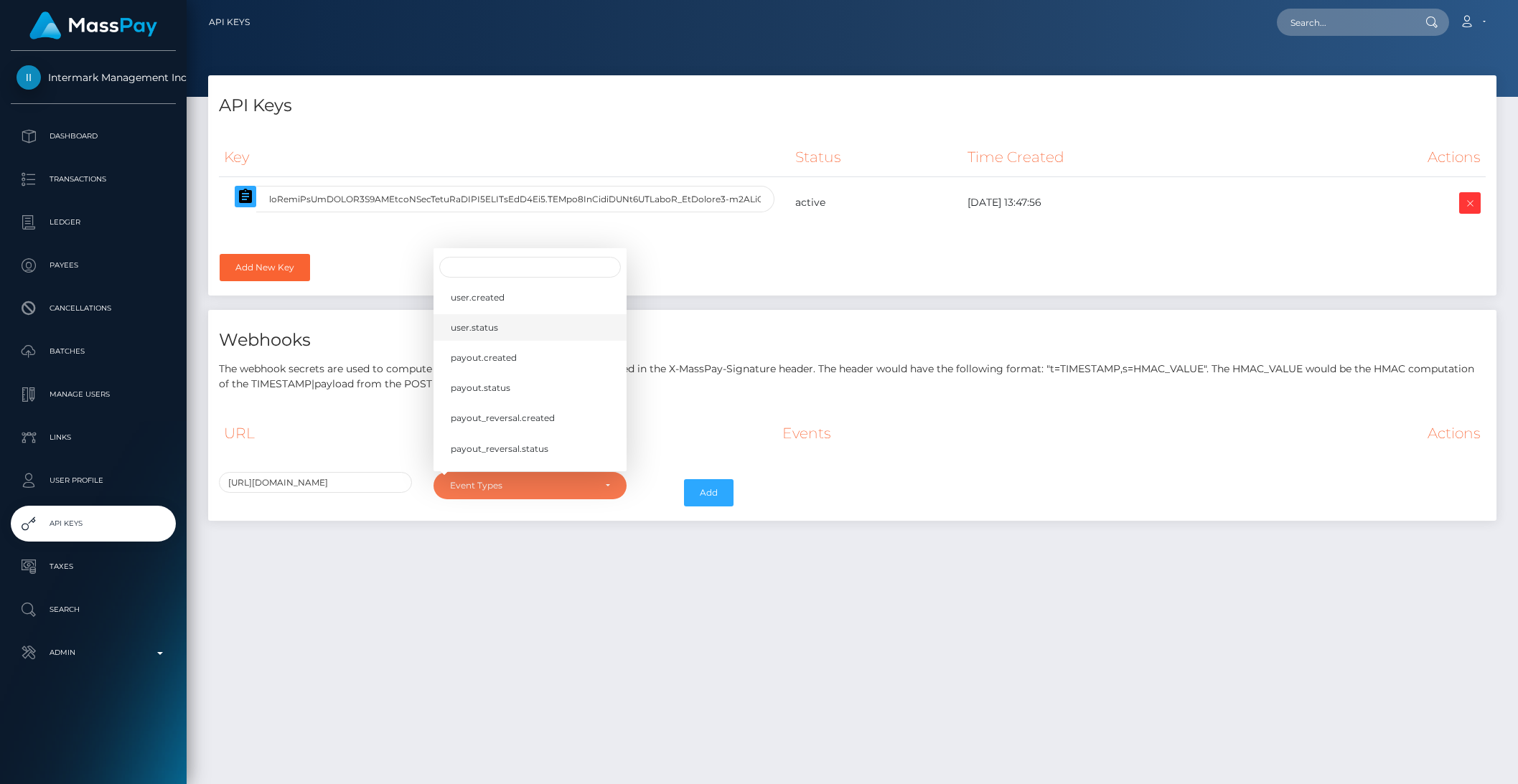
click at [495, 318] on link "user.status" at bounding box center [530, 327] width 193 height 27
click at [510, 305] on link "user.created" at bounding box center [530, 297] width 193 height 27
select select "user.created"
click at [727, 486] on button "Add" at bounding box center [708, 493] width 49 height 27
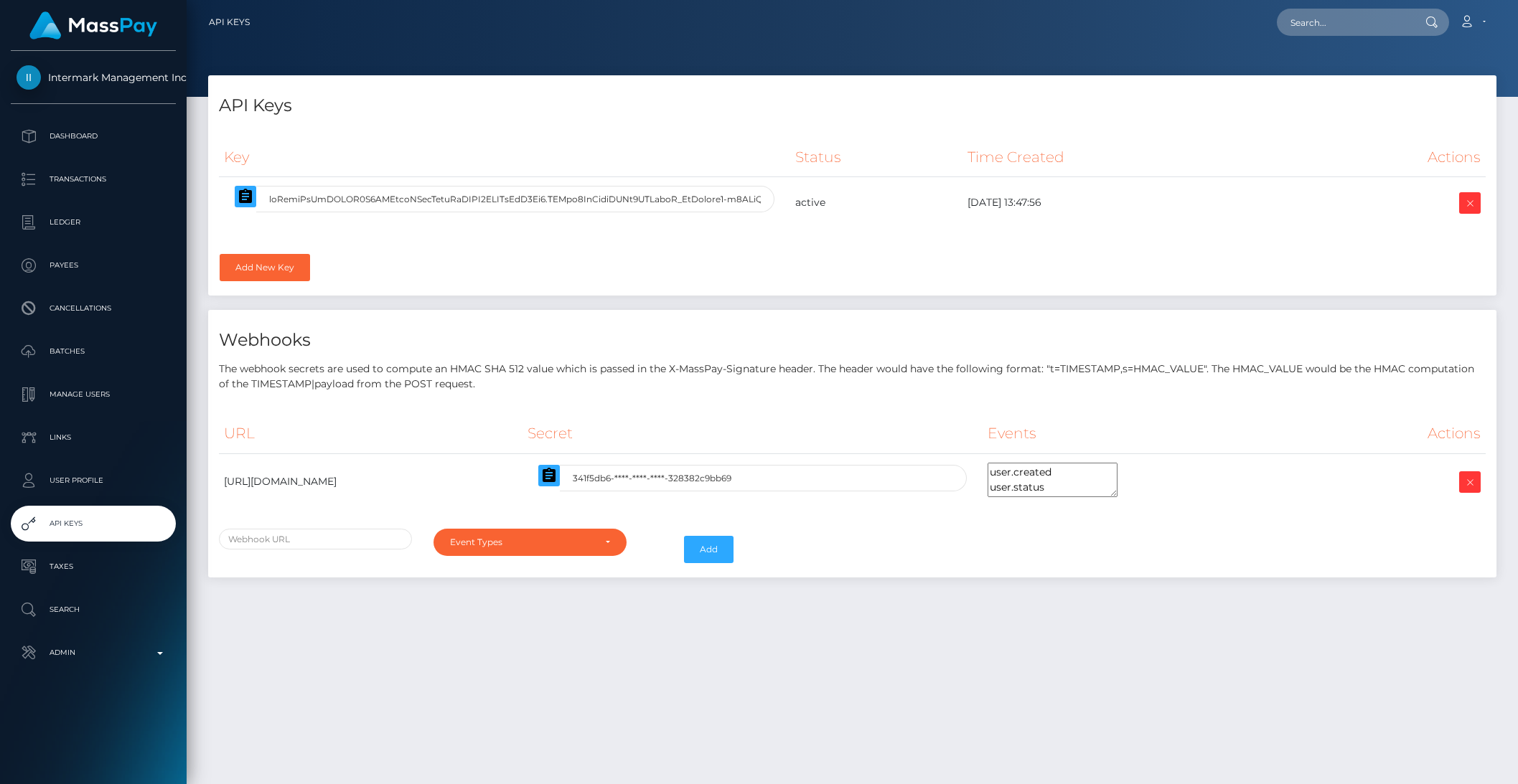
select select
click at [1462, 484] on icon at bounding box center [1470, 483] width 17 height 18
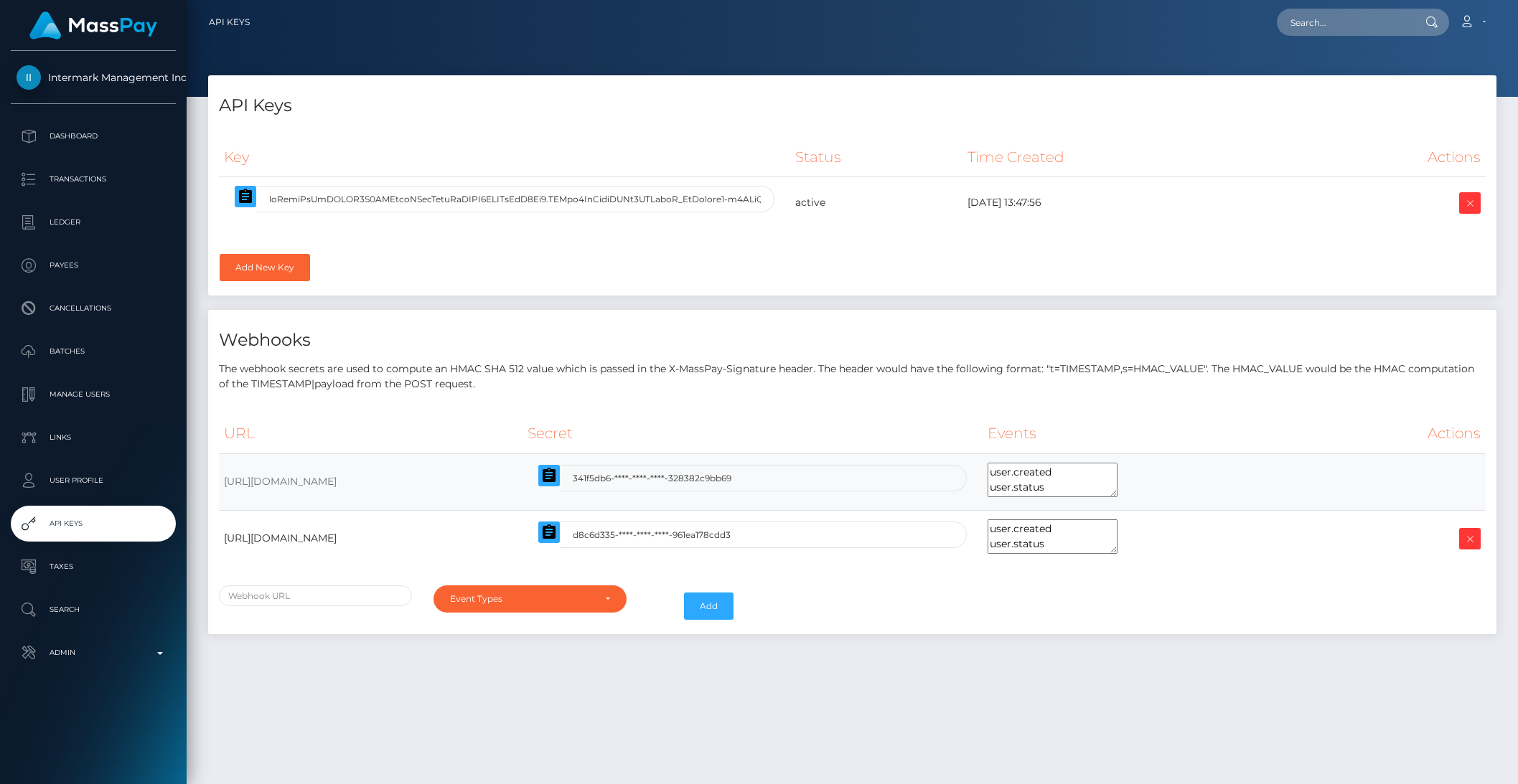
select select
click at [109, 130] on p "Dashboard" at bounding box center [93, 136] width 153 height 22
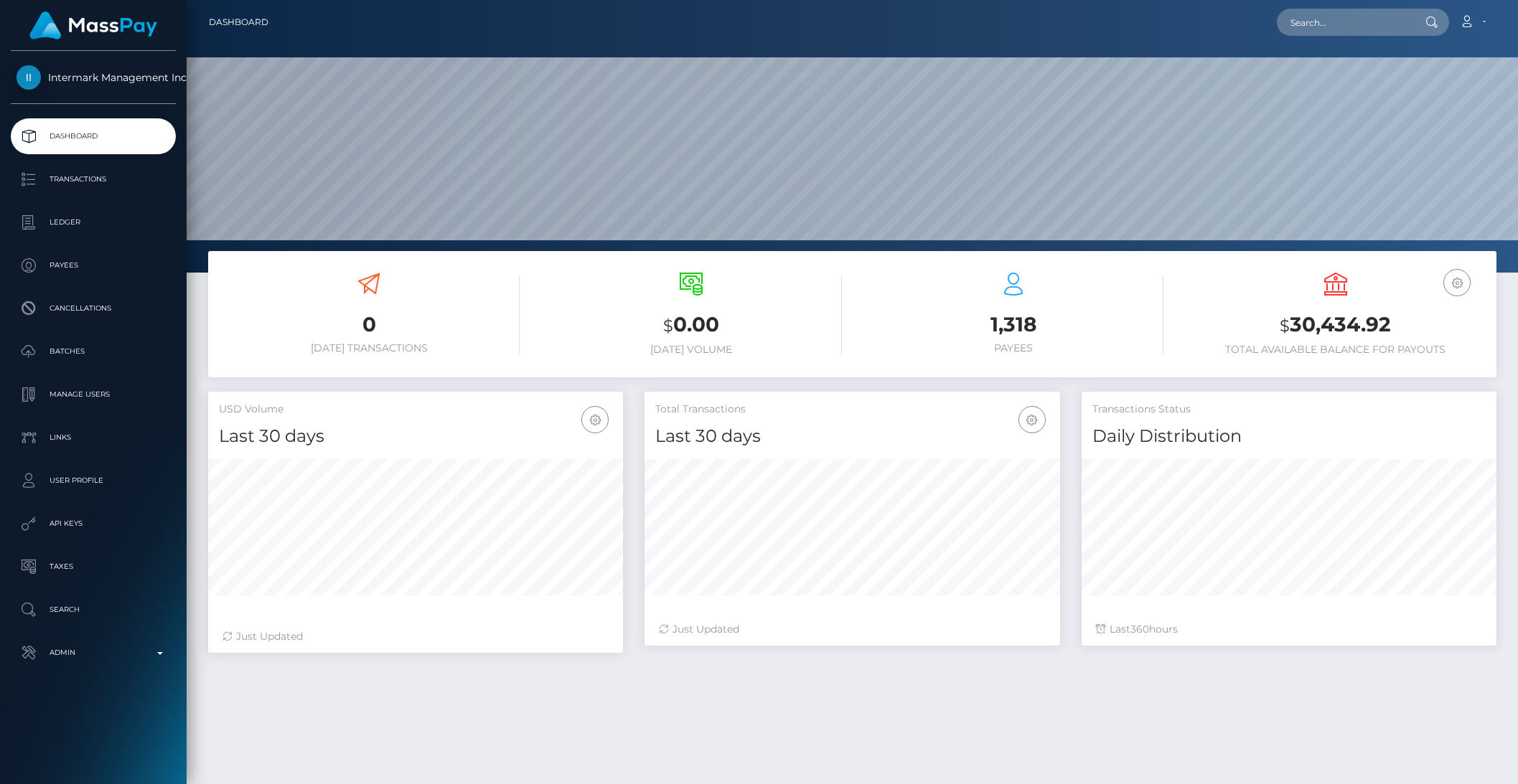
scroll to position [253, 414]
click at [131, 656] on p "Admin" at bounding box center [93, 653] width 153 height 22
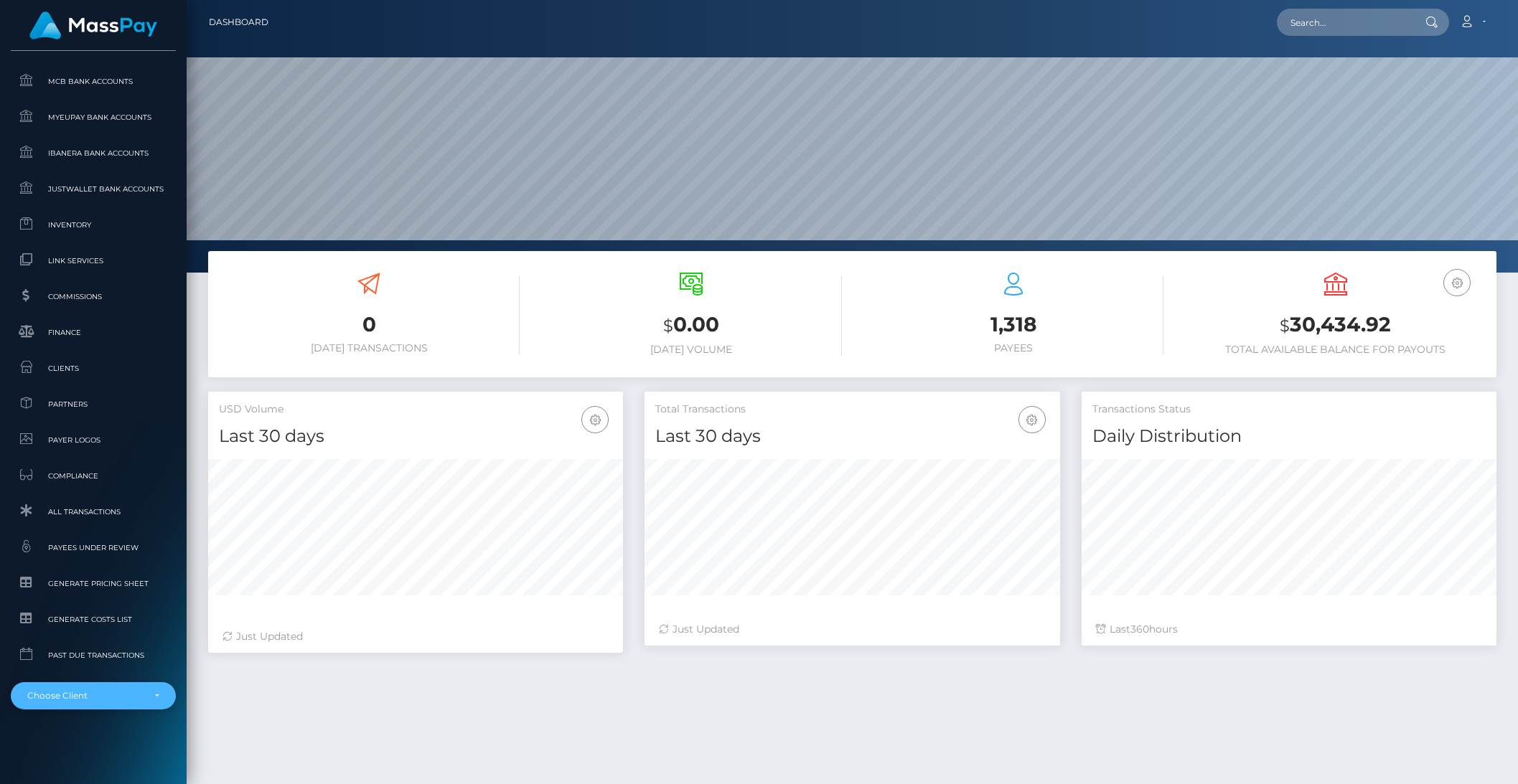
click at [124, 690] on div "Choose Client" at bounding box center [85, 696] width 116 height 12
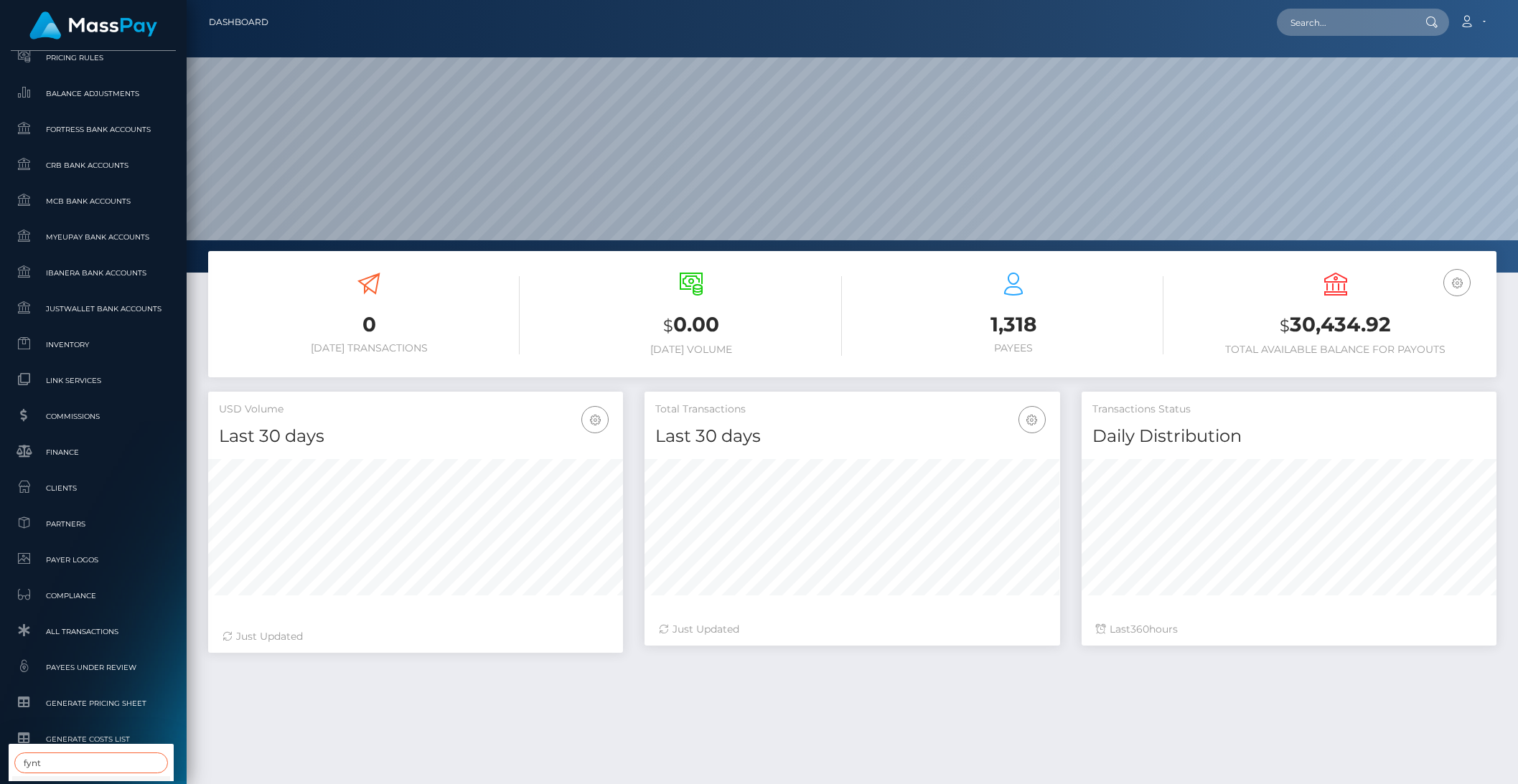
scroll to position [776, 16]
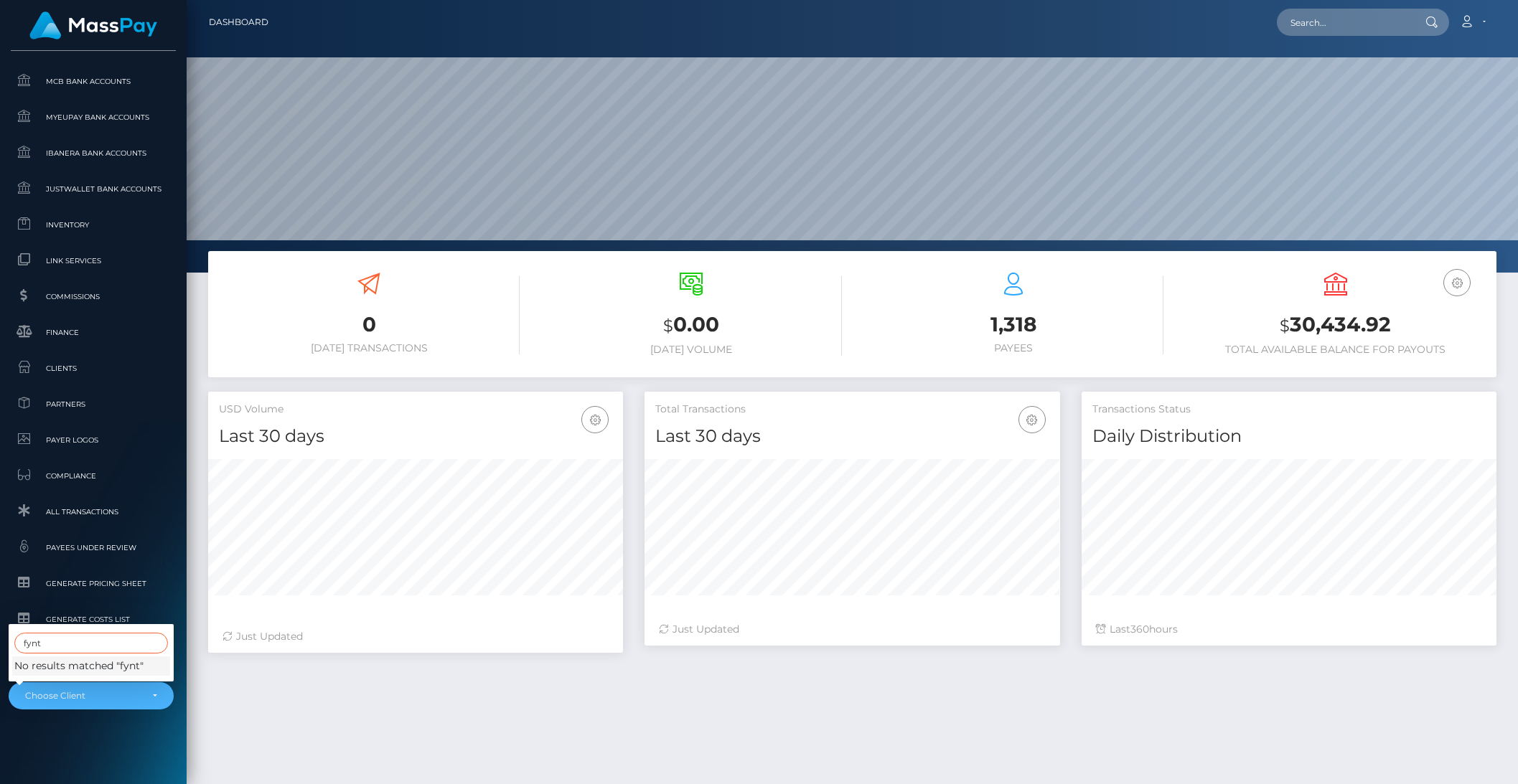
click at [41, 633] on input "fynt" at bounding box center [91, 643] width 153 height 21
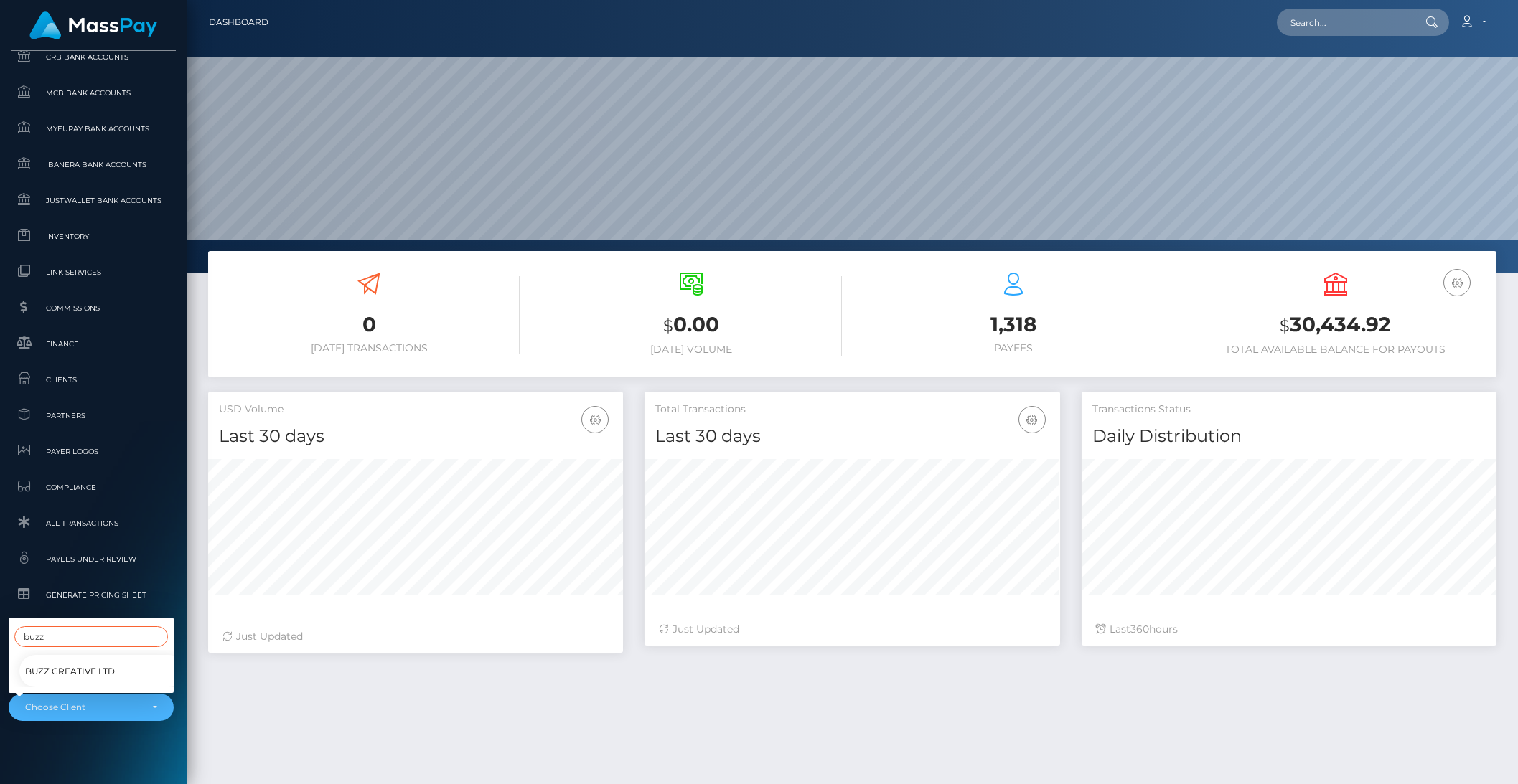
type input "buzz"
click at [31, 662] on span "Buzz Creative Ltd" at bounding box center [70, 671] width 90 height 18
select select "199"
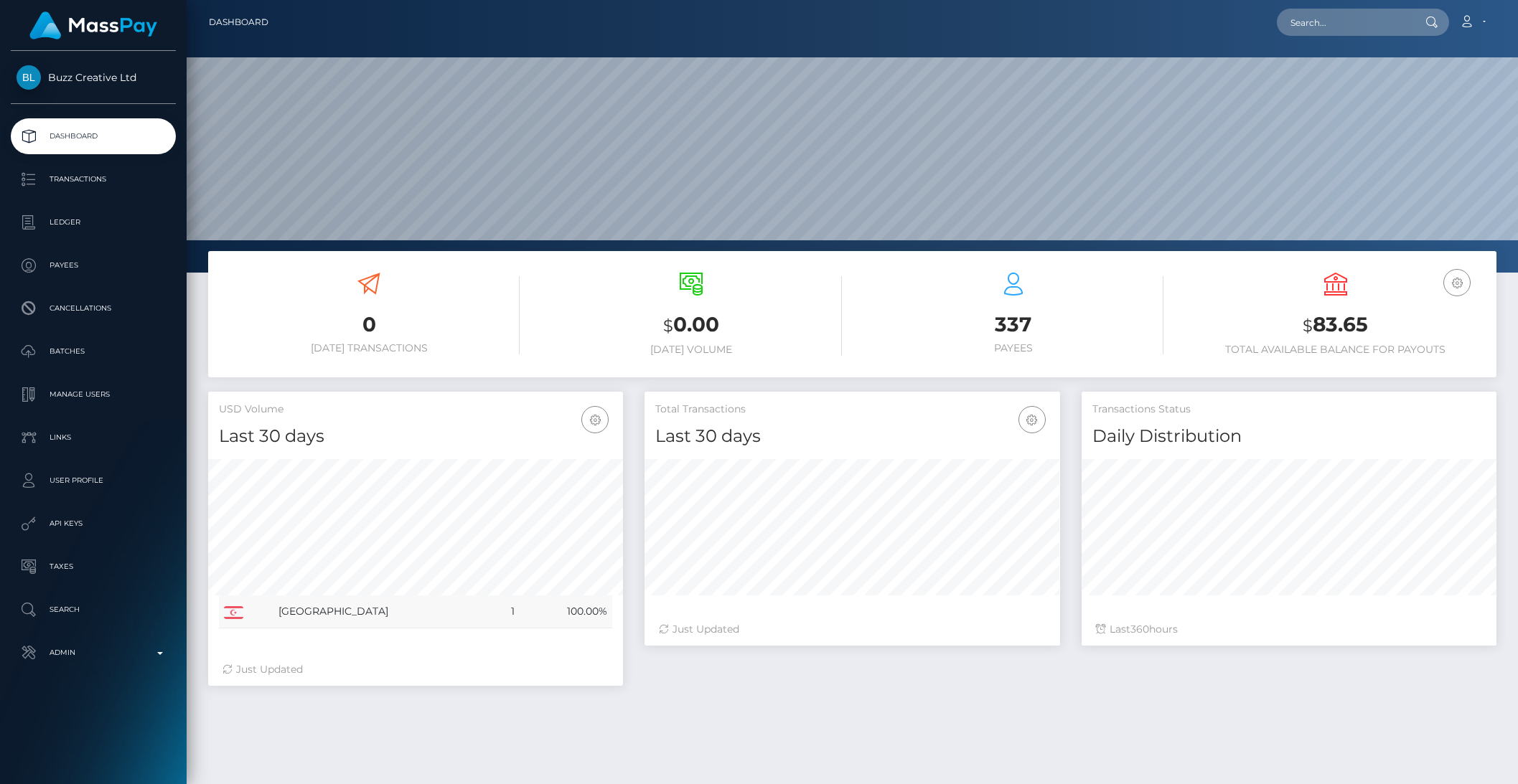
scroll to position [253, 414]
click at [68, 225] on p "Ledger" at bounding box center [93, 222] width 153 height 22
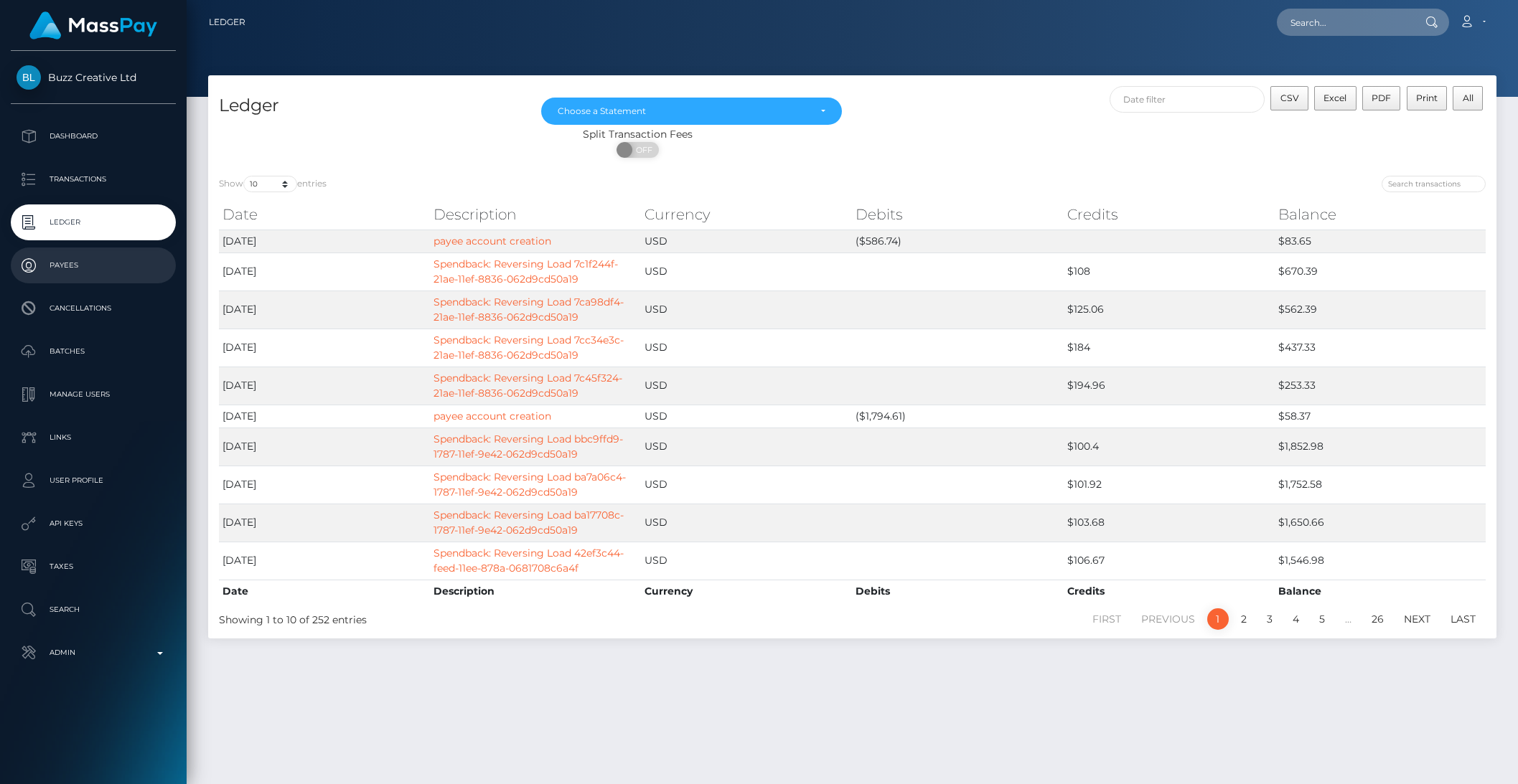
click at [84, 261] on p "Payees" at bounding box center [93, 265] width 153 height 22
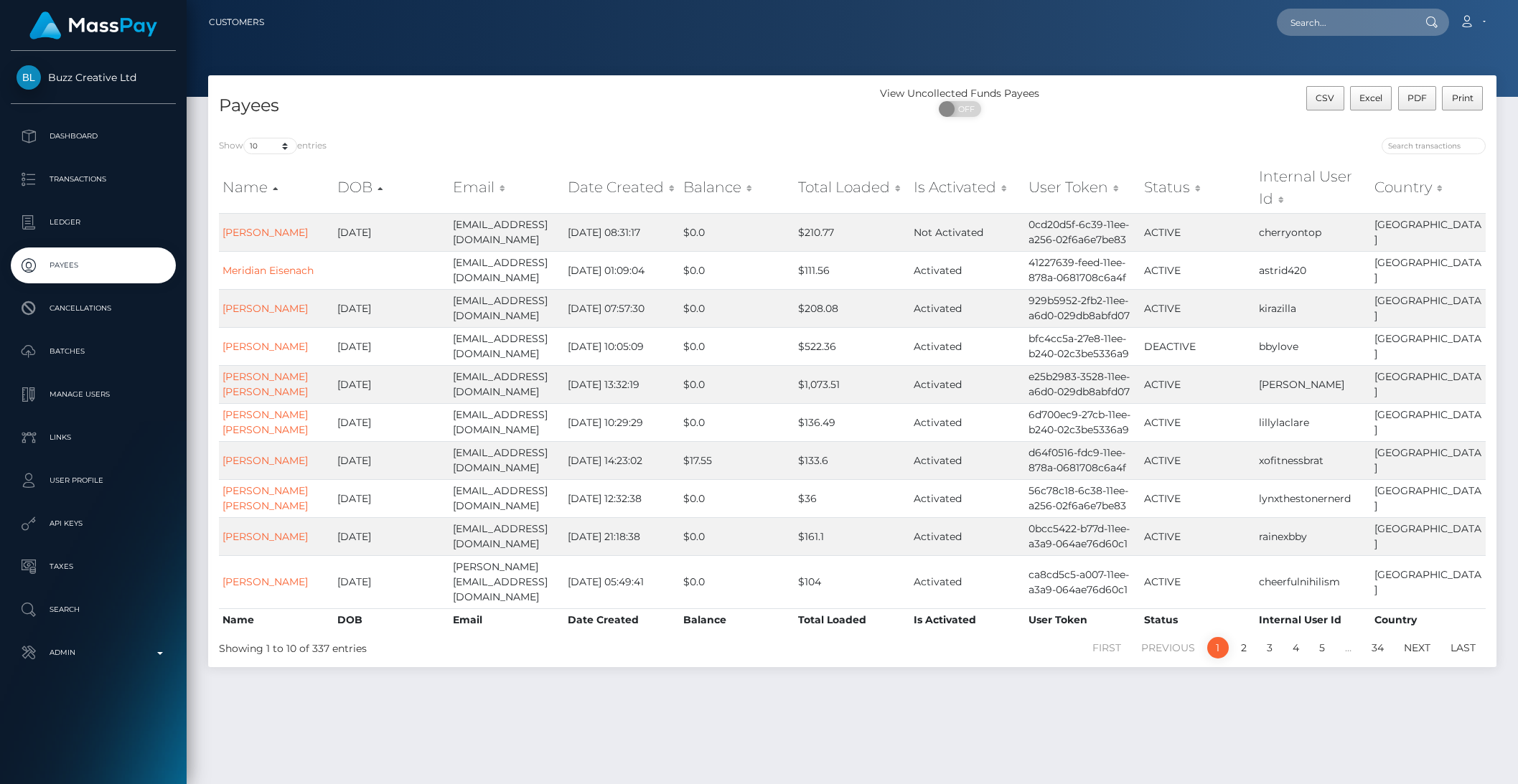
click at [726, 183] on th "Balance" at bounding box center [737, 187] width 115 height 51
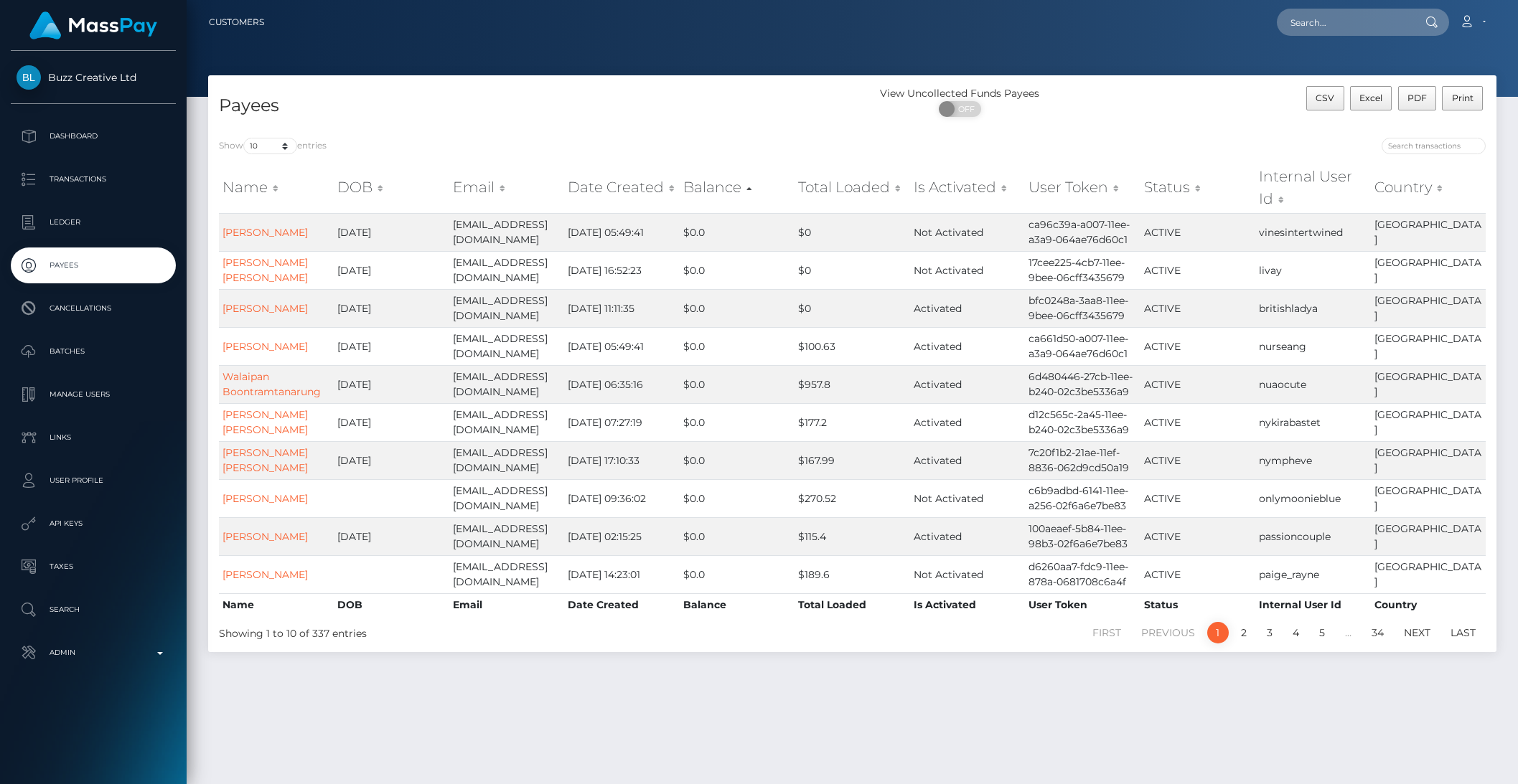
click at [689, 190] on th "Balance" at bounding box center [737, 187] width 115 height 51
click at [267, 231] on link "Becky Owens" at bounding box center [265, 232] width 86 height 13
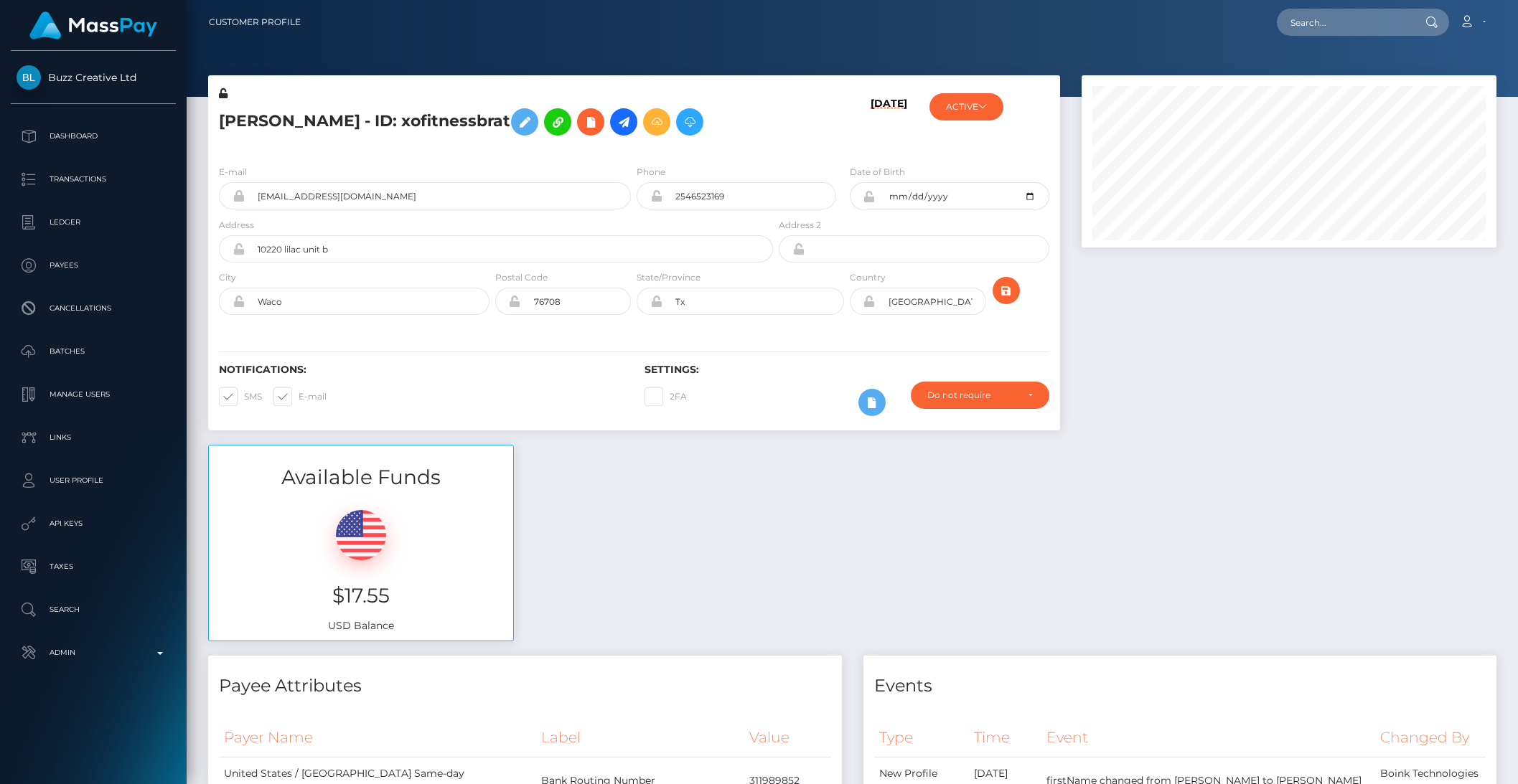
scroll to position [3, 0]
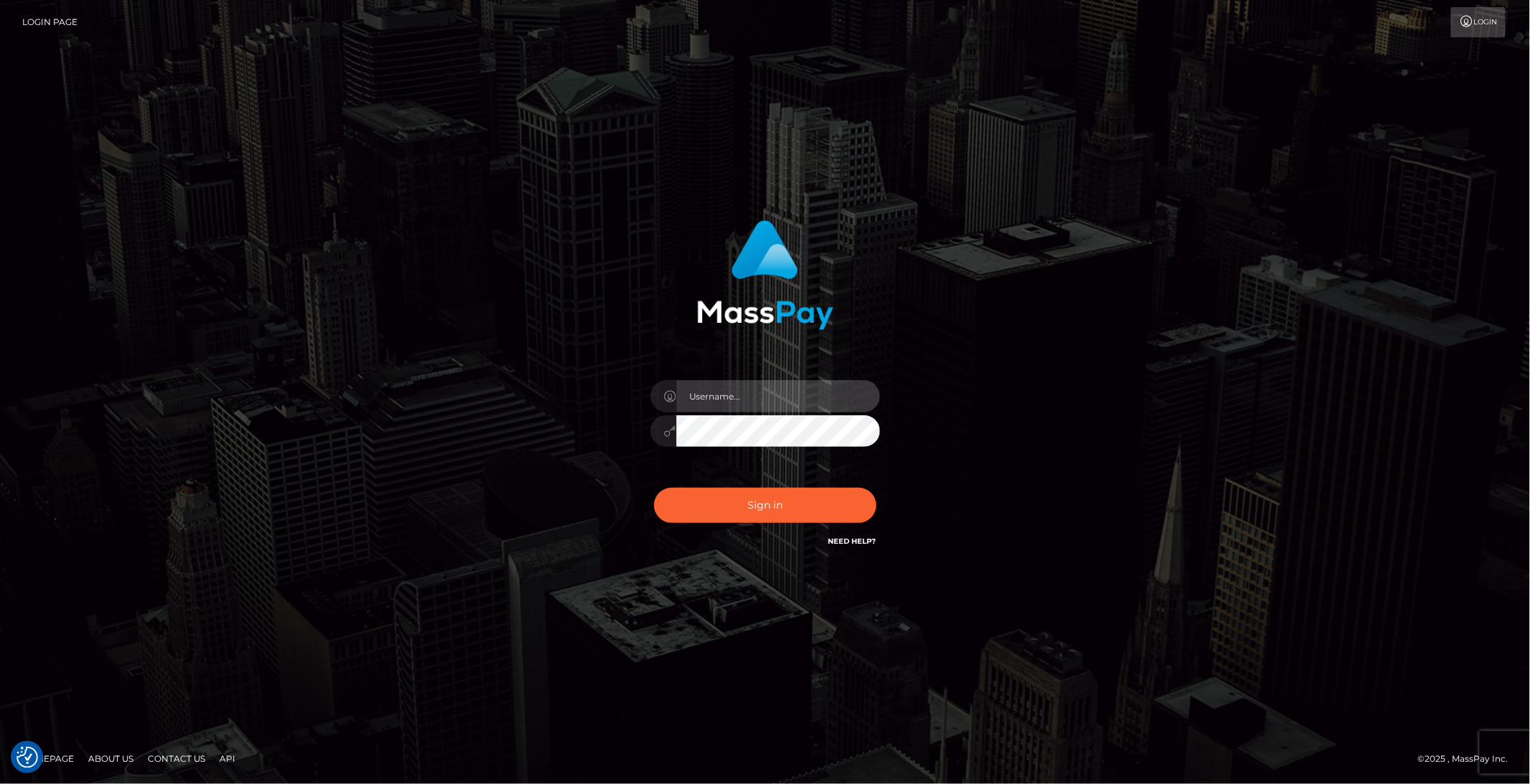
type input "brentg"
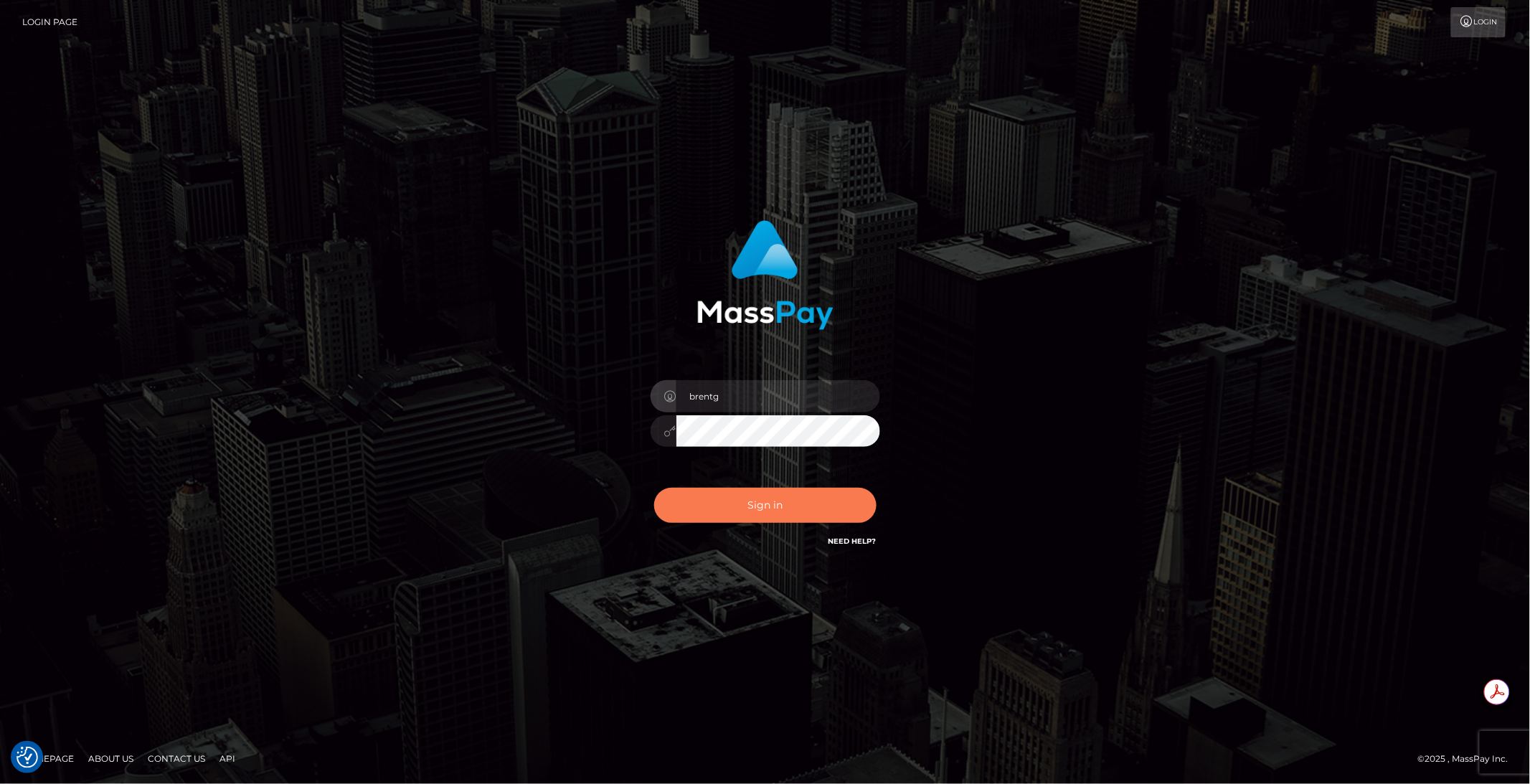
click at [784, 522] on button "Sign in" at bounding box center [765, 505] width 222 height 35
type input "brentg"
click at [812, 505] on button "Sign in" at bounding box center [765, 505] width 222 height 35
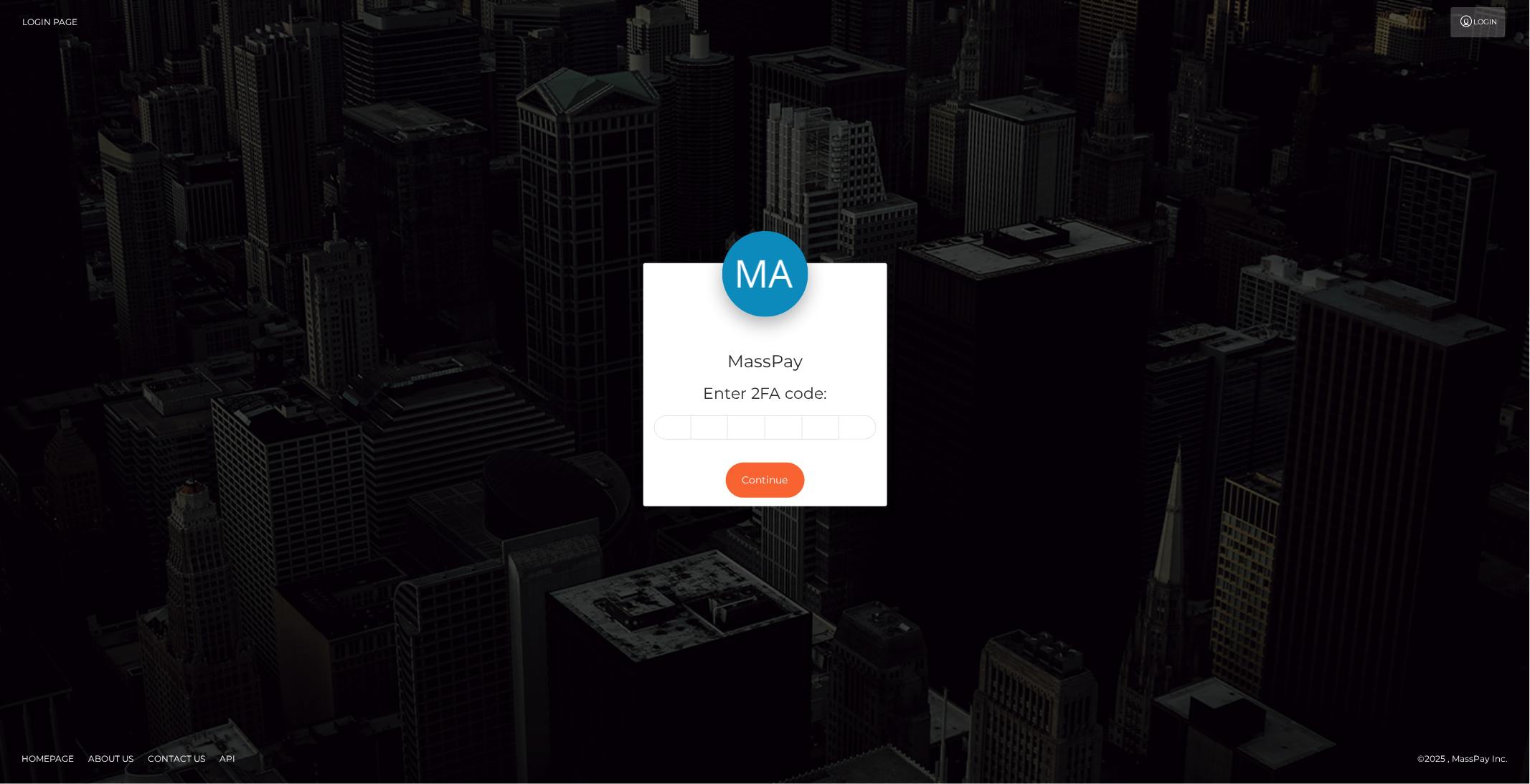
type input "0"
type input "2"
type input "4"
type input "0"
type input "9"
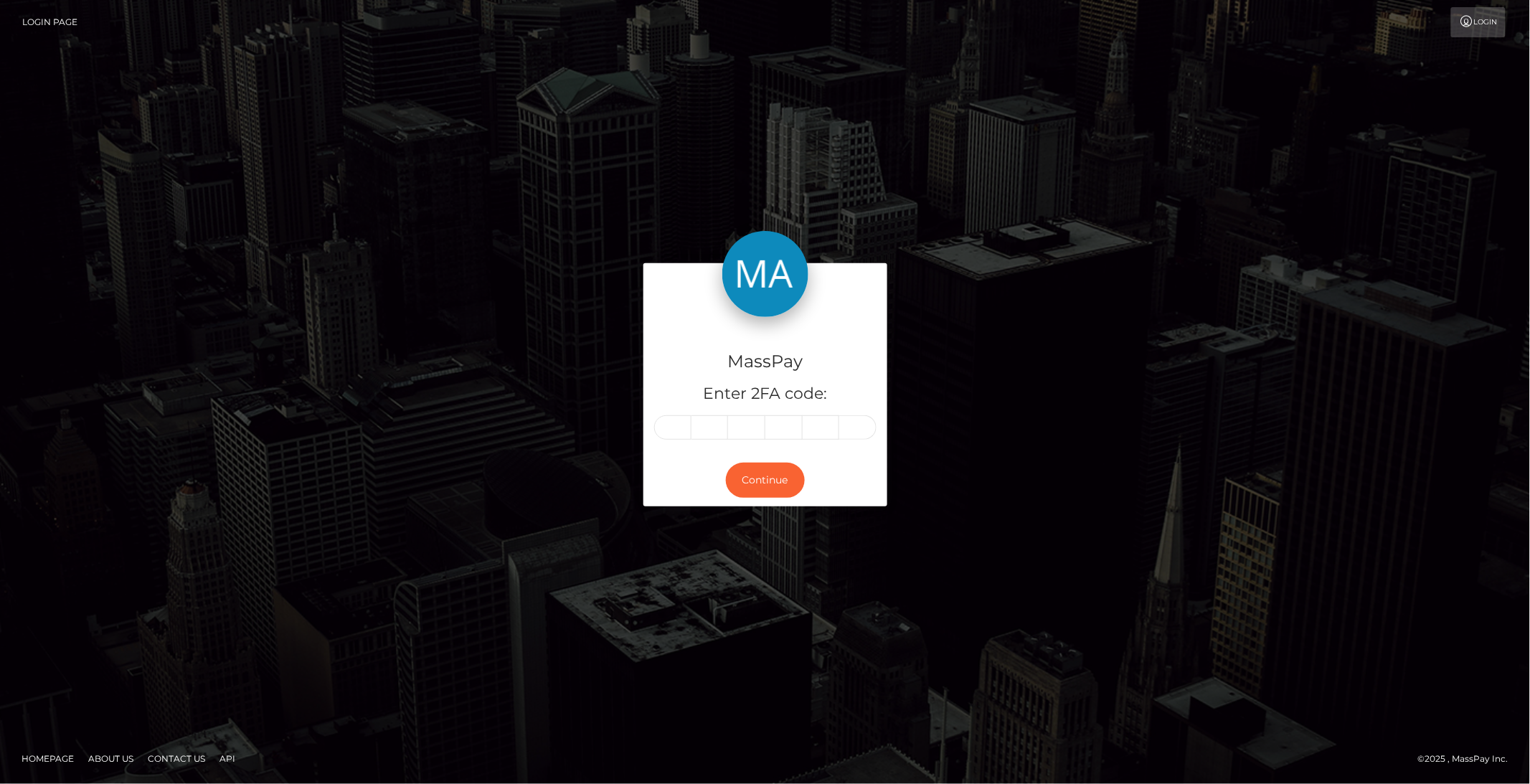
type input "5"
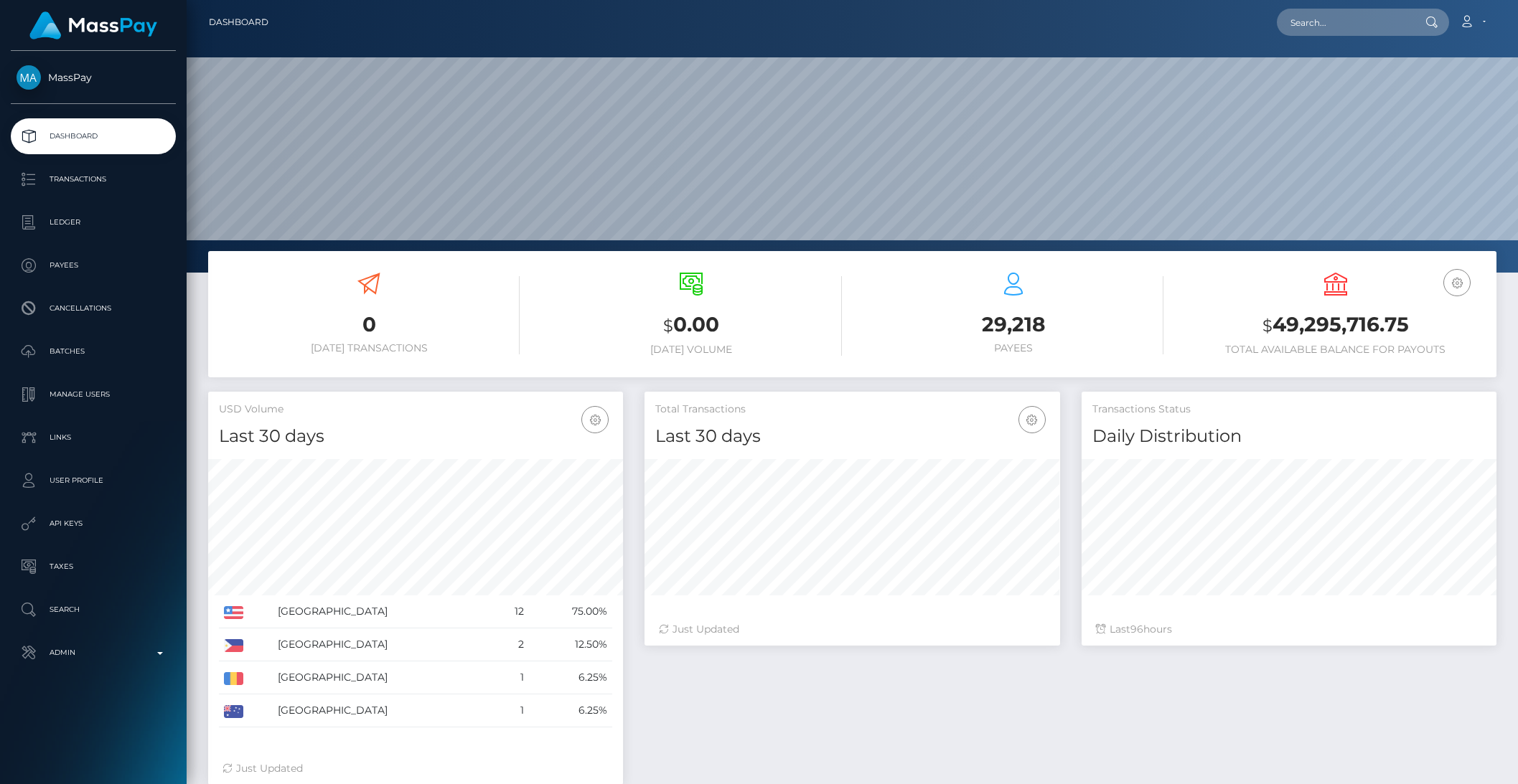
scroll to position [253, 414]
click at [107, 178] on p "Transactions" at bounding box center [93, 180] width 153 height 22
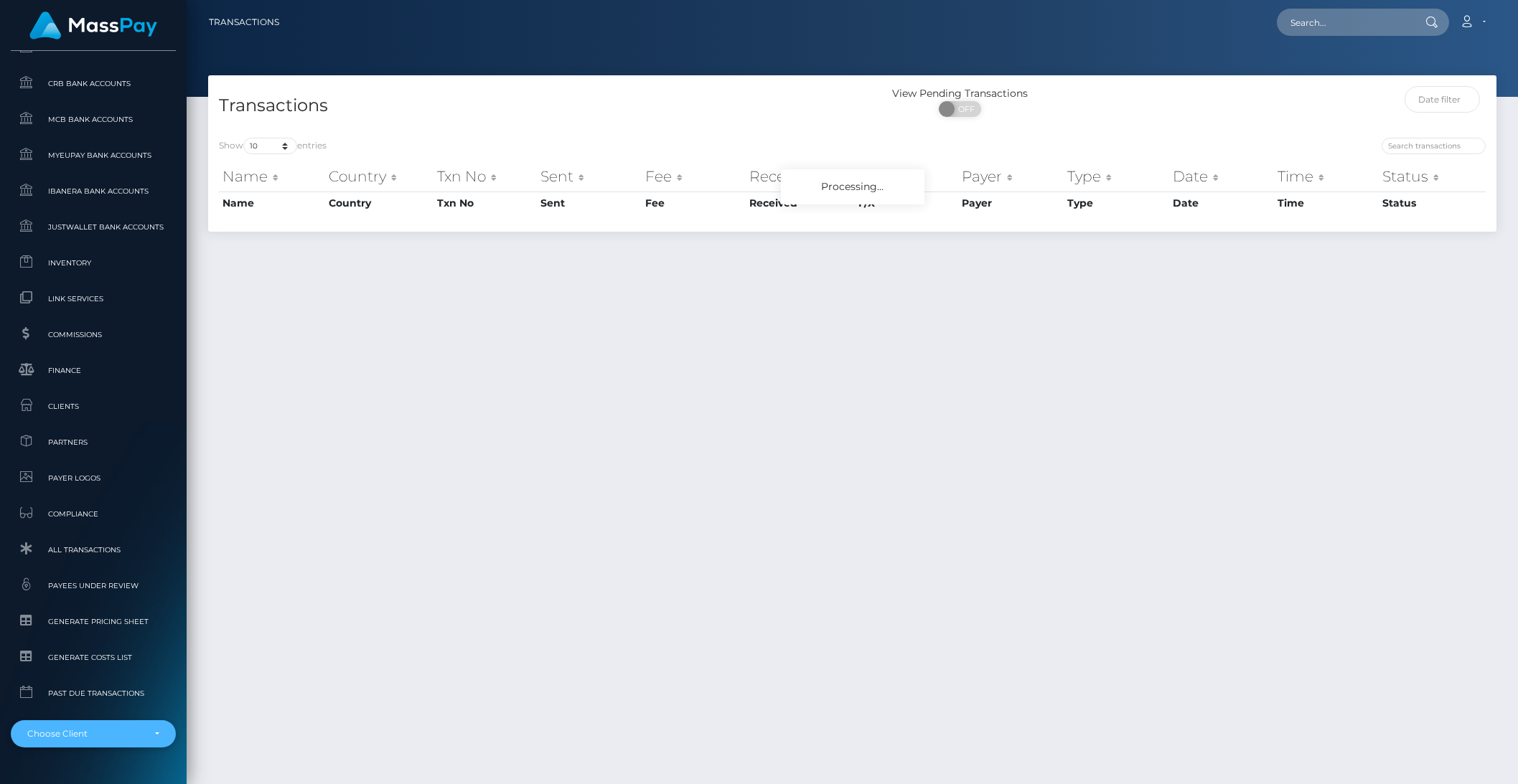
scroll to position [727, 0]
click at [97, 742] on div "Choose Client" at bounding box center [93, 732] width 165 height 27
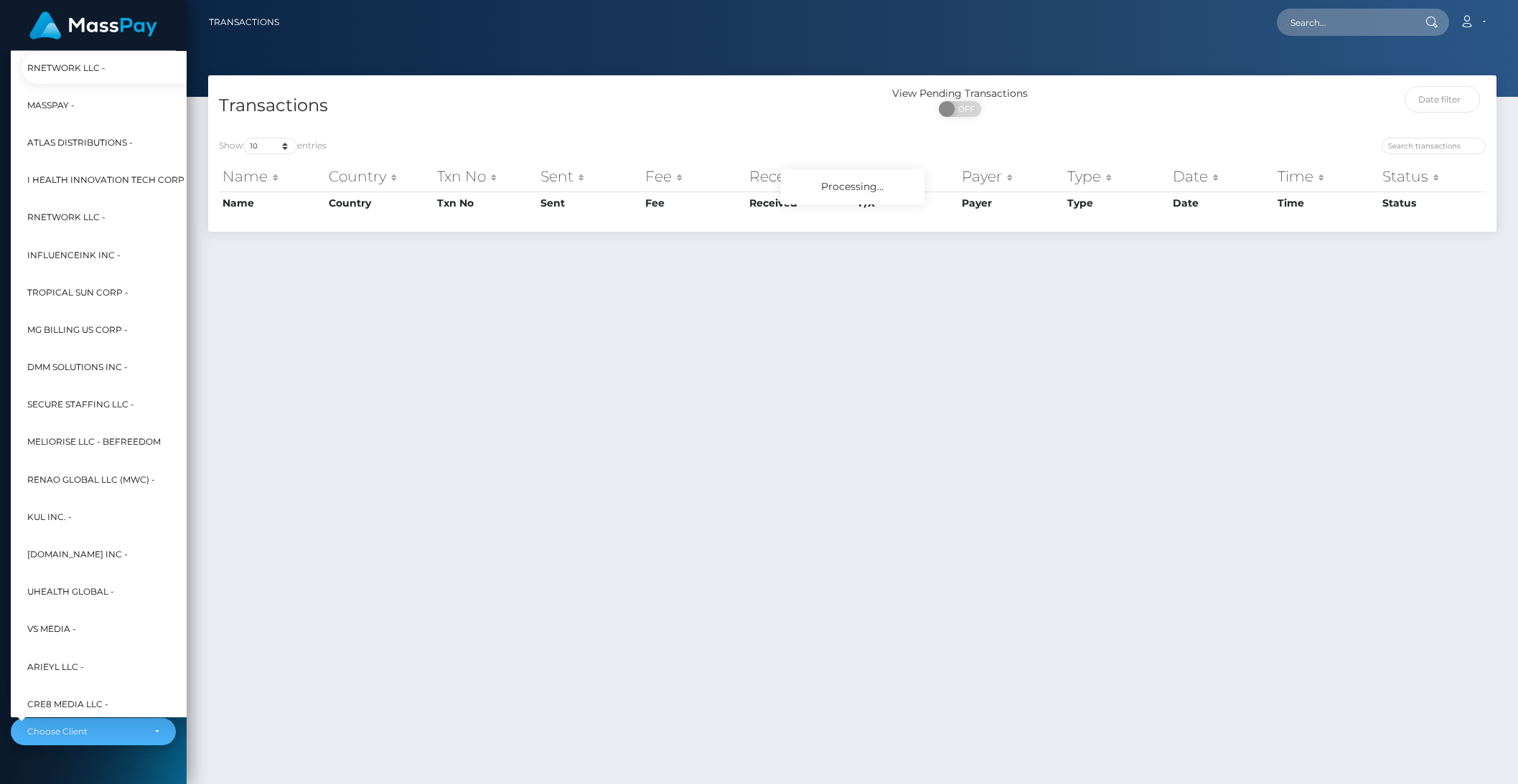
scroll to position [350, 16]
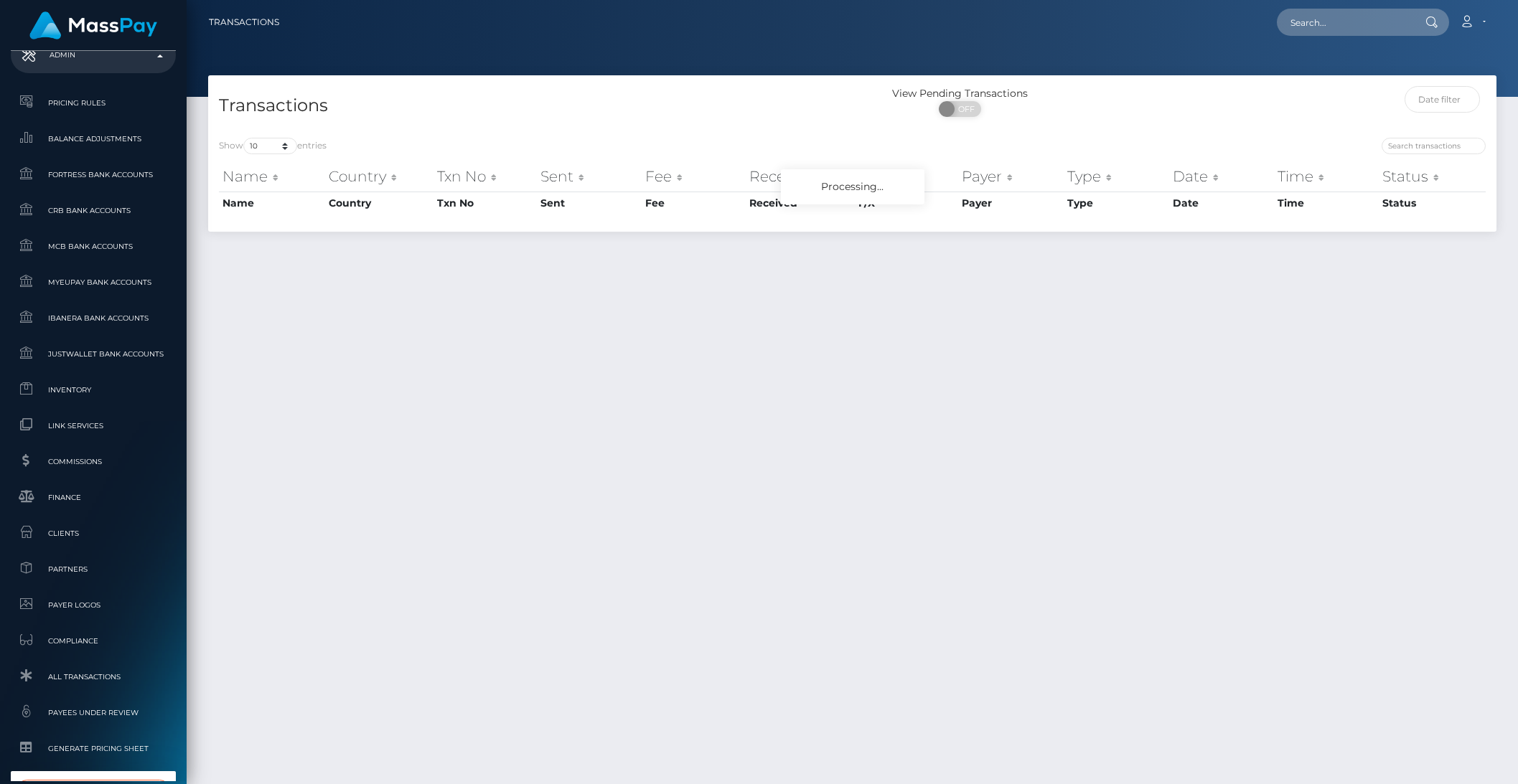
type input "yumy"
select select "137"
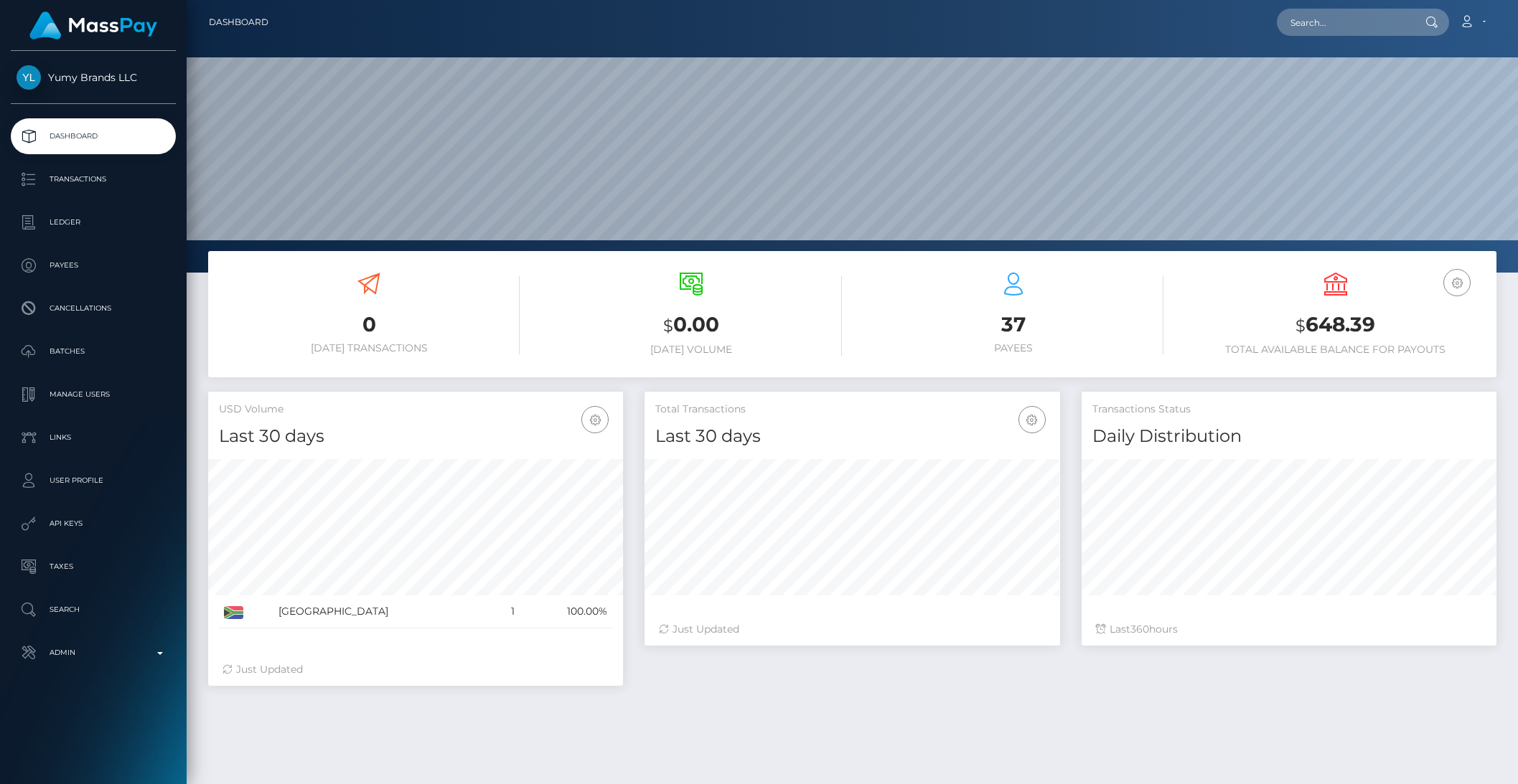
click at [61, 208] on link "Ledger" at bounding box center [93, 222] width 165 height 36
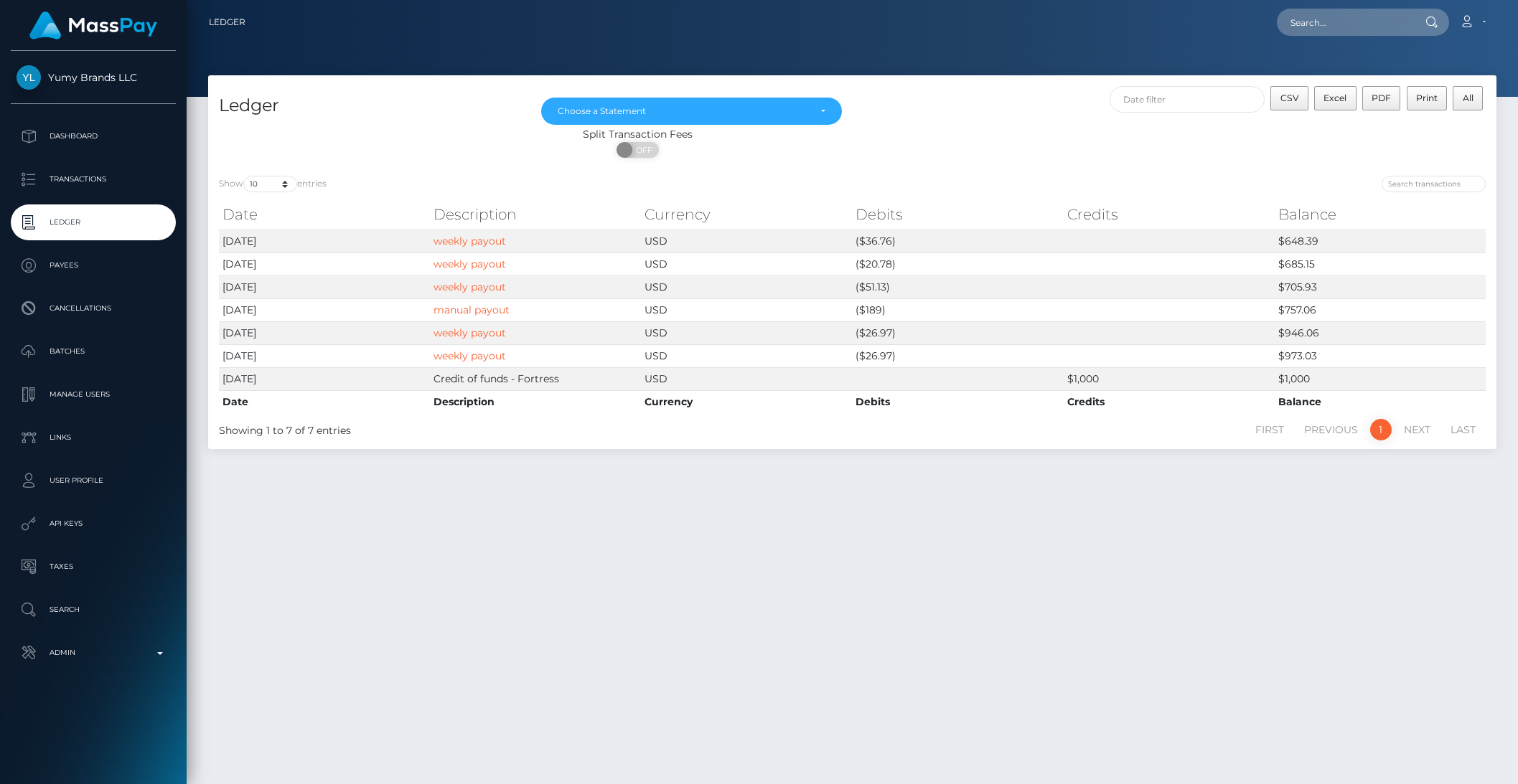
scroll to position [3, 0]
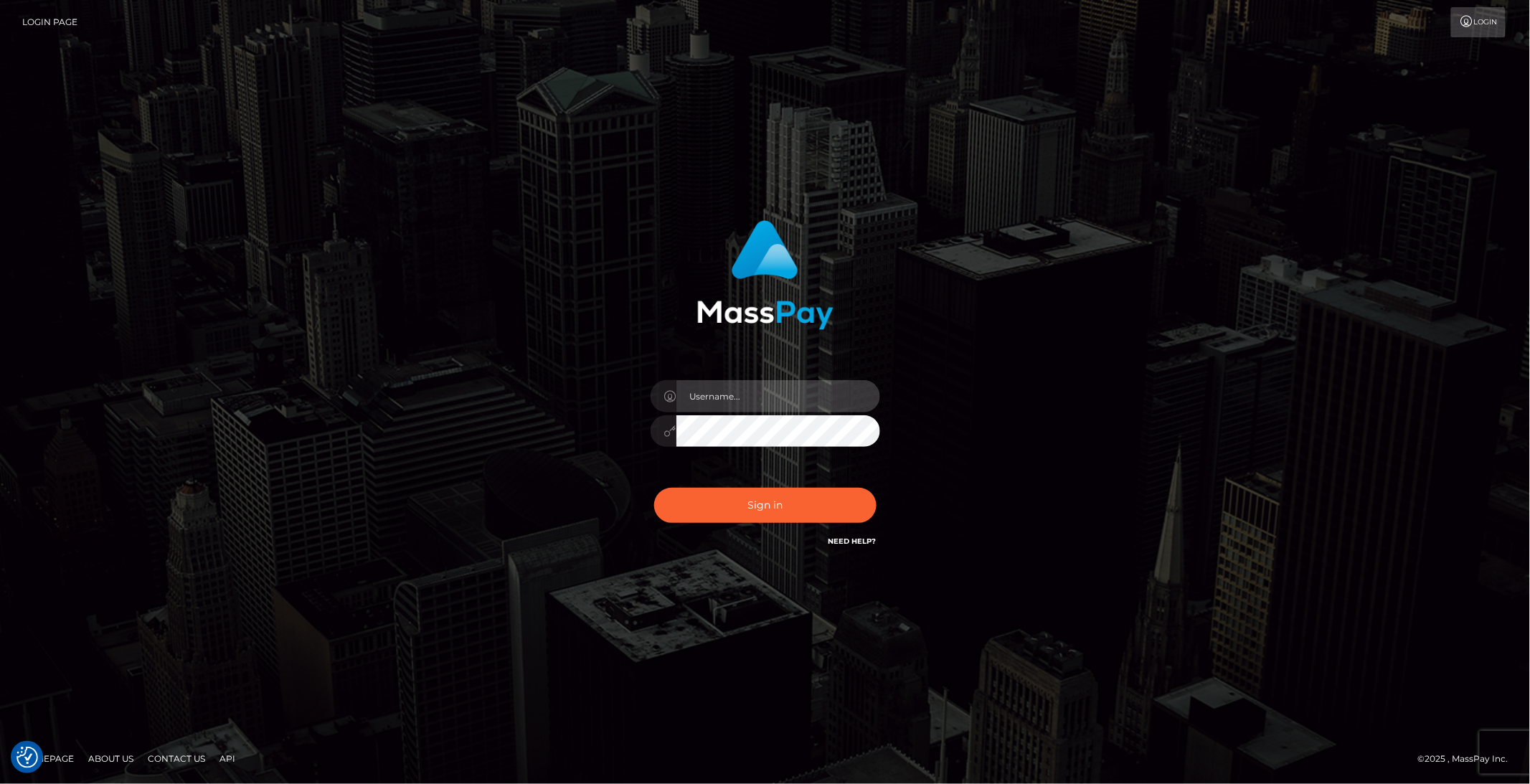
type input "brentg"
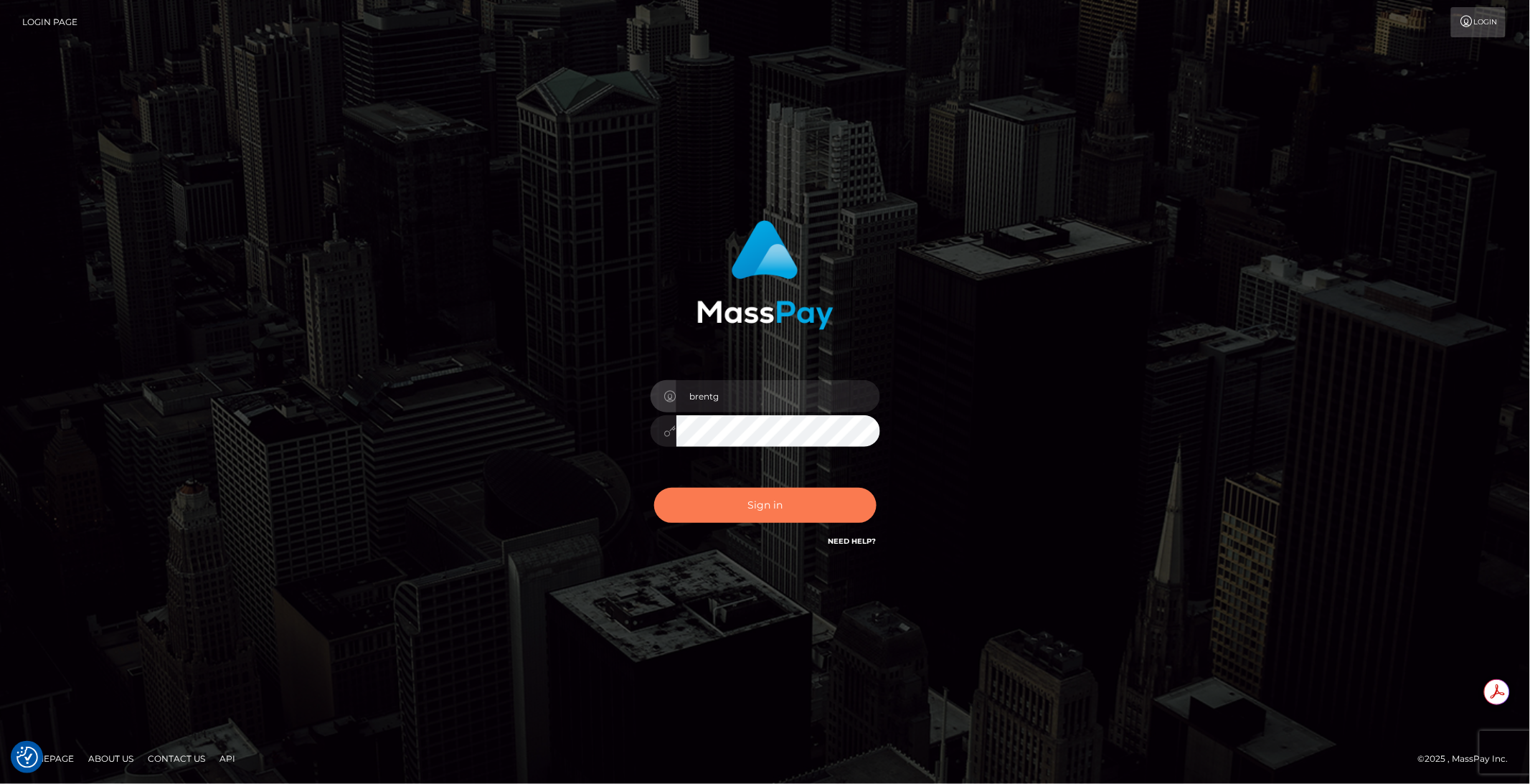
click at [786, 500] on button "Sign in" at bounding box center [765, 505] width 222 height 35
click at [786, 500] on div "Sign in Need Help?" at bounding box center [766, 511] width 251 height 64
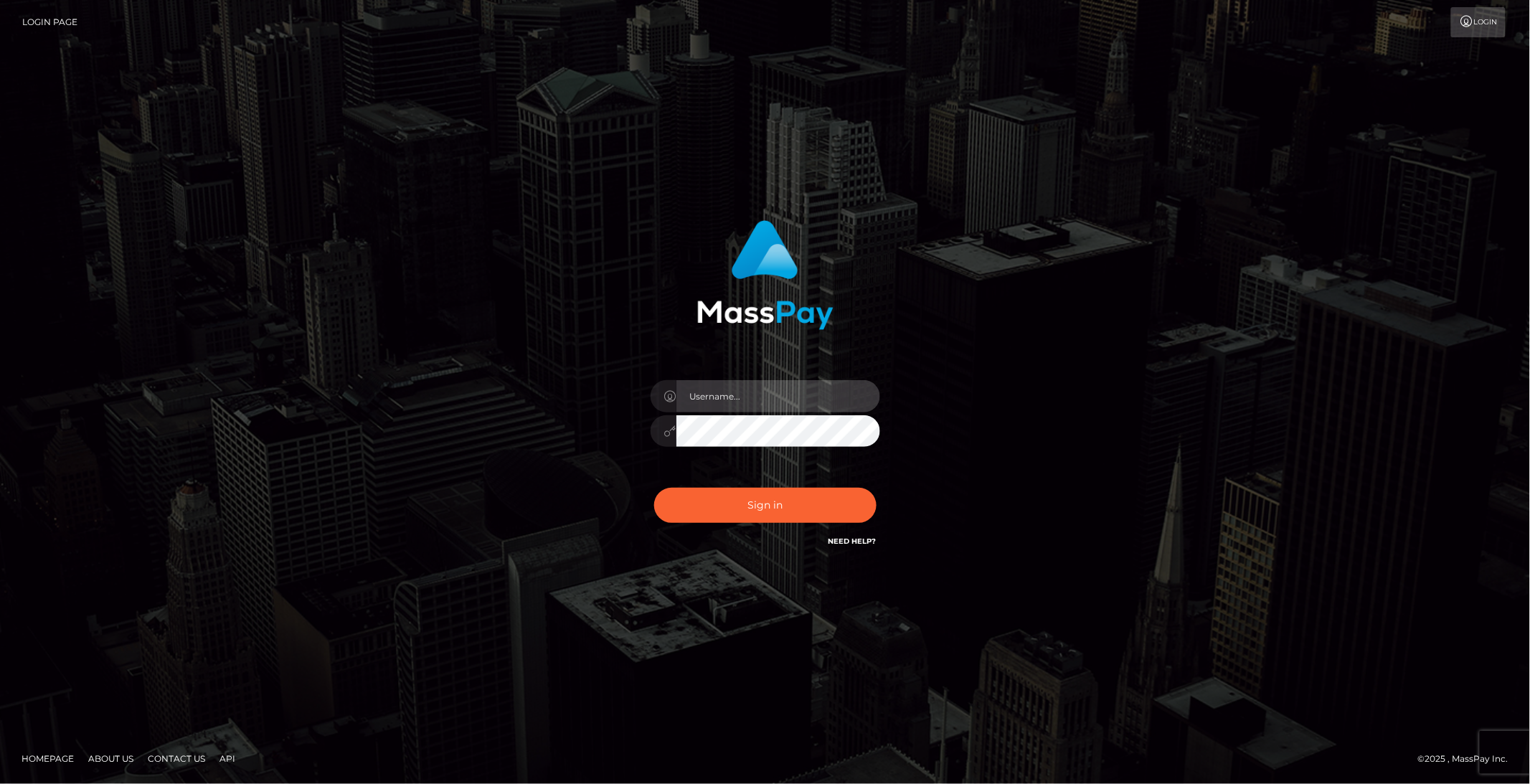
type input "brentg"
click at [764, 483] on div "Sign in Need Help?" at bounding box center [766, 511] width 251 height 64
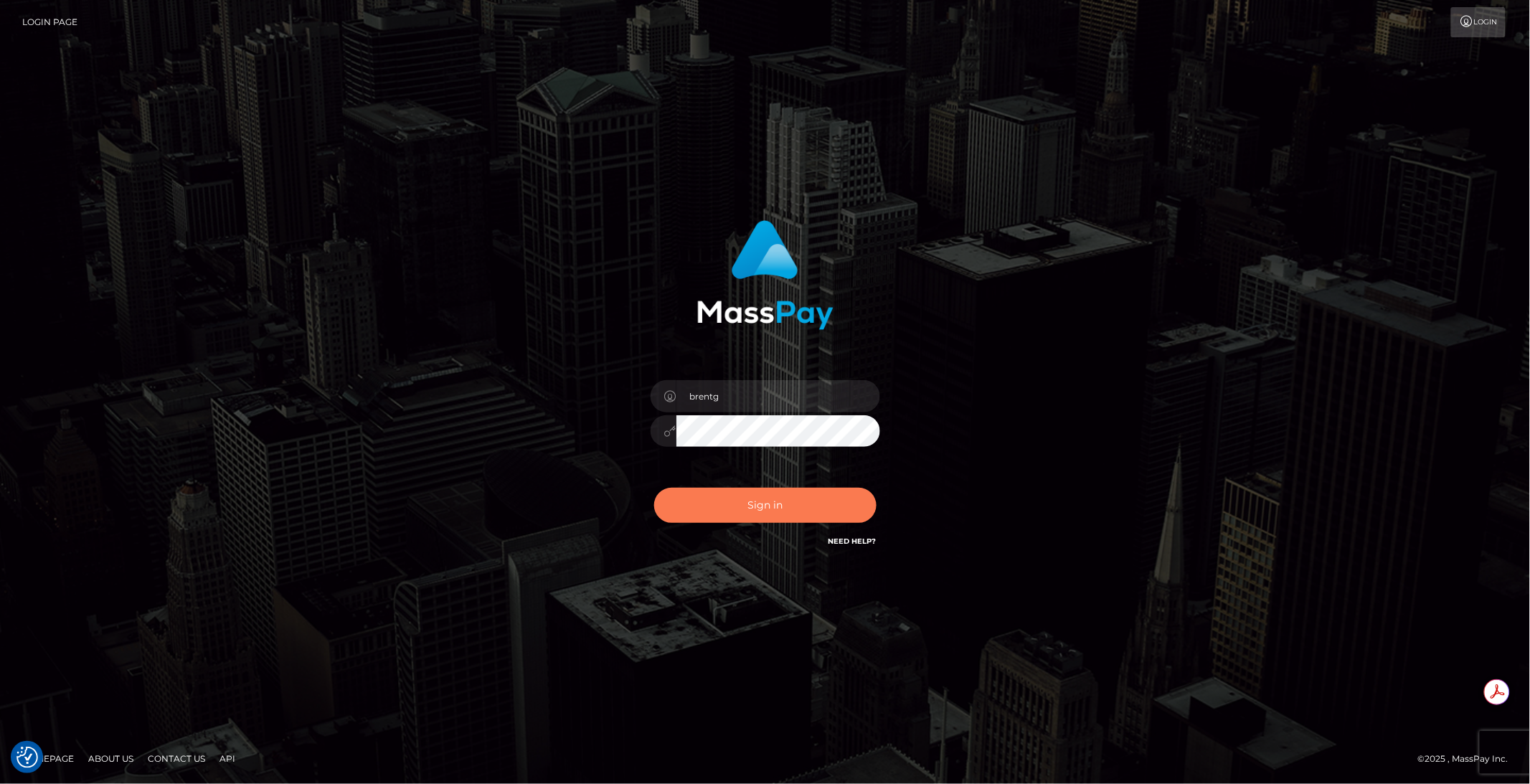
click at [743, 504] on button "Sign in" at bounding box center [765, 505] width 222 height 35
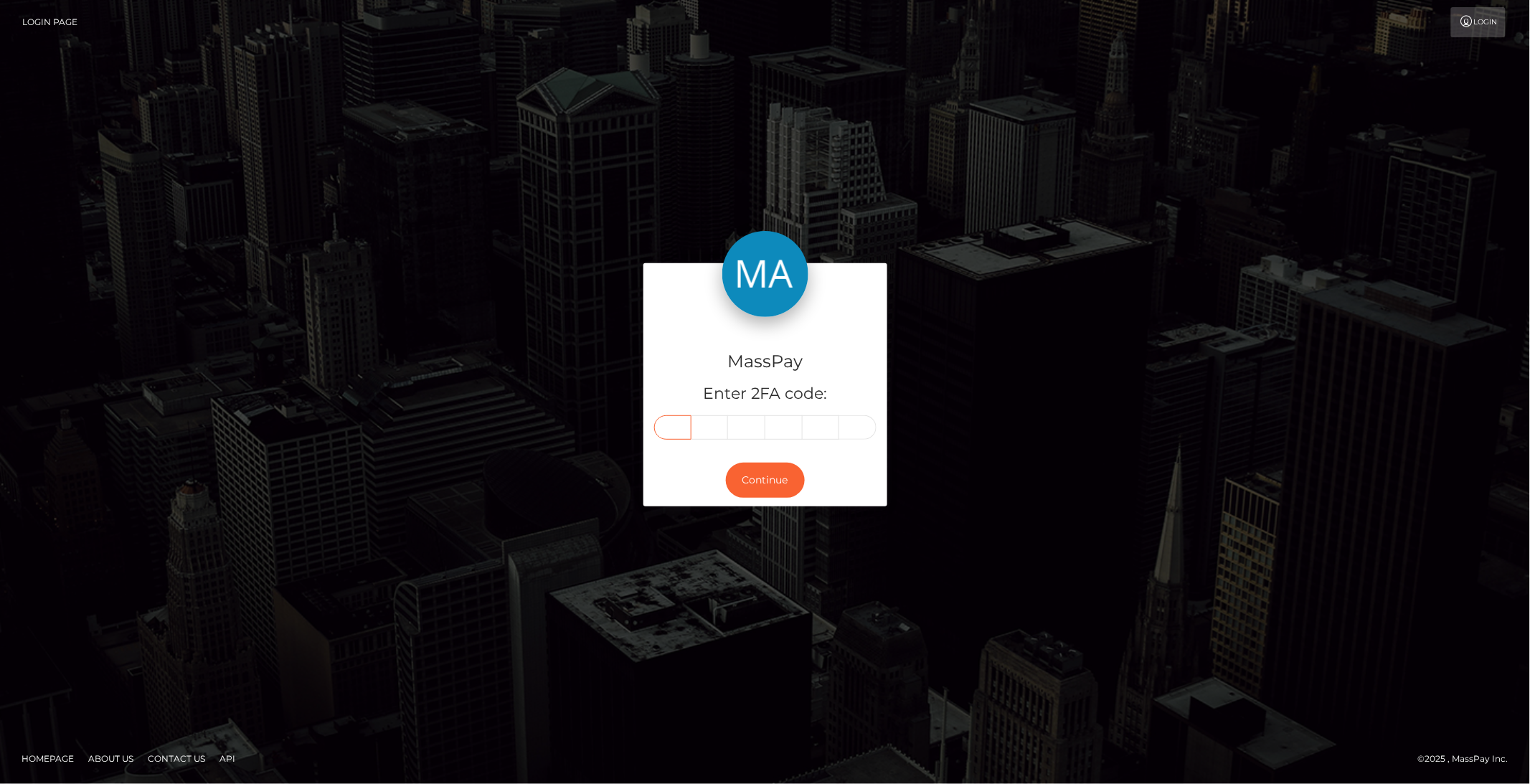
paste input "1"
type input "1"
type input "8"
type input "7"
type input "5"
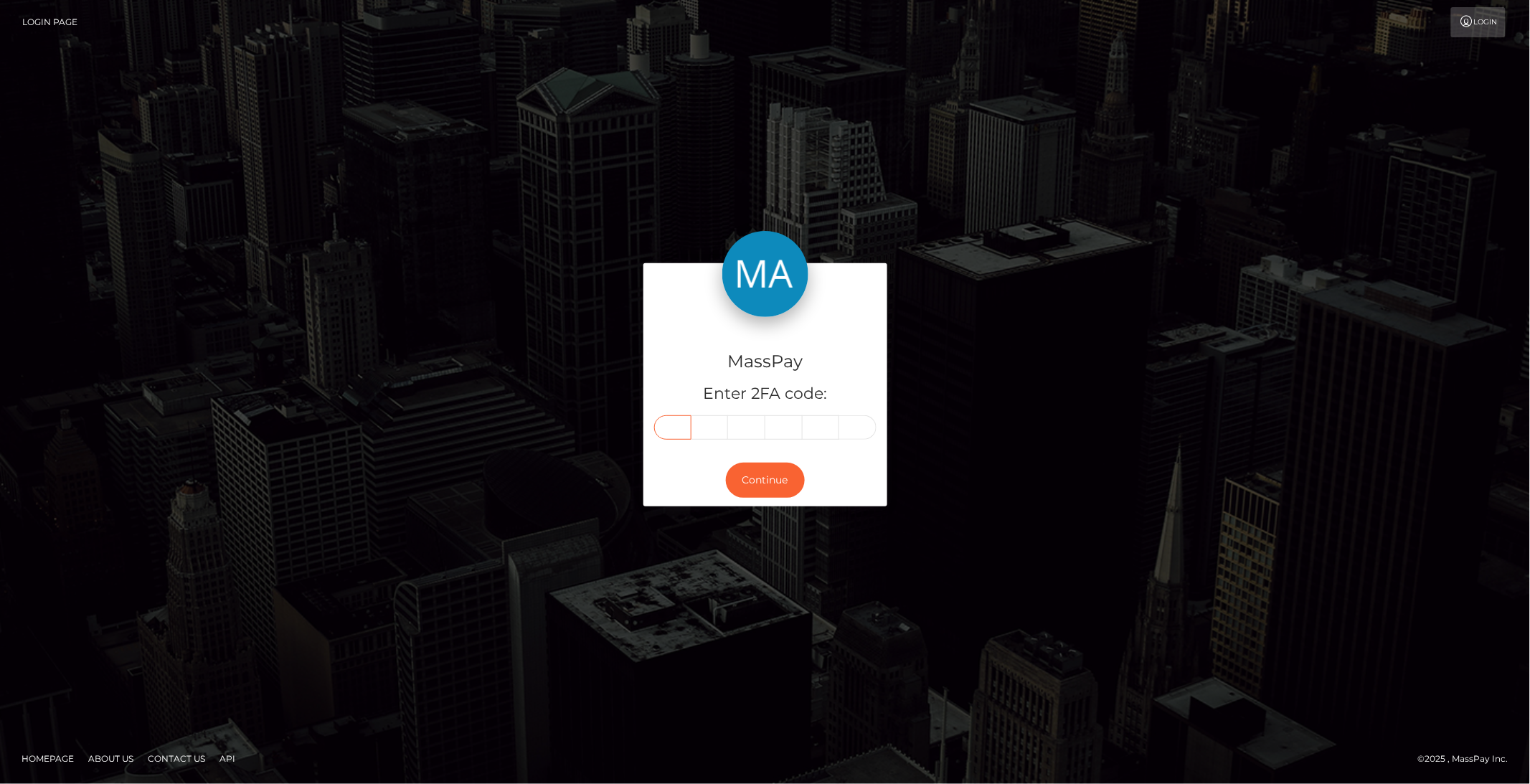
type input "9"
type input "3"
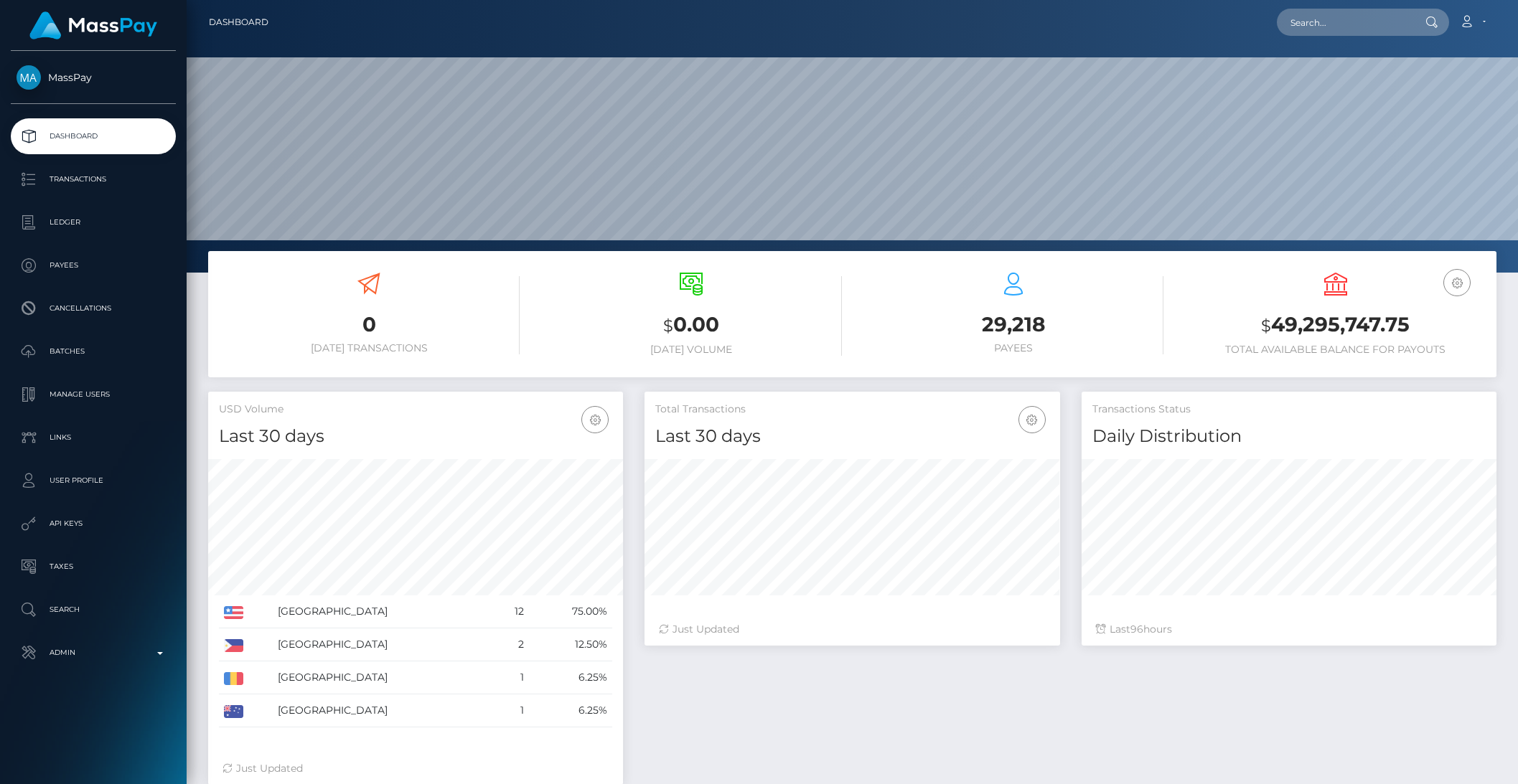
scroll to position [253, 414]
click at [1353, 18] on input "text" at bounding box center [1344, 22] width 135 height 27
paste input "pout_PZ2hqN7fovrMi"
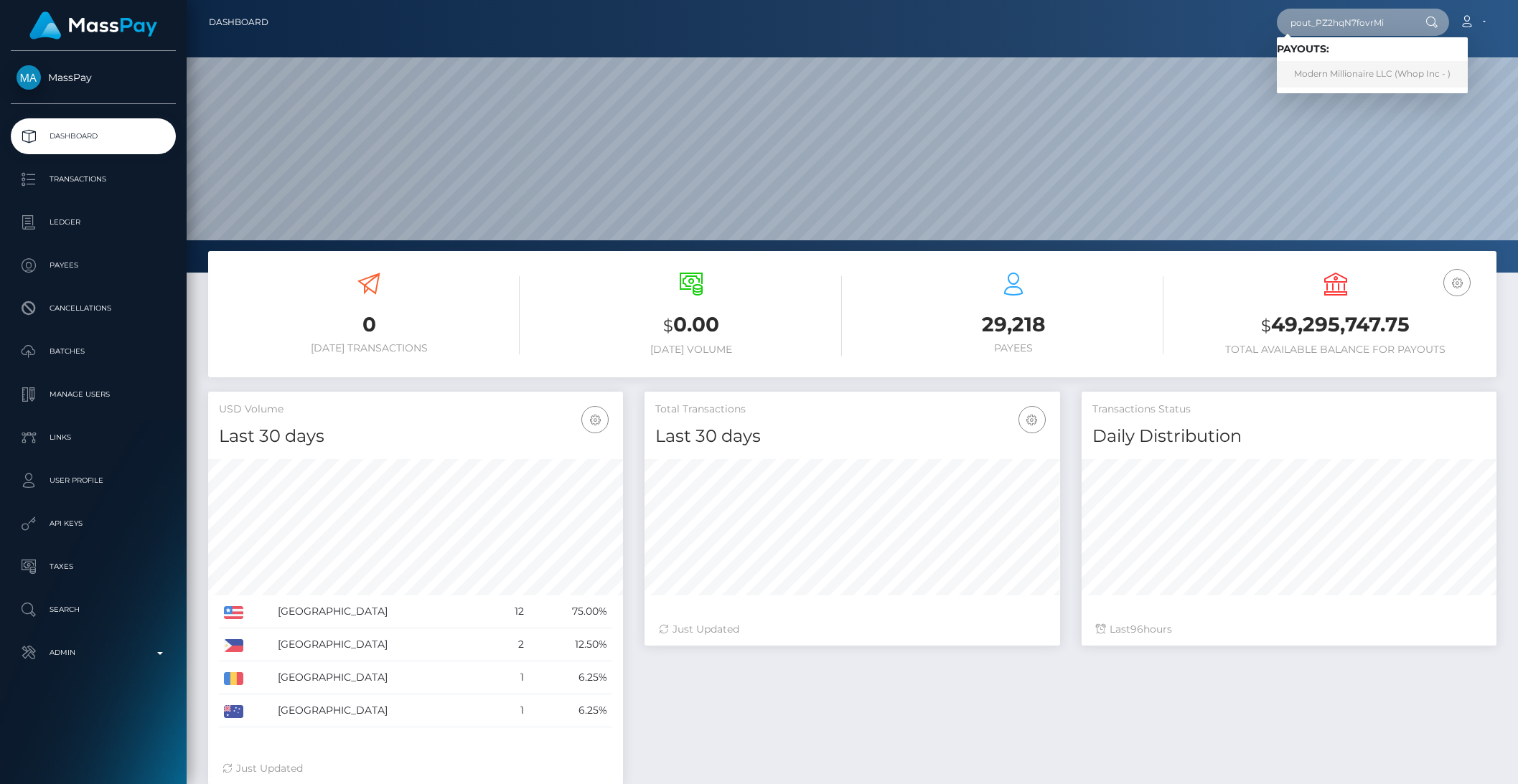
type input "pout_PZ2hqN7fovrMi"
click at [1354, 77] on link "Modern Millionaire LLC (Whop Inc - )" at bounding box center [1371, 74] width 191 height 27
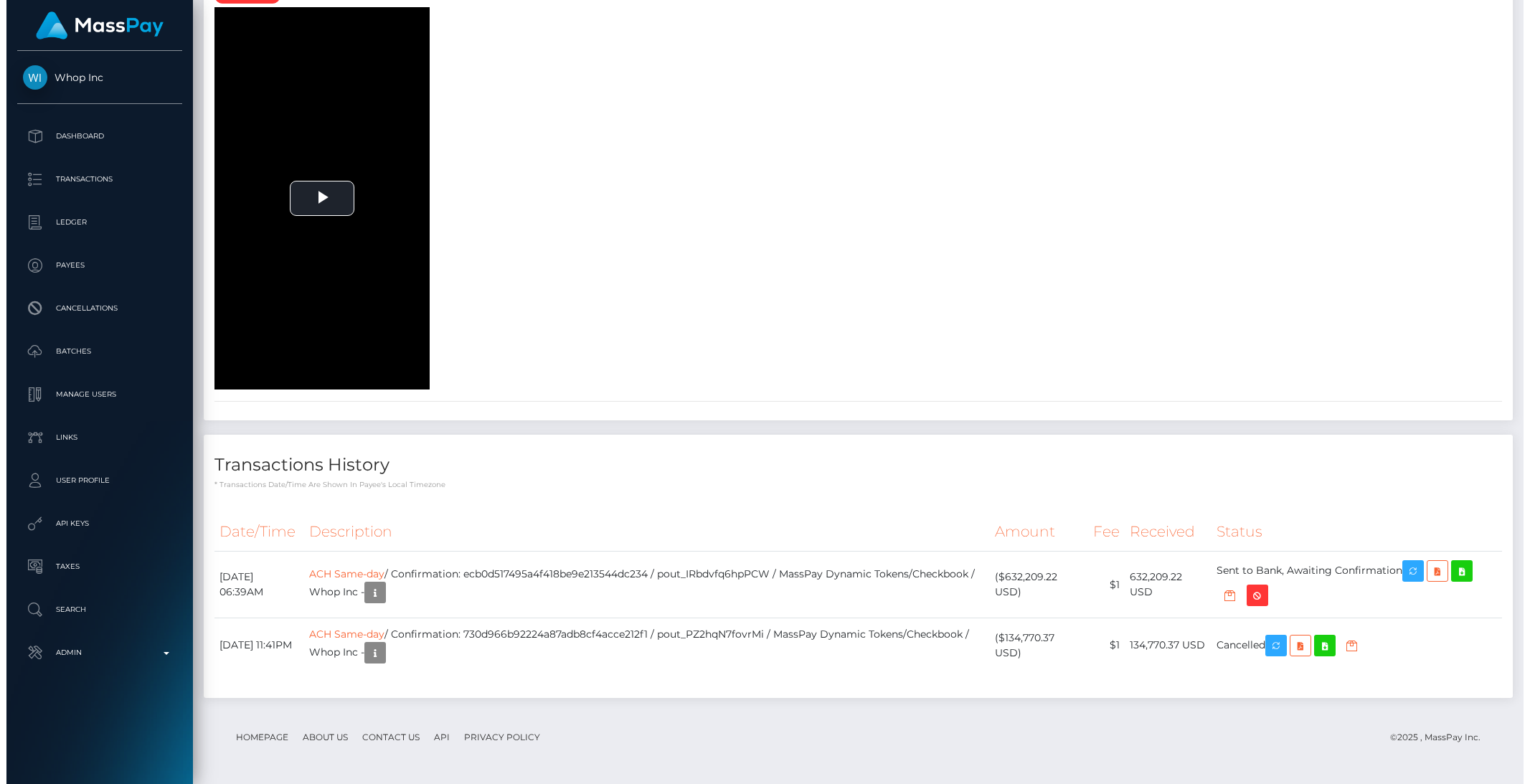
scroll to position [3627, 0]
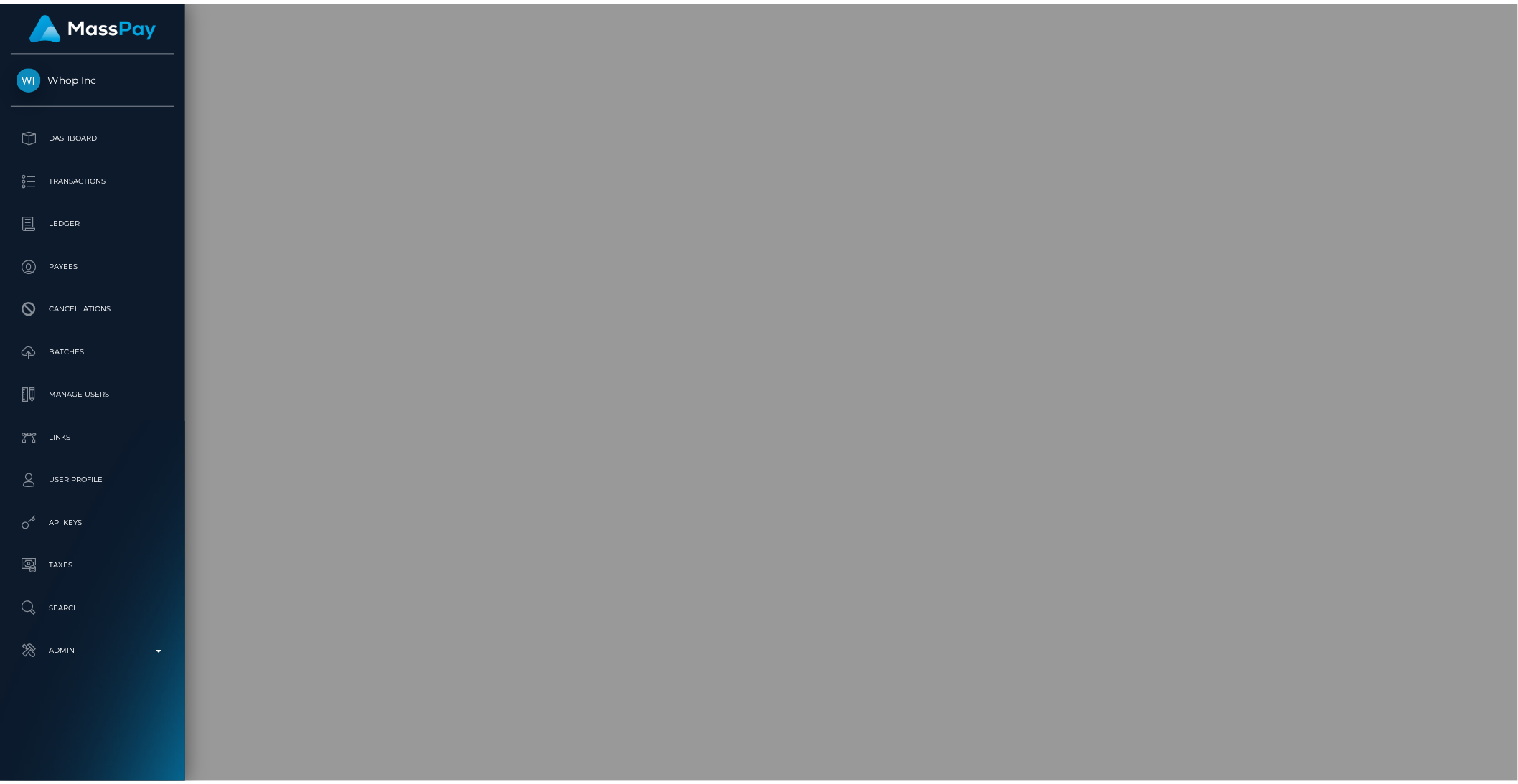
scroll to position [717057, 717177]
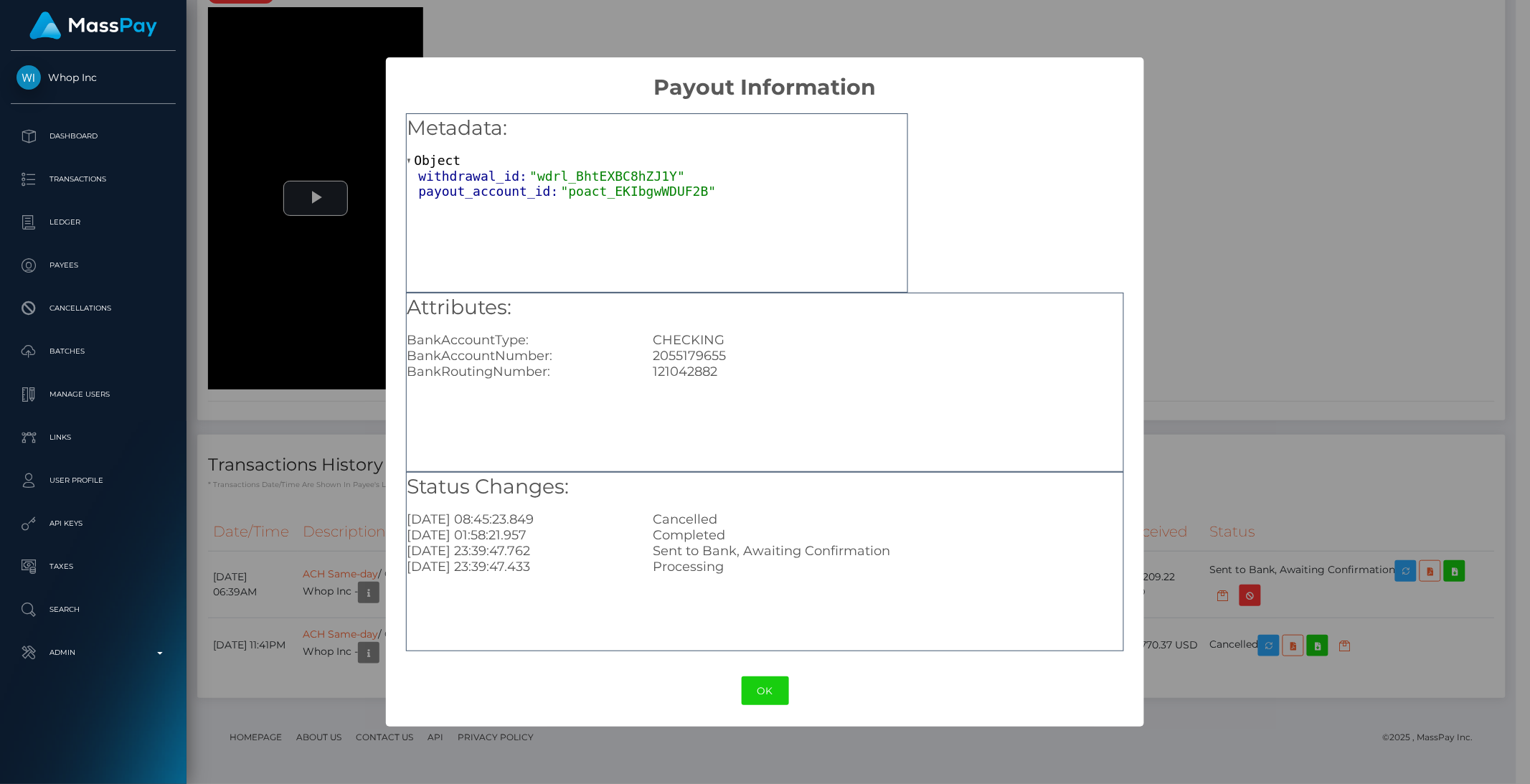
click at [1248, 506] on div "× Payout Information Metadata: Object withdrawal_id: "wdrl_BhtEXBC8hZJ1Y" payou…" at bounding box center [765, 392] width 1530 height 784
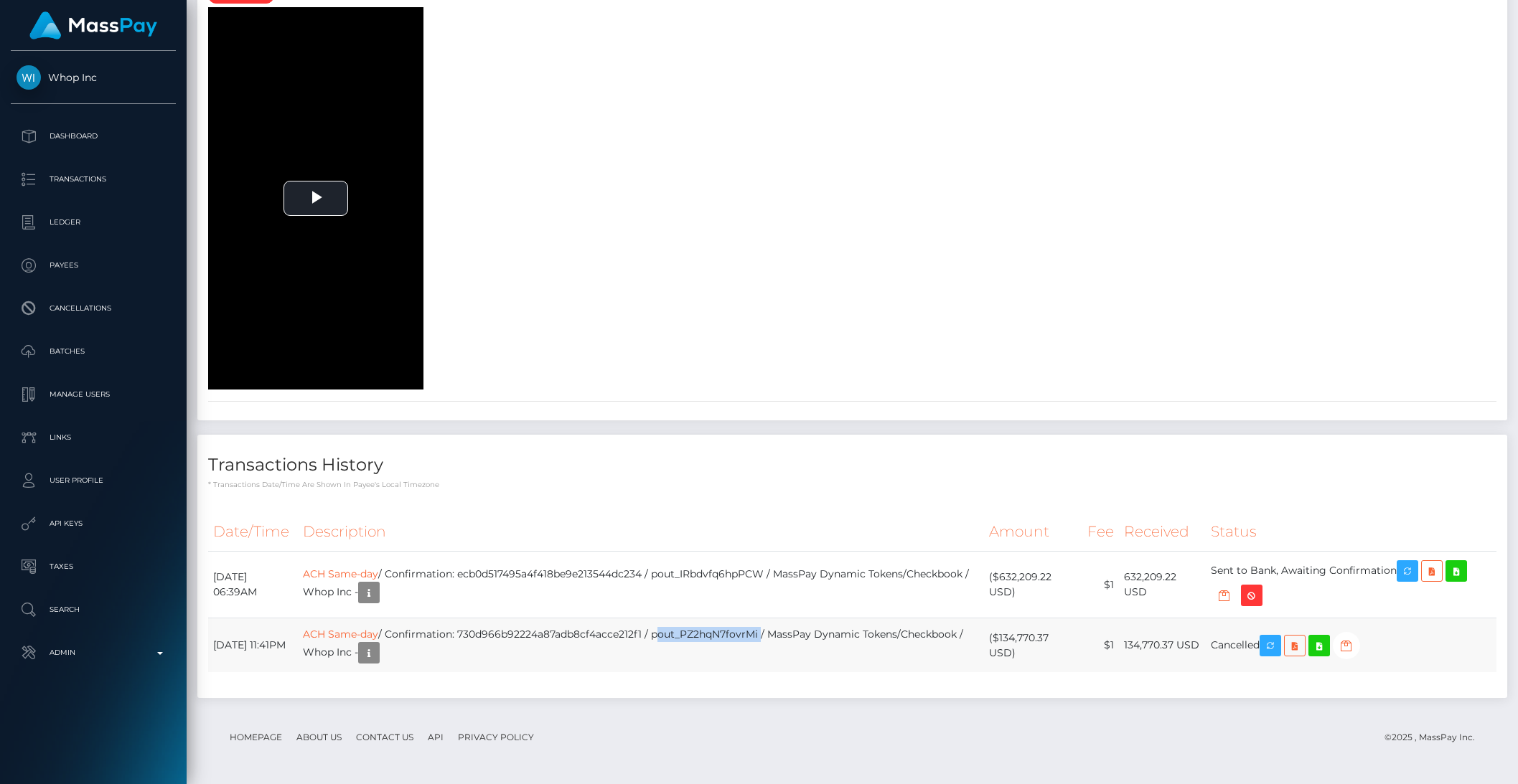
copy td "pout_PZ2hqN7fovrMi"
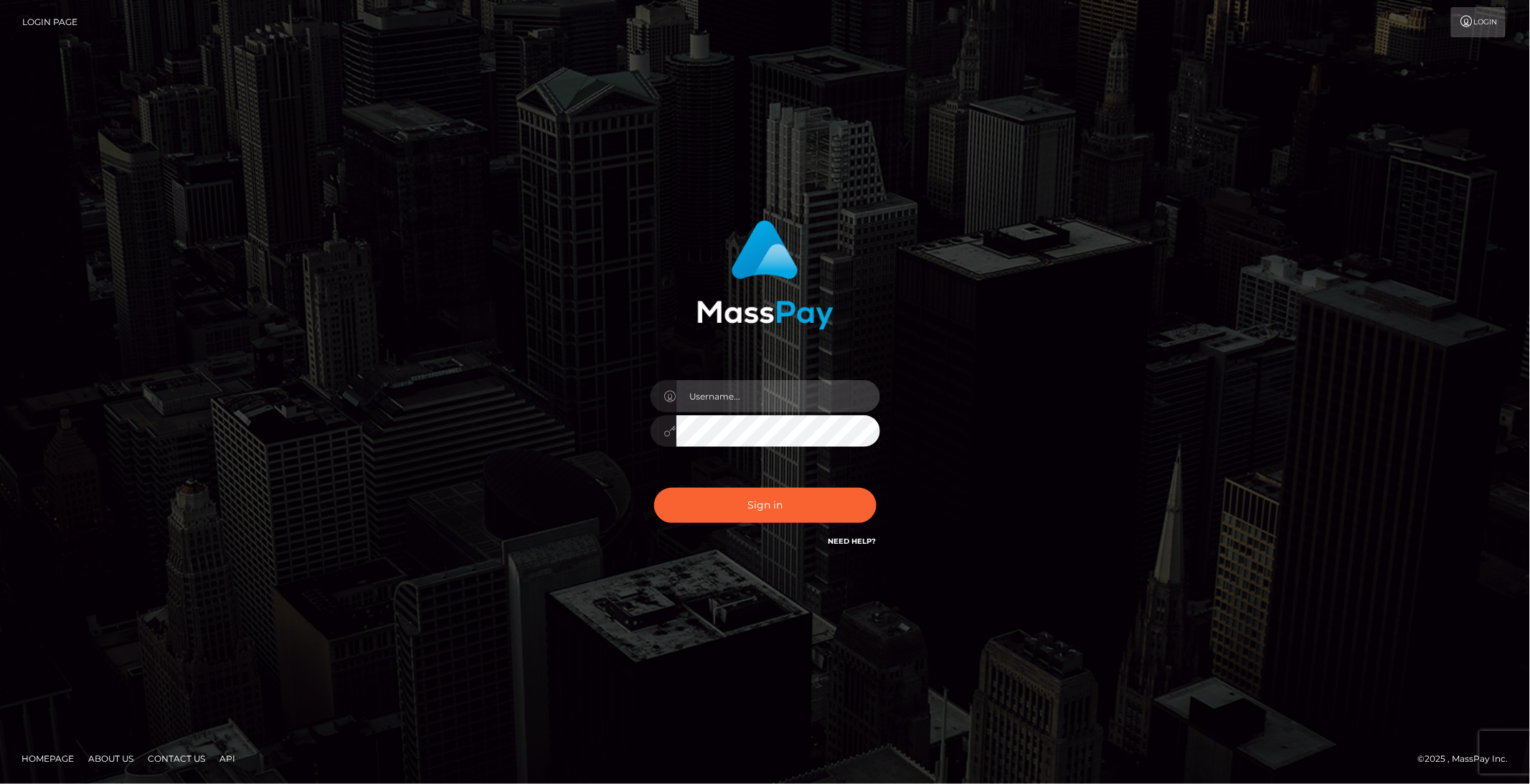
type input "brentg"
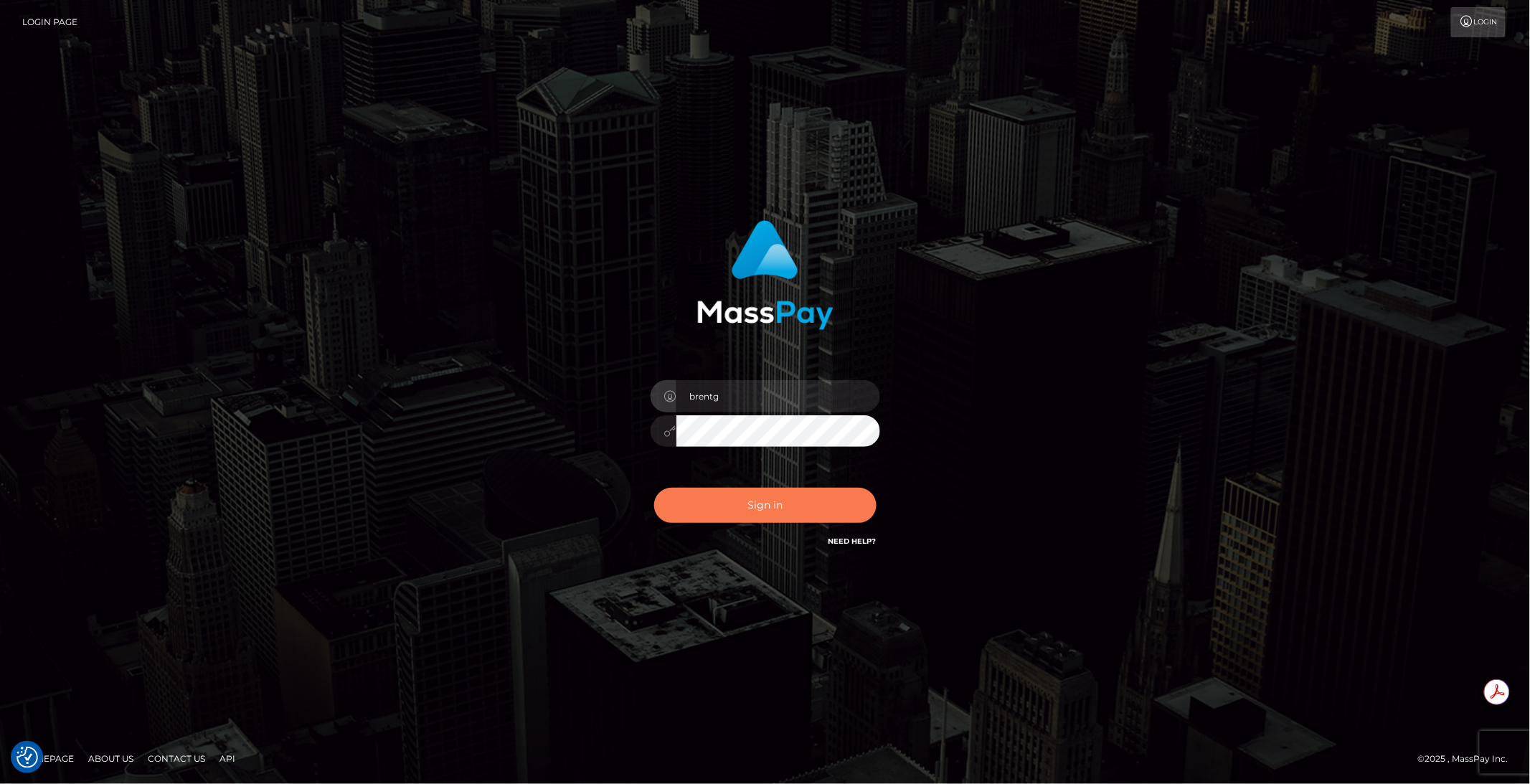
click at [733, 494] on button "Sign in" at bounding box center [765, 505] width 222 height 35
click at [733, 495] on div "Sign in Need Help?" at bounding box center [766, 511] width 251 height 64
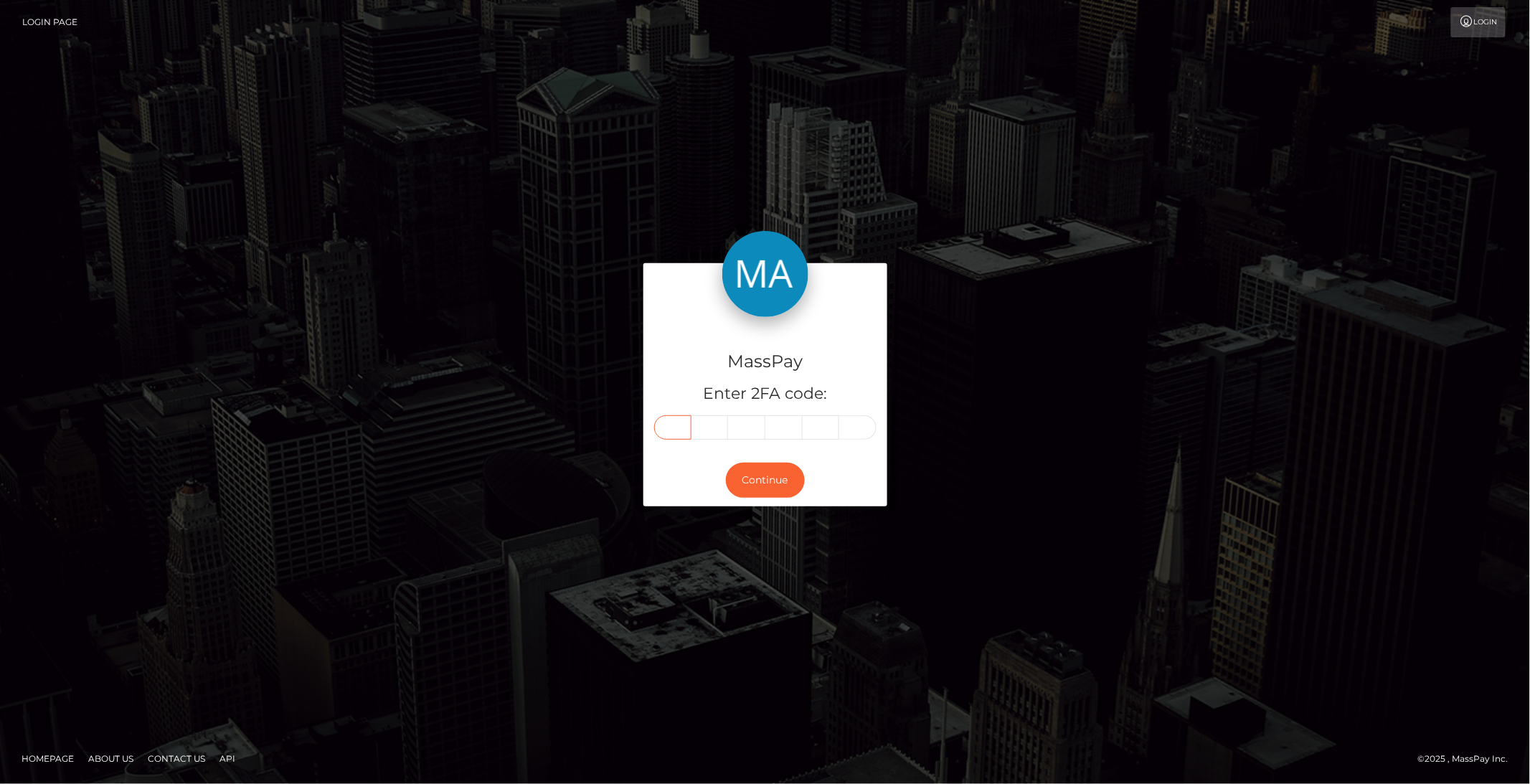
paste input "2"
type input "2"
type input "8"
type input "7"
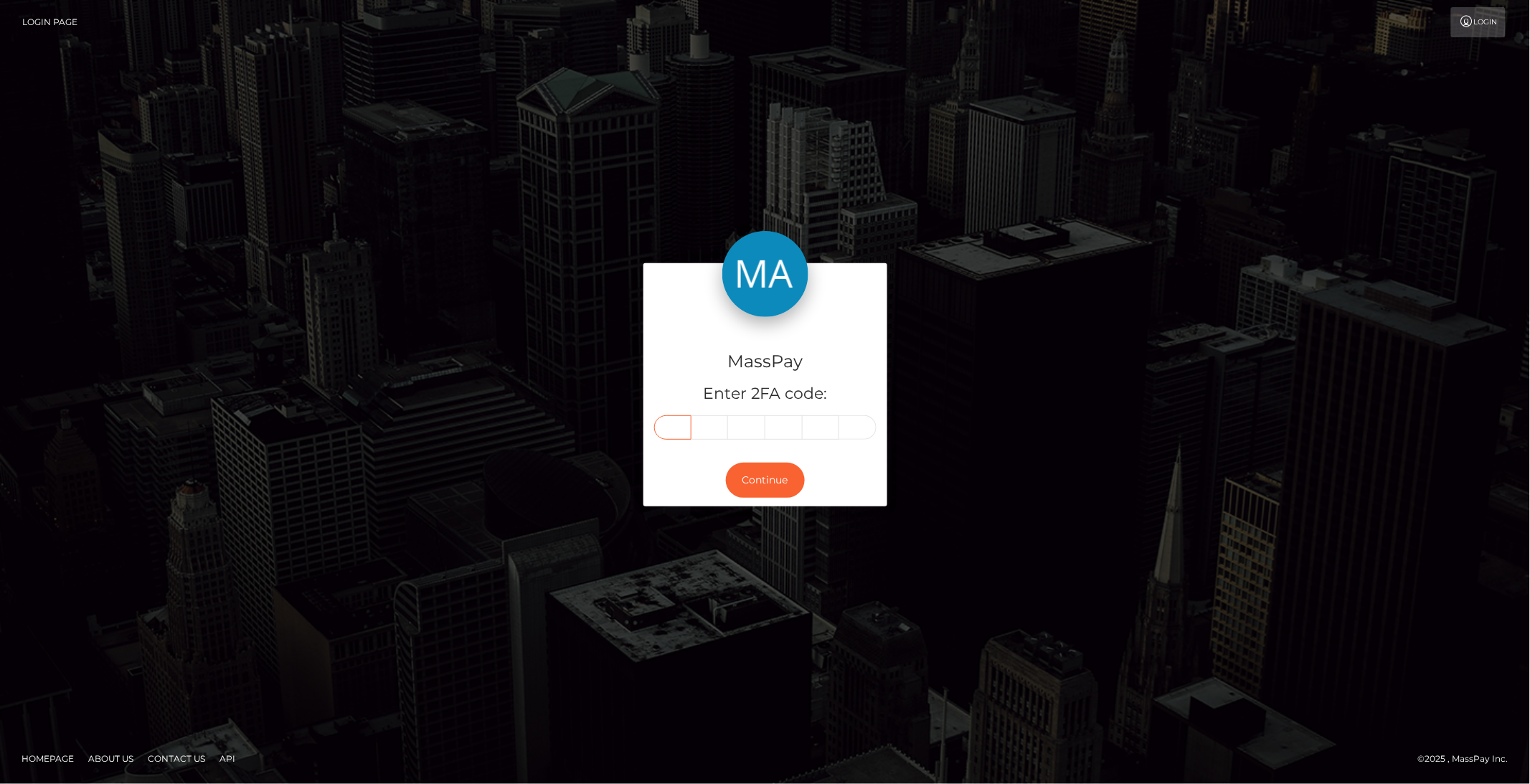
type input "1"
type input "0"
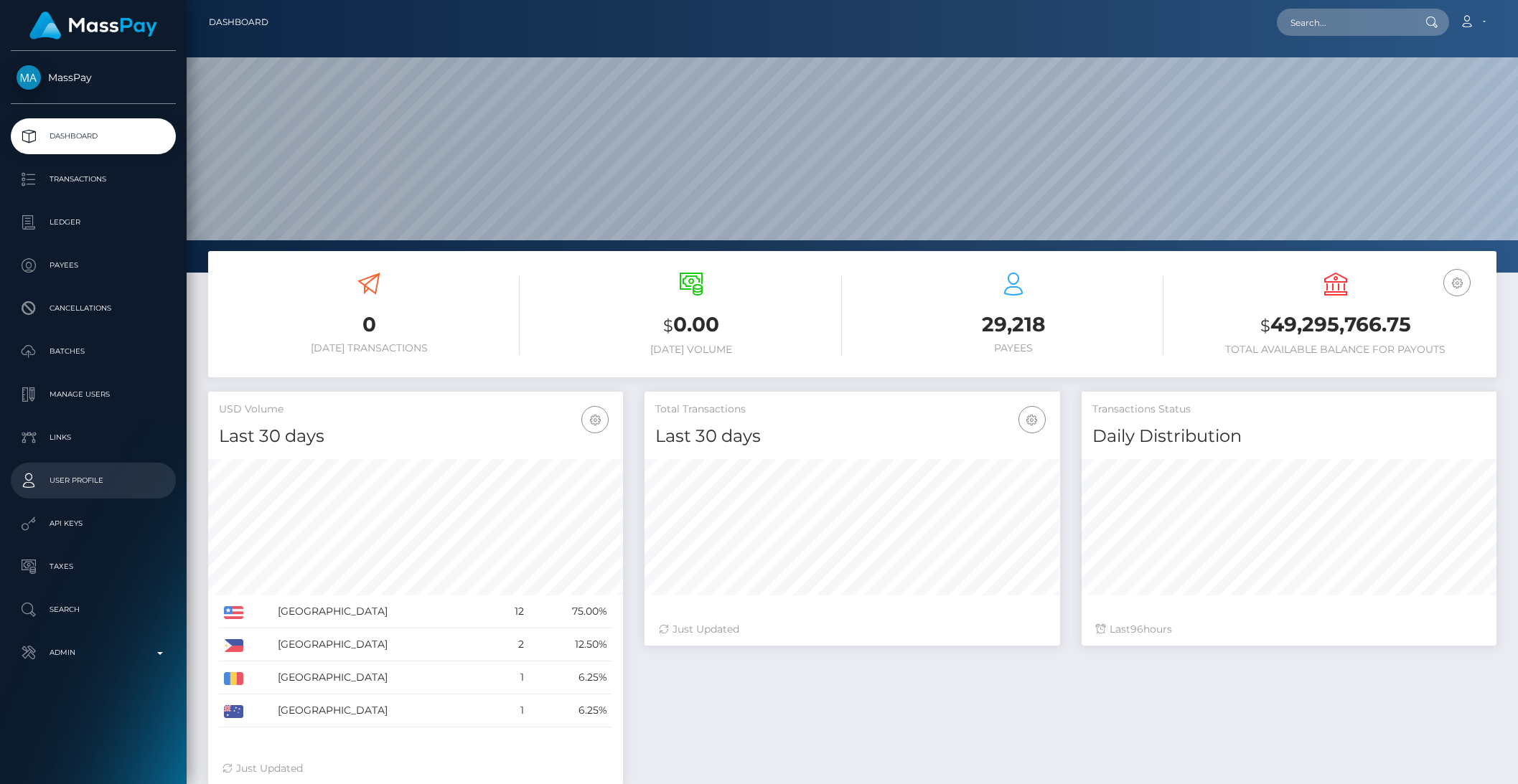
scroll to position [253, 414]
click at [1332, 8] on input "text" at bounding box center [1344, 22] width 135 height 27
paste input "pout_PZ2hqN7fovrMi"
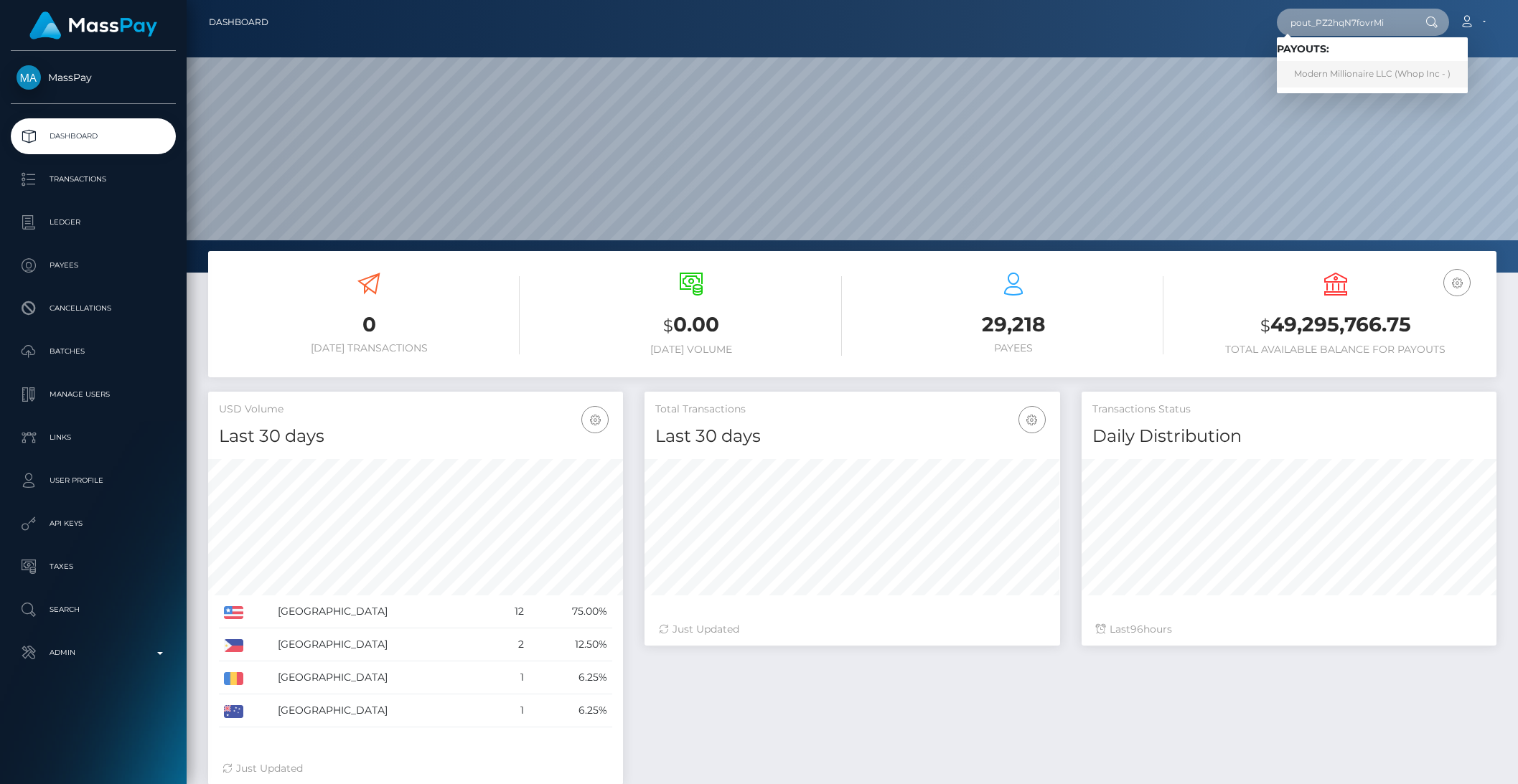
type input "pout_PZ2hqN7fovrMi"
click at [1368, 80] on link "Modern Millionaire LLC (Whop Inc - )" at bounding box center [1371, 74] width 191 height 27
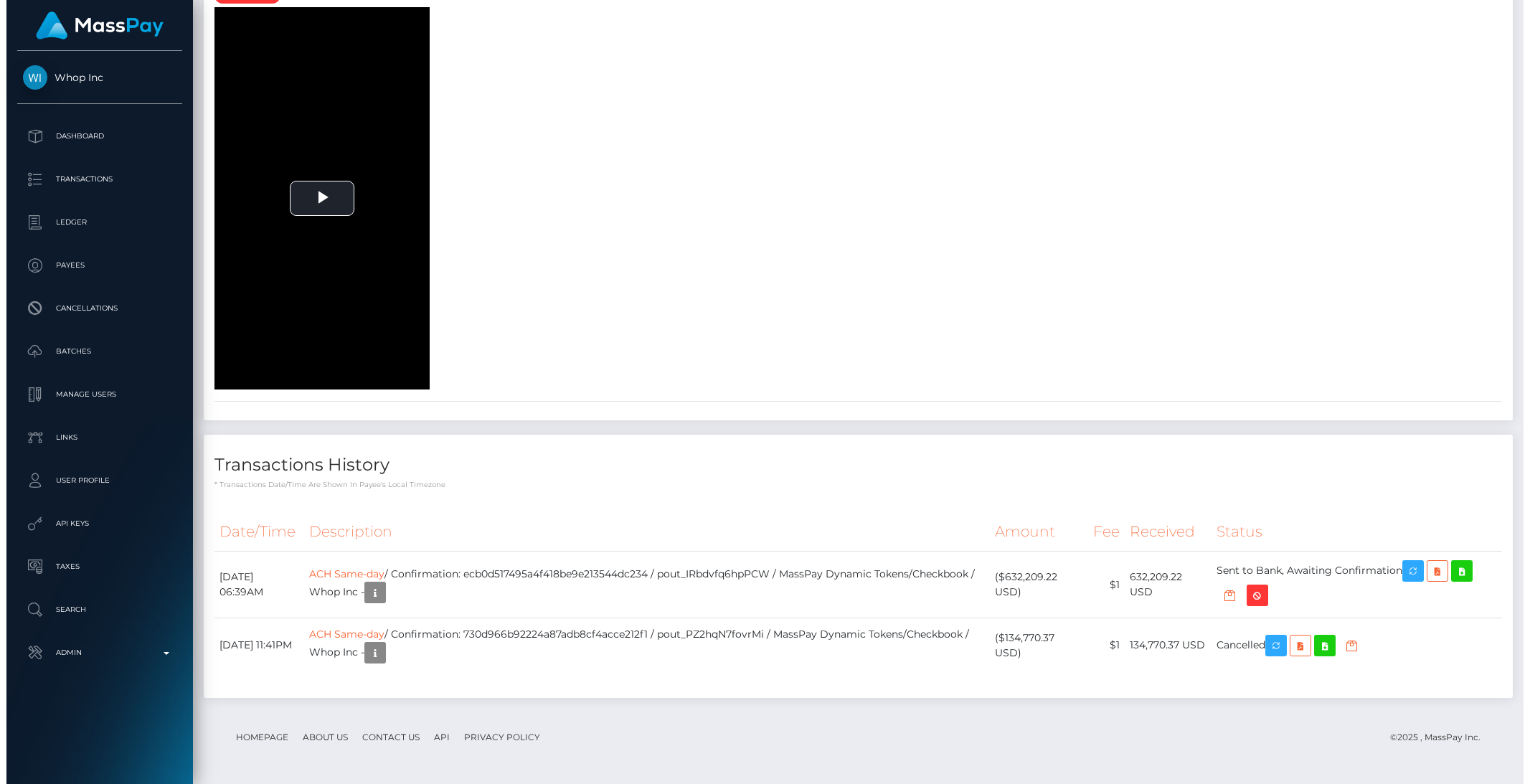
scroll to position [3627, 0]
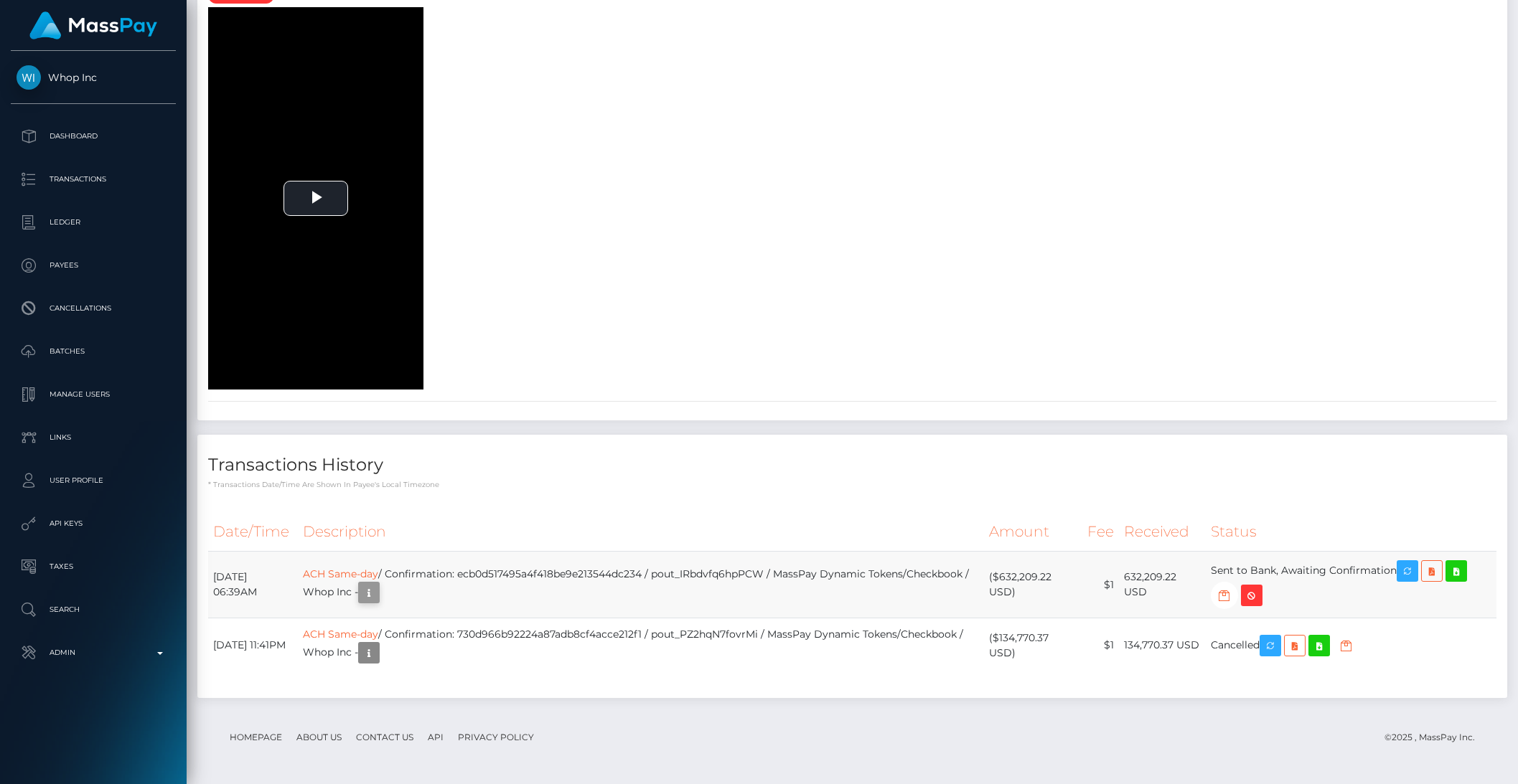
click at [377, 595] on icon "button" at bounding box center [369, 593] width 17 height 18
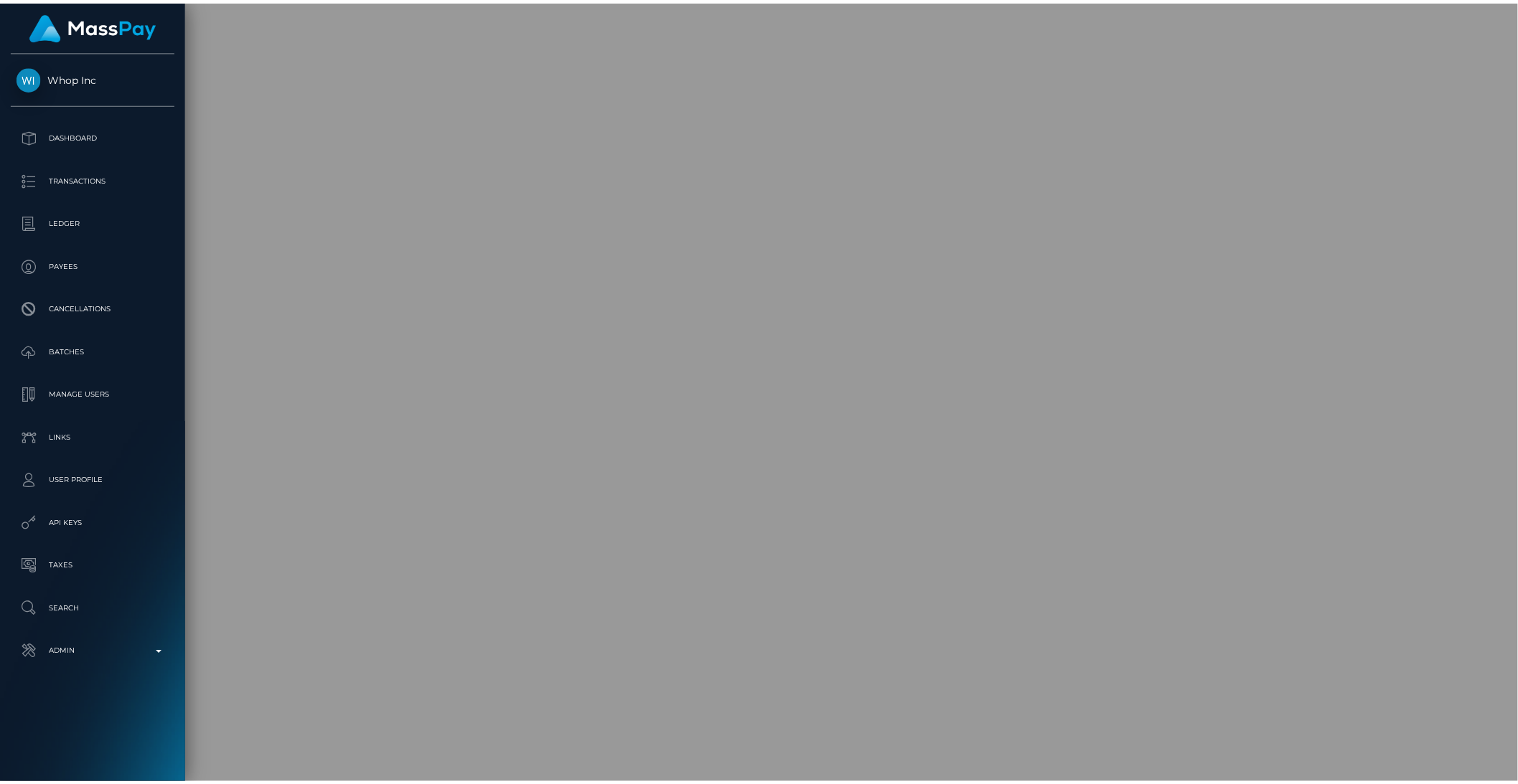
scroll to position [717057, 717177]
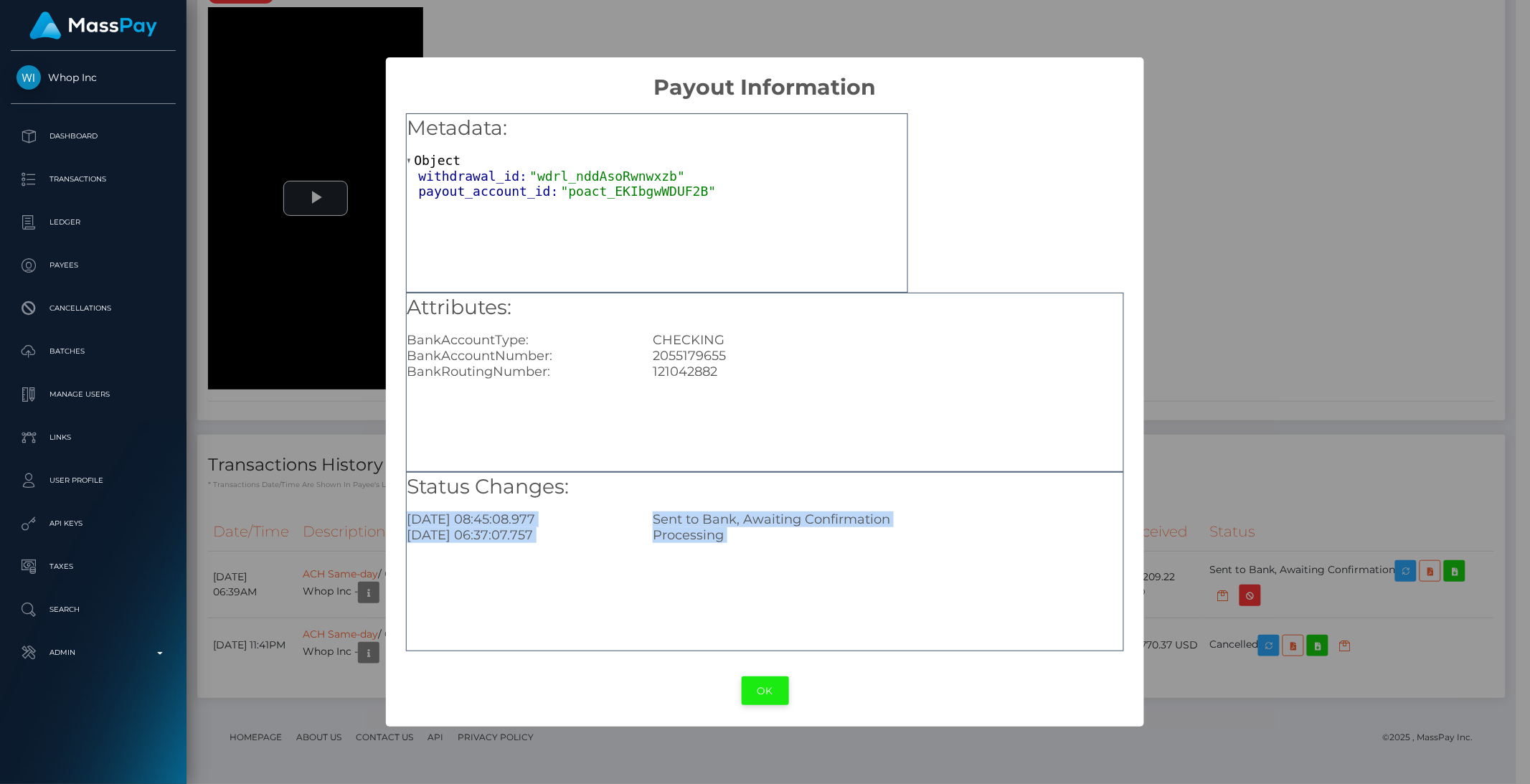
click at [752, 682] on button "OK" at bounding box center [765, 691] width 47 height 29
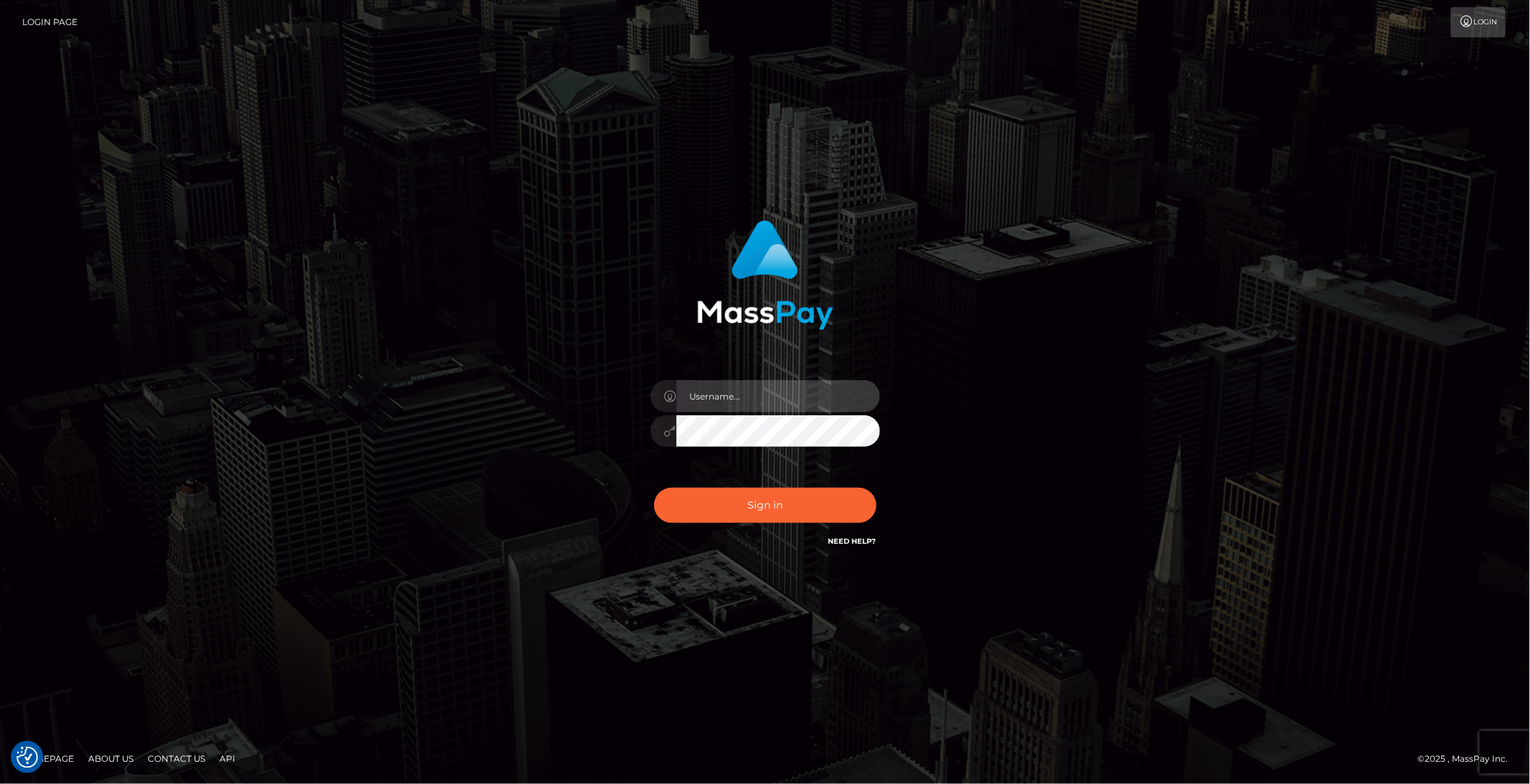
type input "brentg"
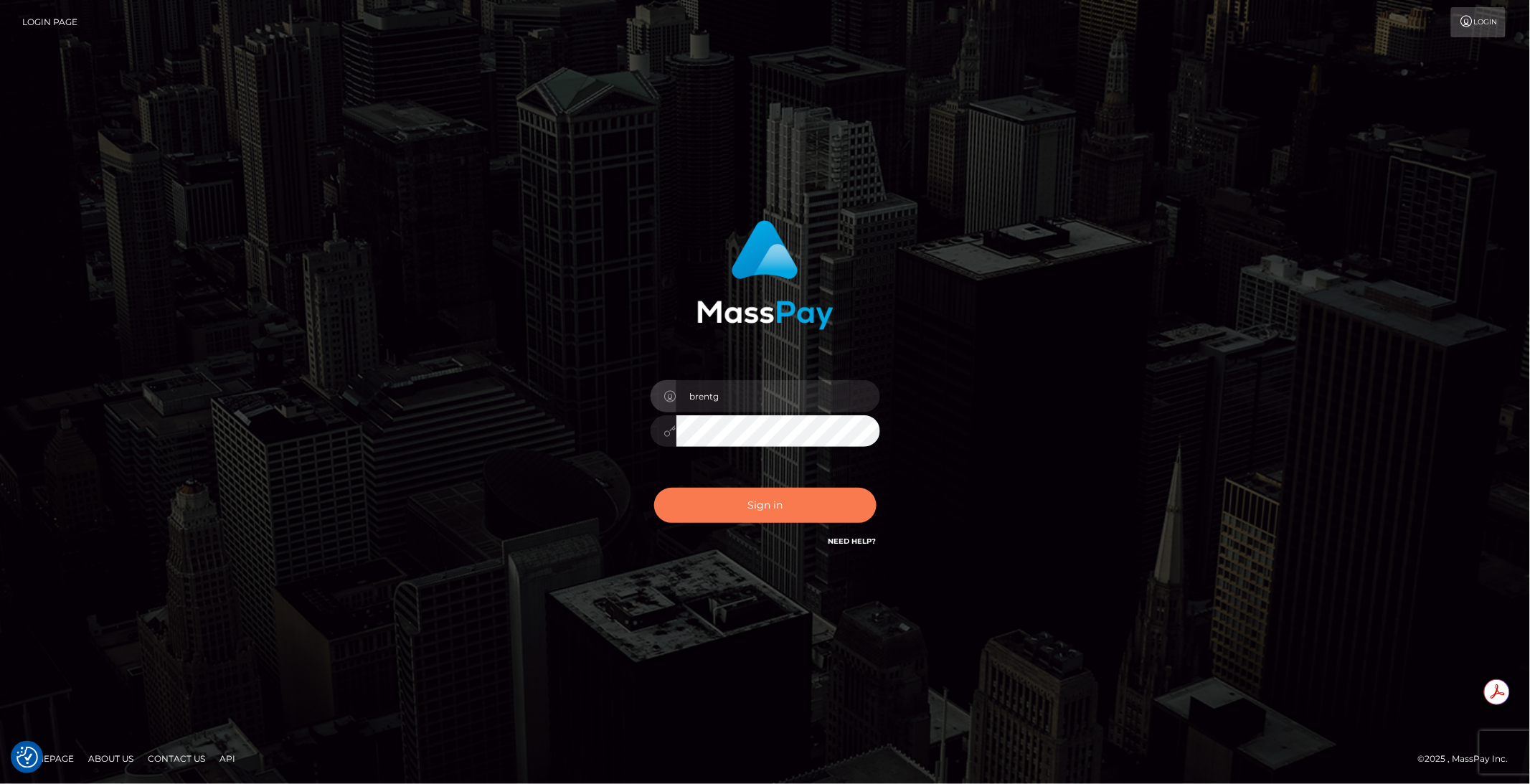
drag, startPoint x: 742, startPoint y: 530, endPoint x: 743, endPoint y: 521, distance: 9.1
click at [742, 530] on div "Sign in Need Help?" at bounding box center [766, 511] width 251 height 64
click at [740, 517] on button "Sign in" at bounding box center [765, 505] width 222 height 35
type input "brentg"
click at [761, 509] on button "Sign in" at bounding box center [765, 505] width 222 height 35
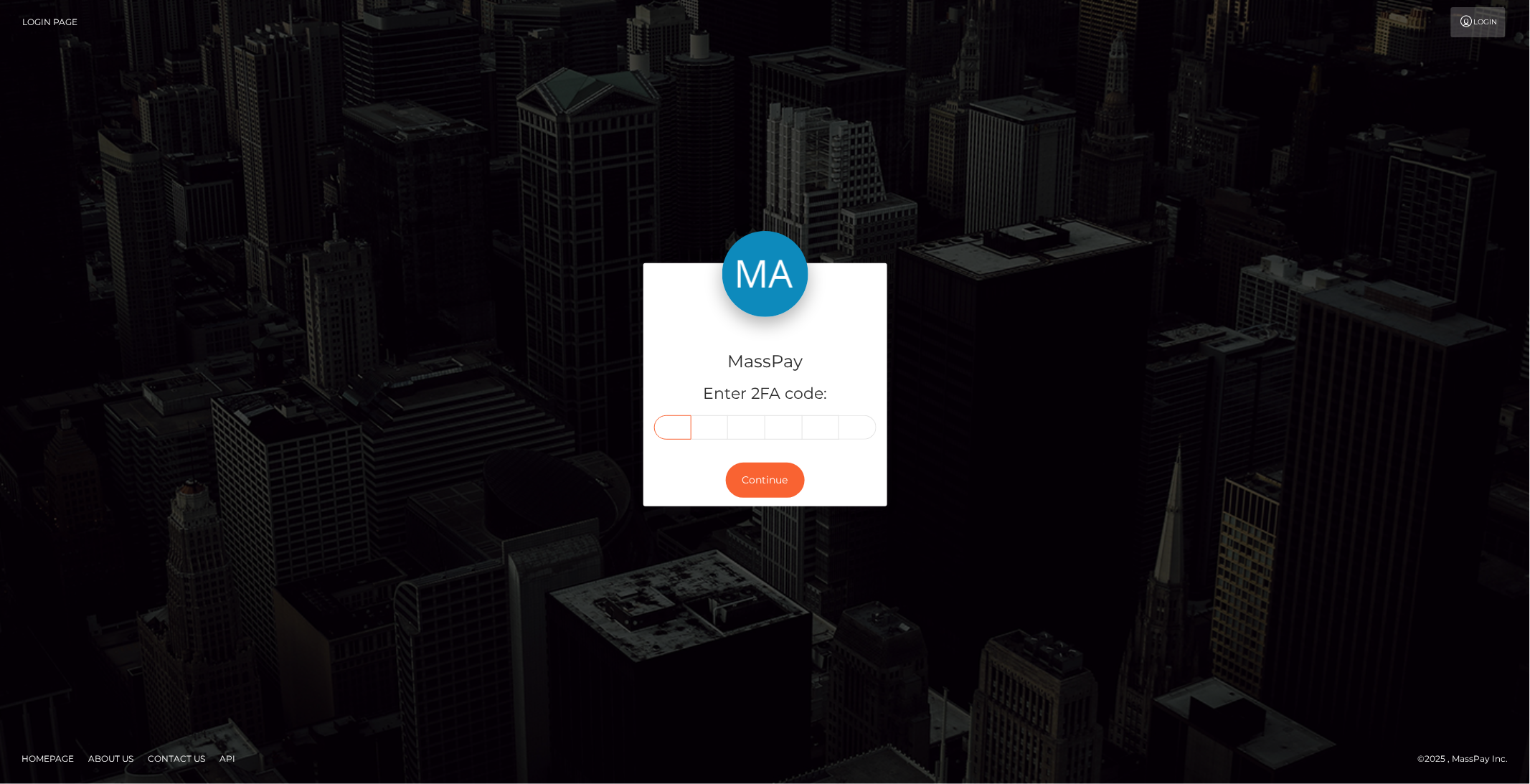
paste input "8"
type input "8"
type input "4"
type input "3"
type input "8"
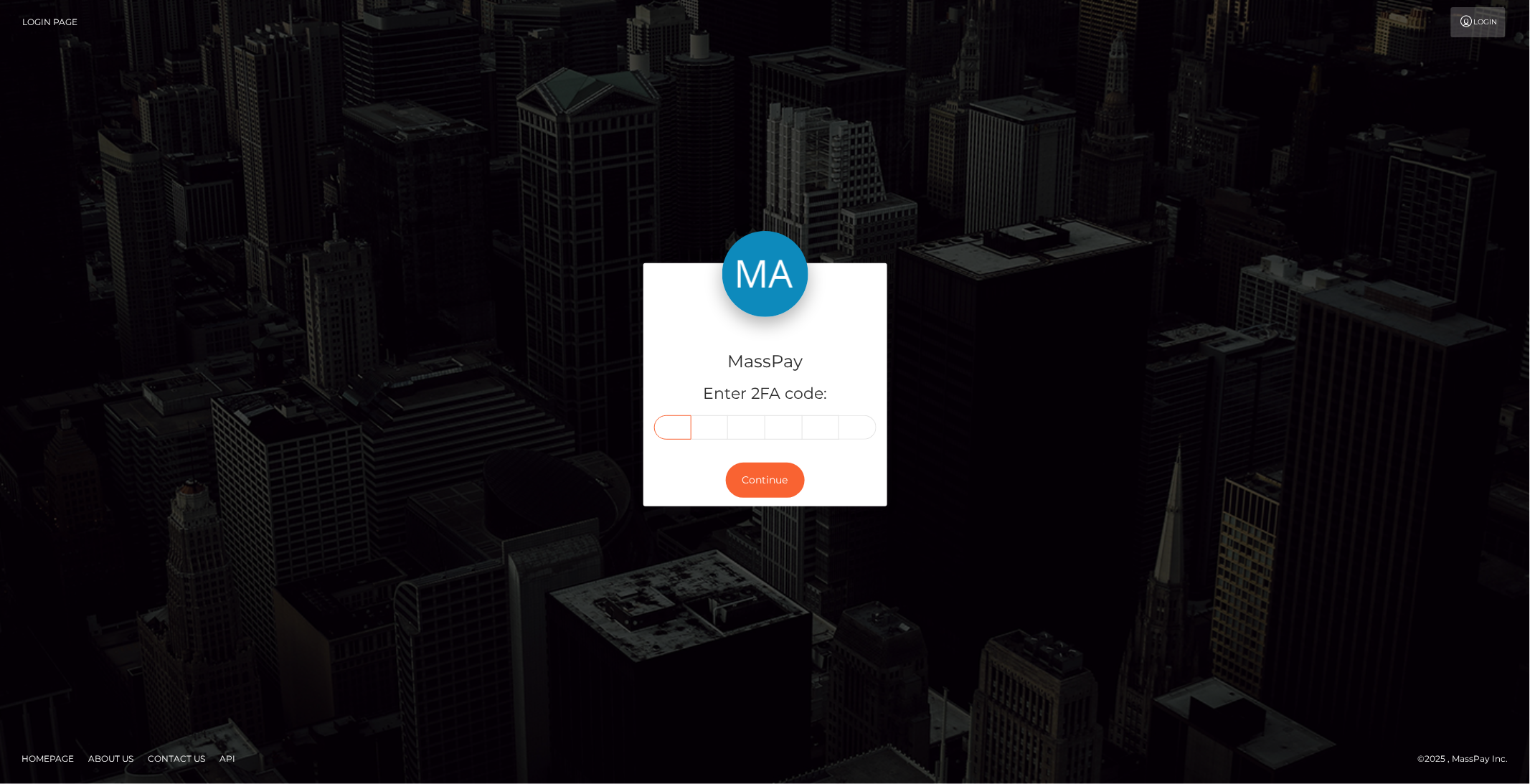
type input "7"
type input "9"
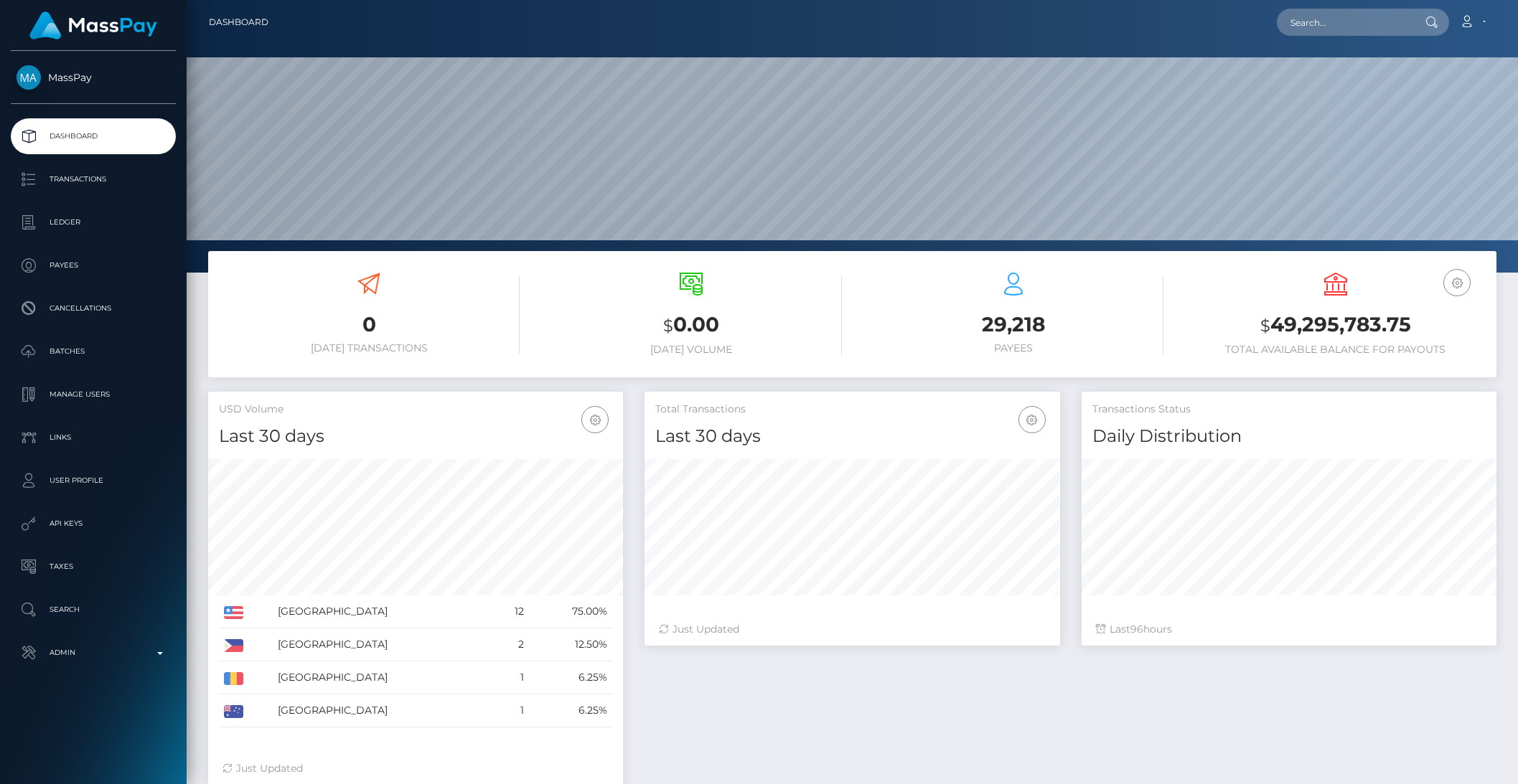
scroll to position [253, 414]
click at [133, 662] on p "Admin" at bounding box center [93, 653] width 153 height 22
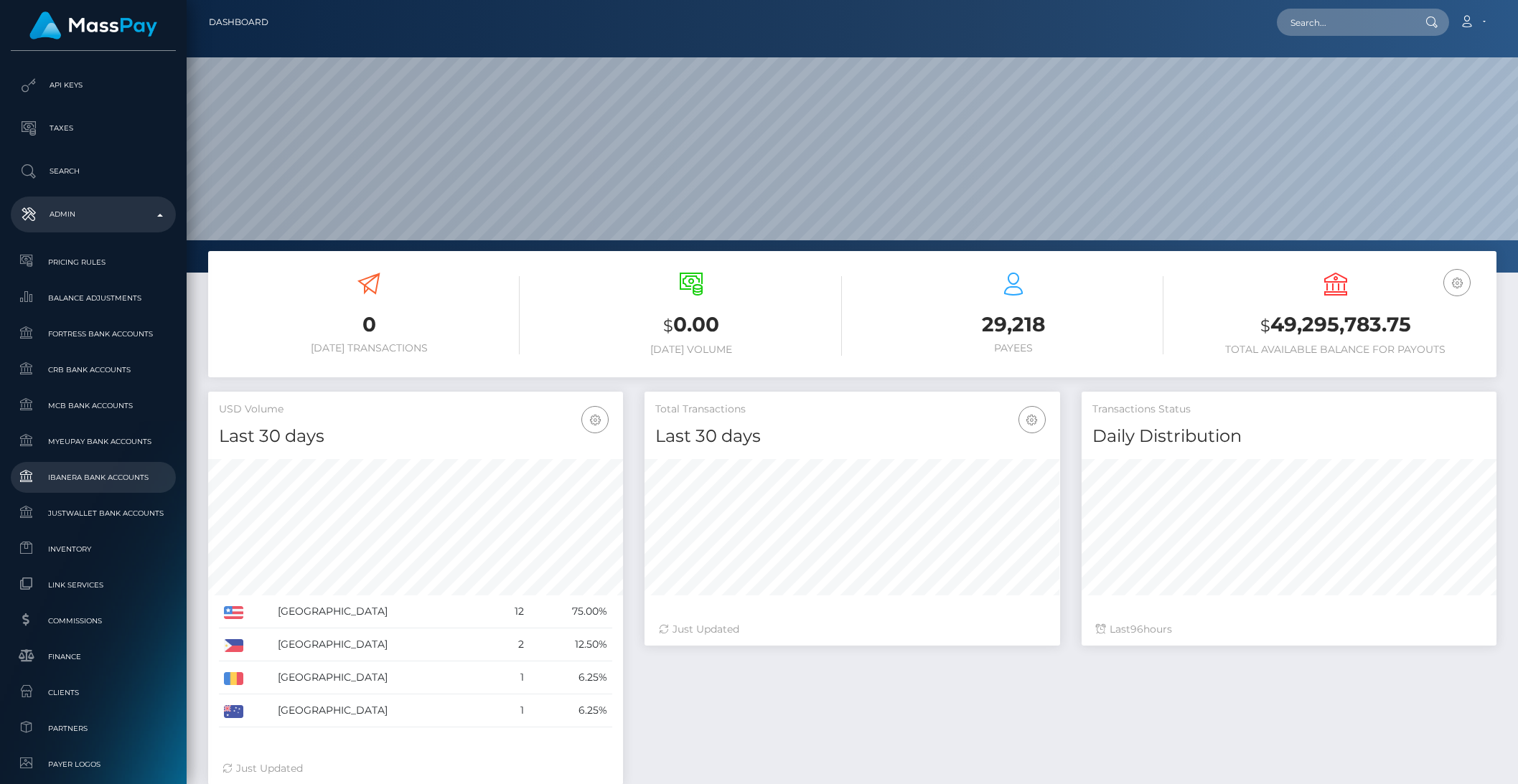
scroll to position [522, 0]
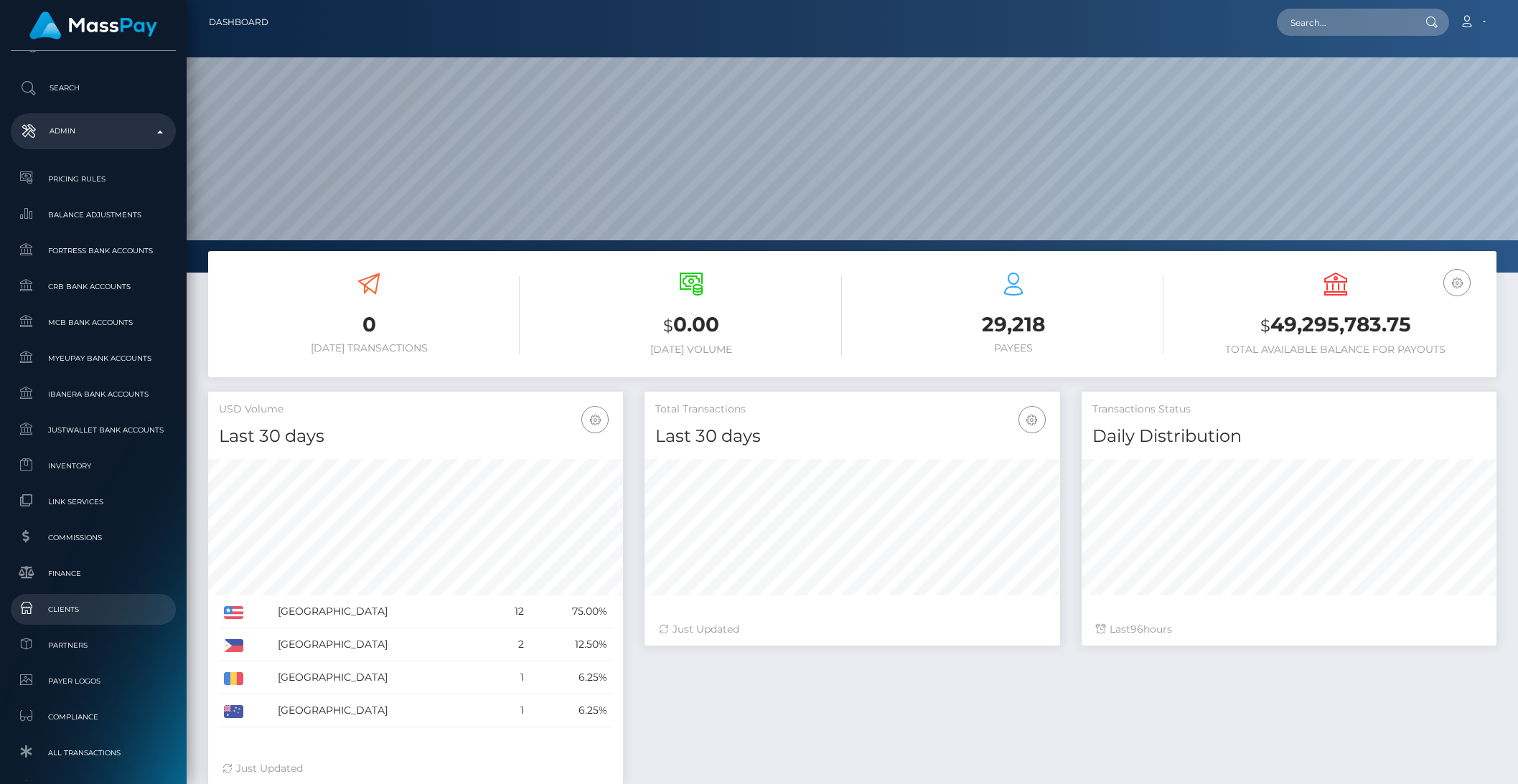
click at [54, 609] on span "Clients" at bounding box center [93, 609] width 153 height 17
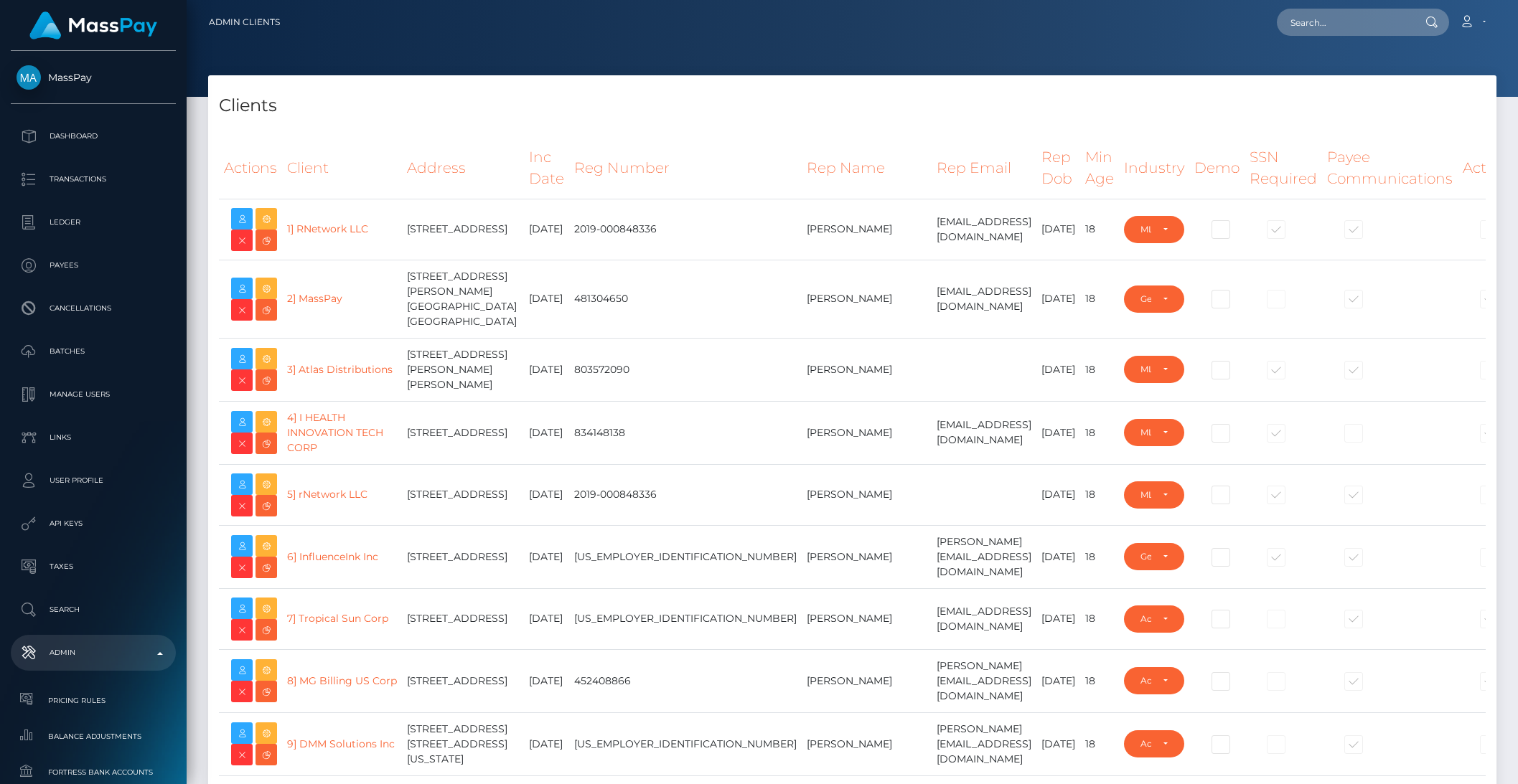
select select "223"
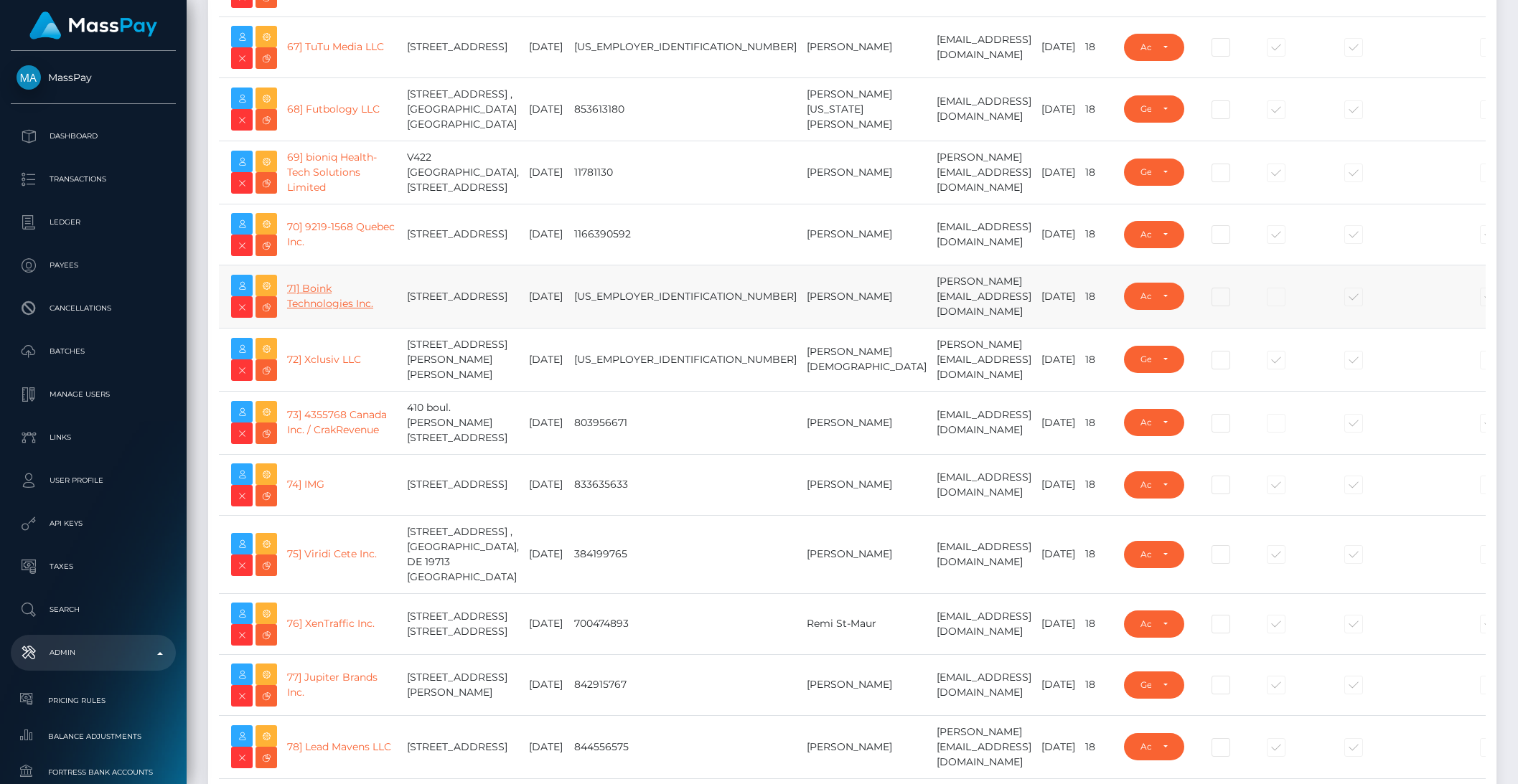
click at [325, 310] on link "71] Boink Technologies Inc." at bounding box center [330, 296] width 86 height 28
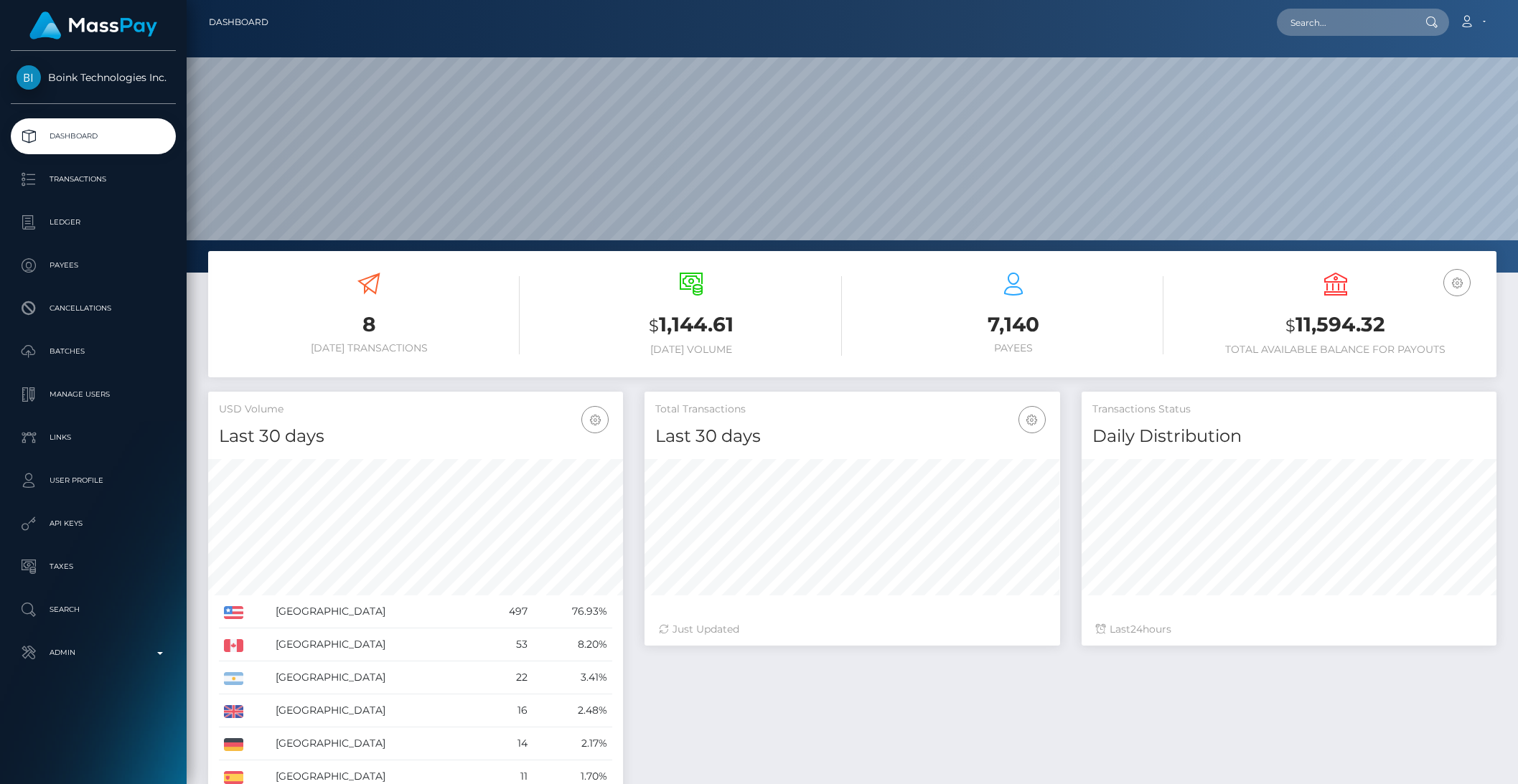
scroll to position [253, 414]
